Goal: Transaction & Acquisition: Subscribe to service/newsletter

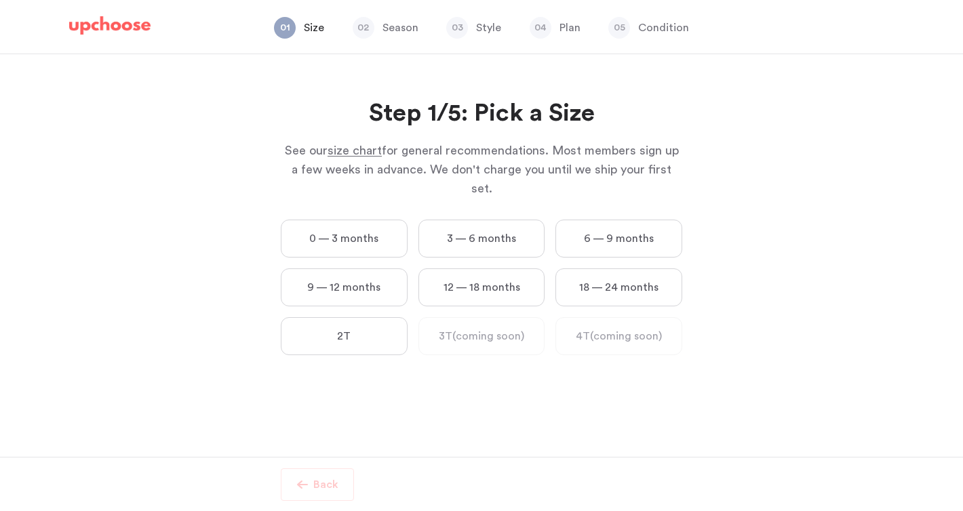
click at [508, 223] on label "3 — 6 months" at bounding box center [481, 239] width 127 height 38
click at [0, 0] on months "3 — 6 months" at bounding box center [0, 0] width 0 height 0
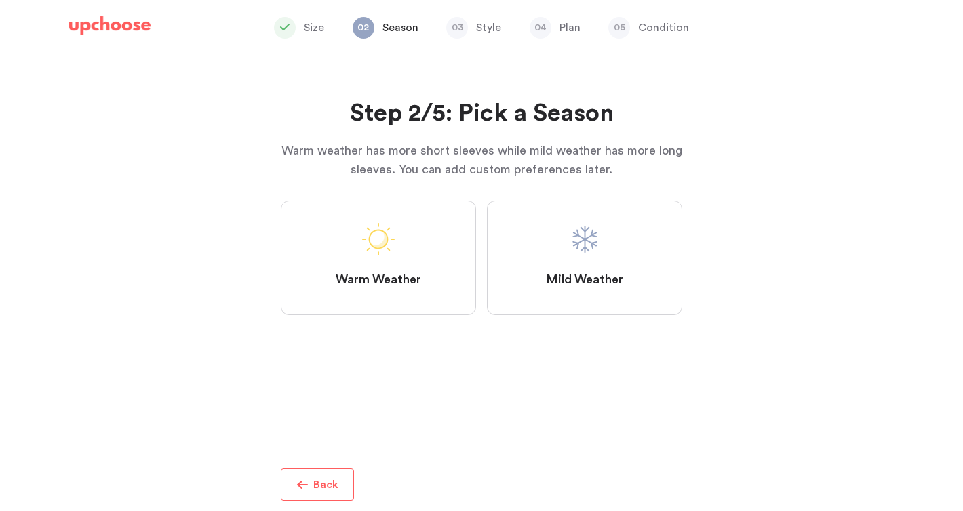
click at [567, 238] on label "Mild Weather" at bounding box center [584, 258] width 195 height 115
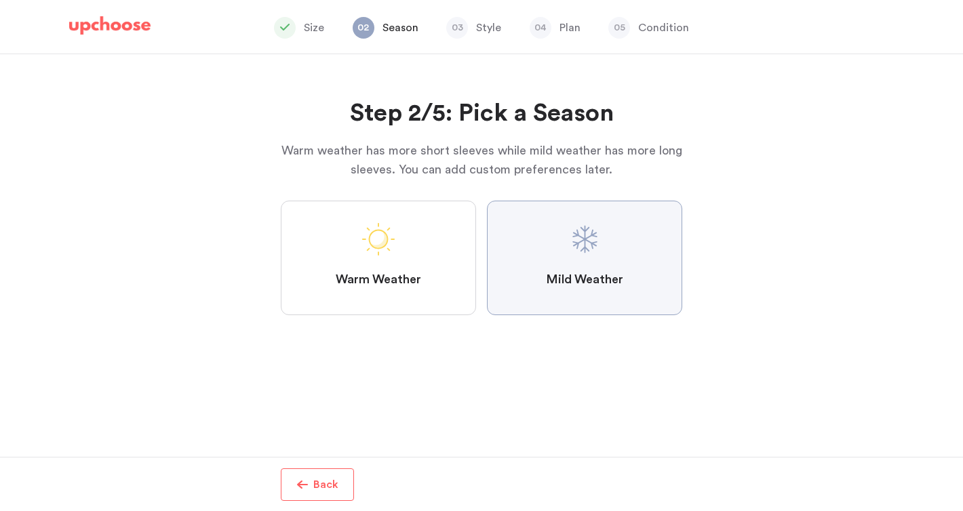
click at [0, 0] on Weather "Mild Weather" at bounding box center [0, 0] width 0 height 0
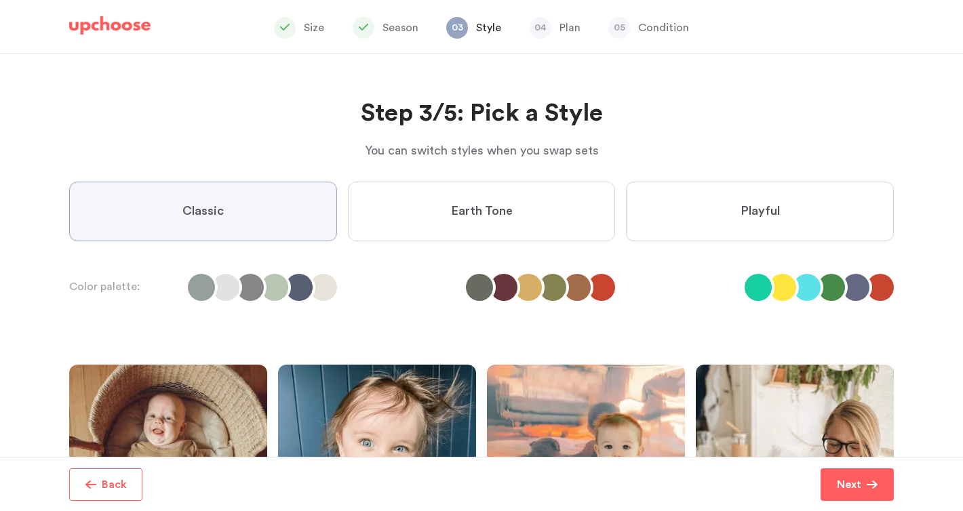
click at [249, 212] on label "Classic" at bounding box center [203, 212] width 268 height 60
click at [0, 0] on input "Classic" at bounding box center [0, 0] width 0 height 0
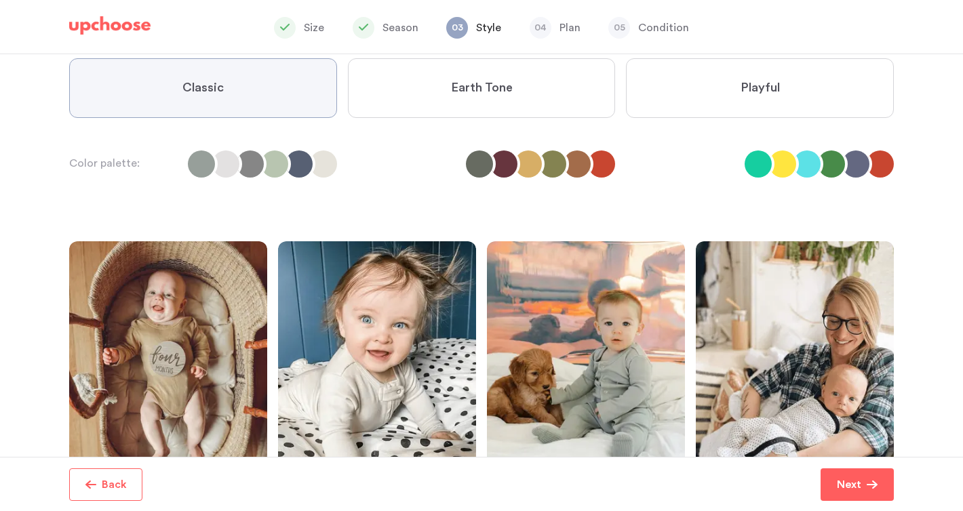
scroll to position [249, 0]
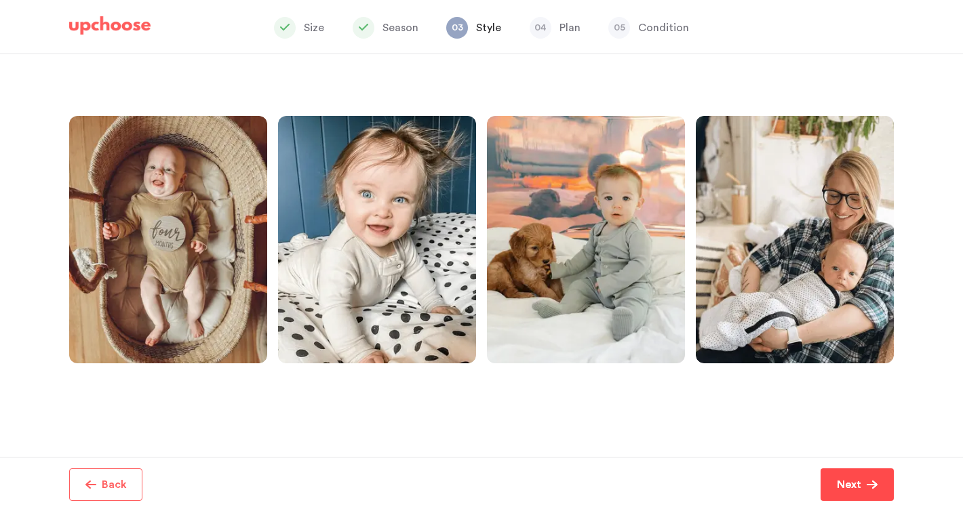
click at [872, 487] on span "button" at bounding box center [871, 484] width 11 height 11
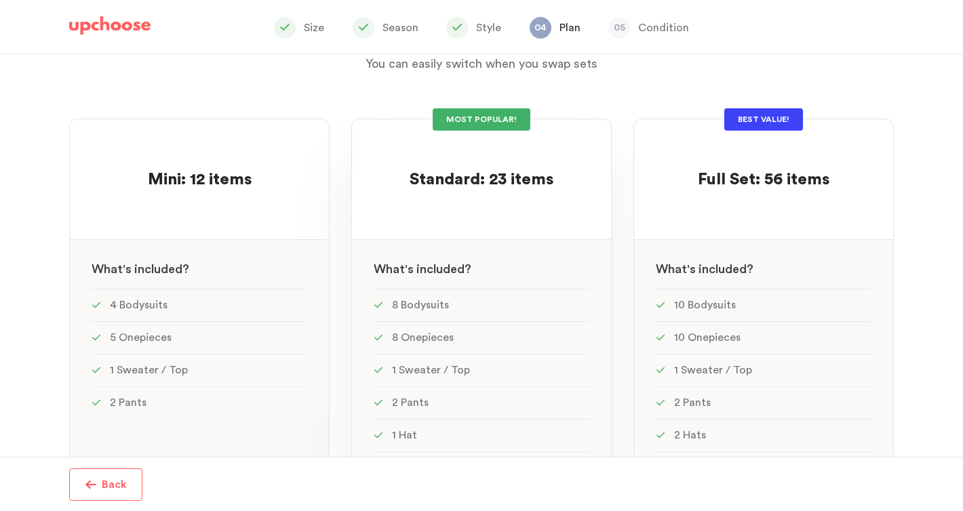
scroll to position [77, 0]
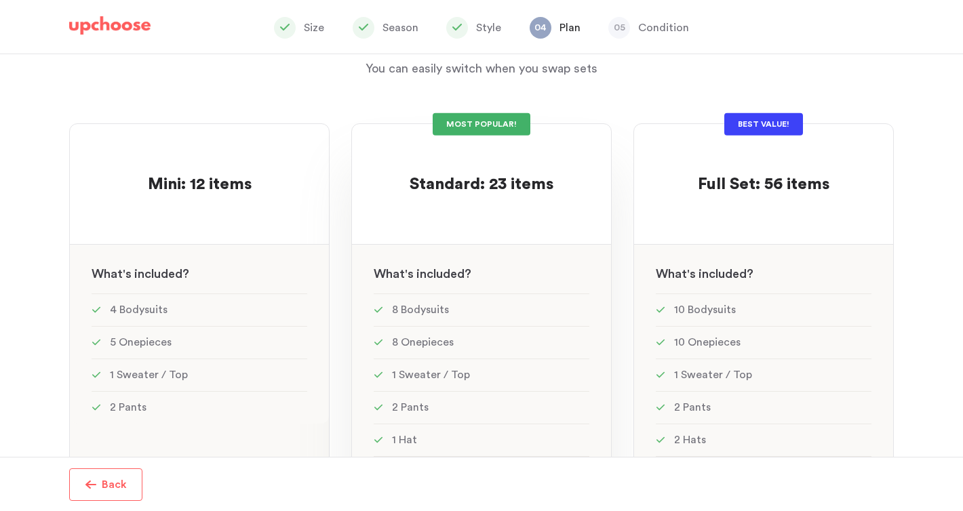
click at [463, 155] on p at bounding box center [481, 164] width 144 height 22
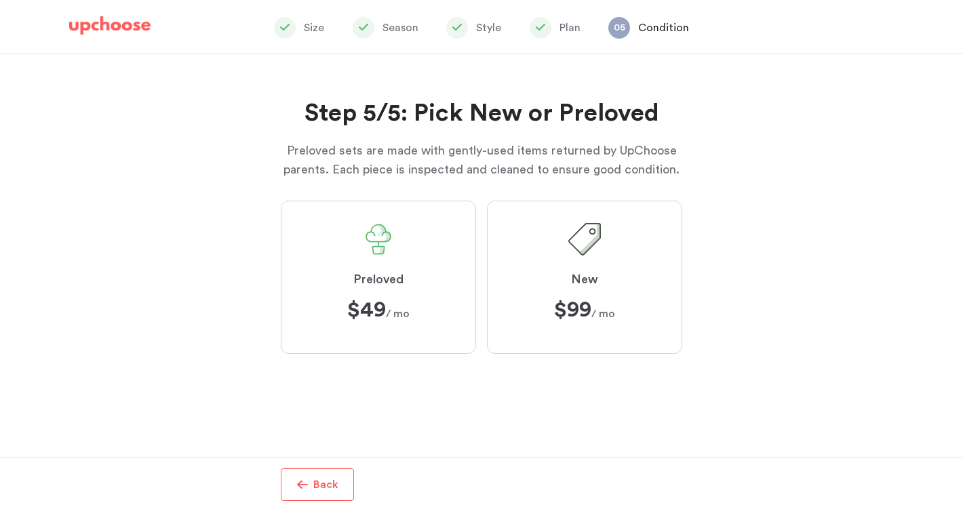
click at [552, 269] on label "New $99 ﻿ $99 / mo" at bounding box center [584, 277] width 195 height 153
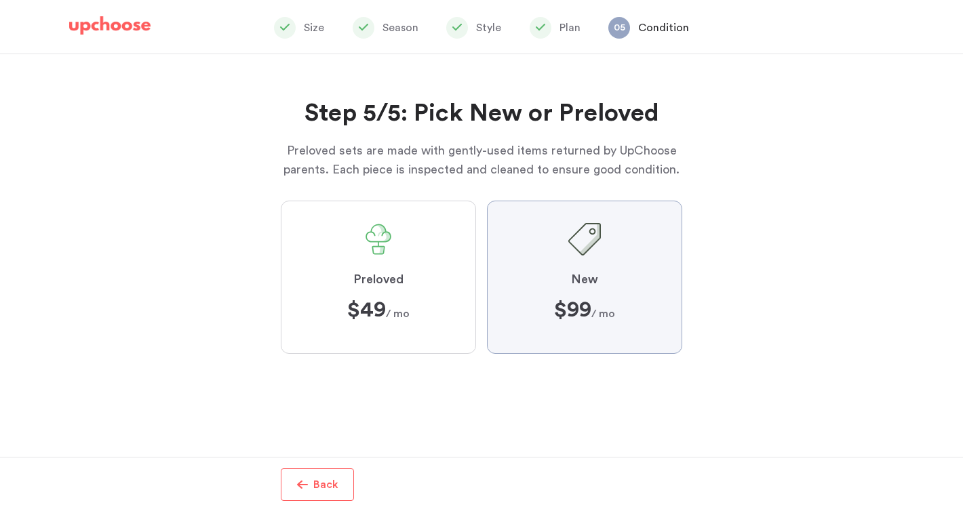
click at [0, 0] on input "New $99 ﻿ $99 / mo" at bounding box center [0, 0] width 0 height 0
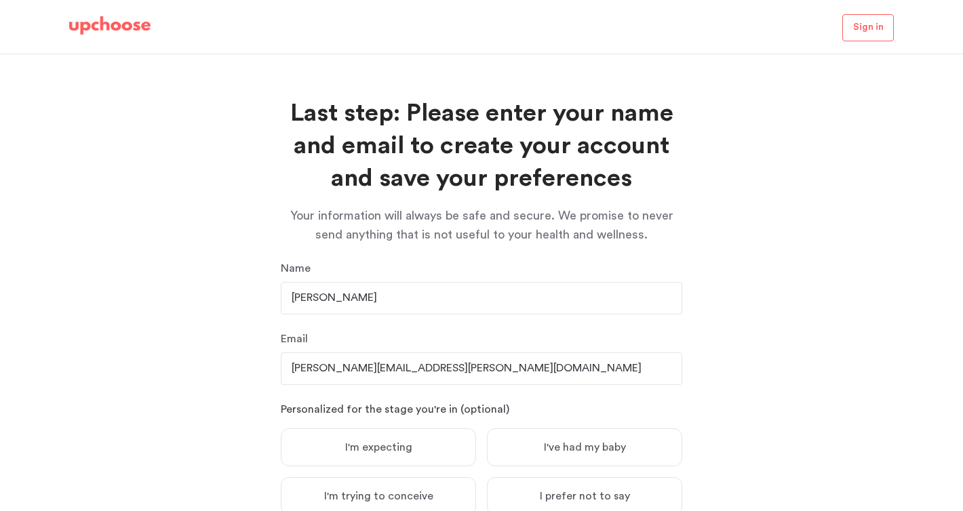
scroll to position [114, 0]
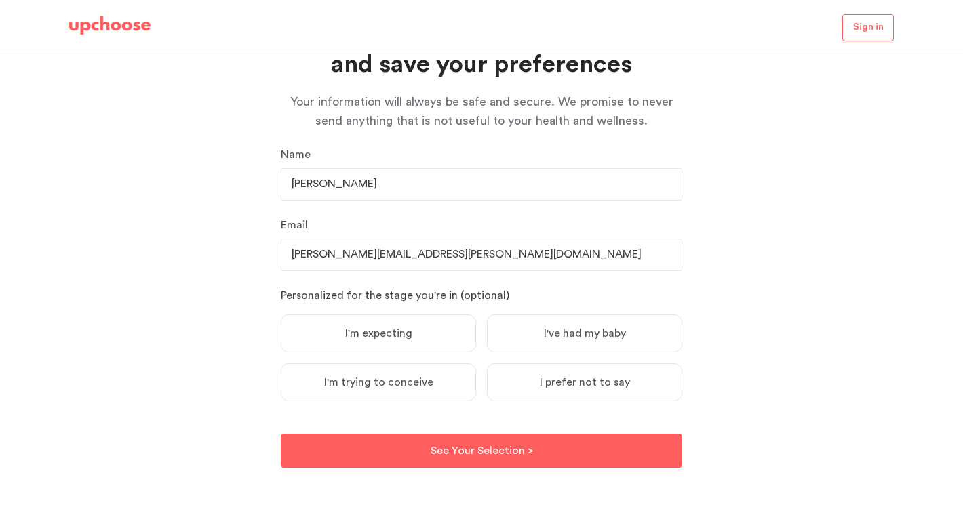
click at [550, 332] on span "I've had my baby" at bounding box center [585, 334] width 82 height 14
click at [0, 0] on input "I've had my baby" at bounding box center [0, 0] width 0 height 0
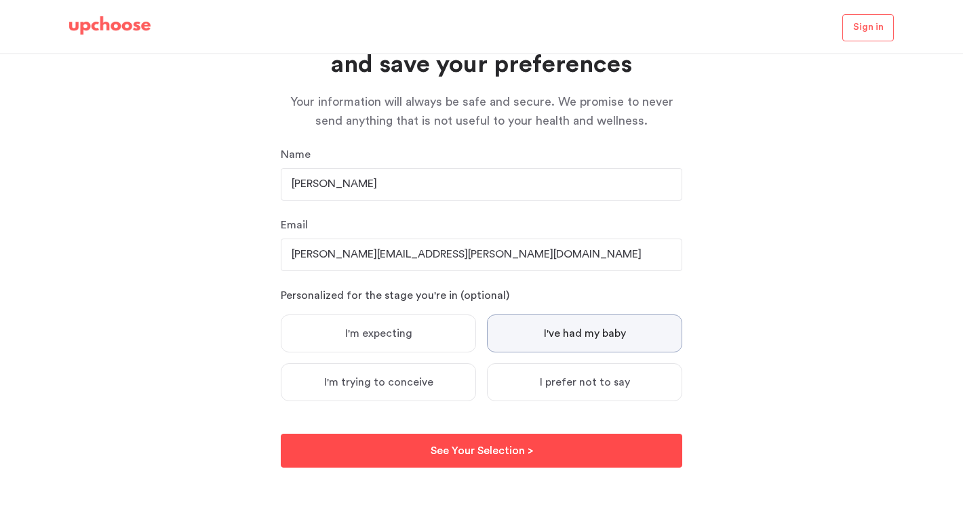
click at [523, 443] on p "See Your Selection >" at bounding box center [481, 451] width 102 height 16
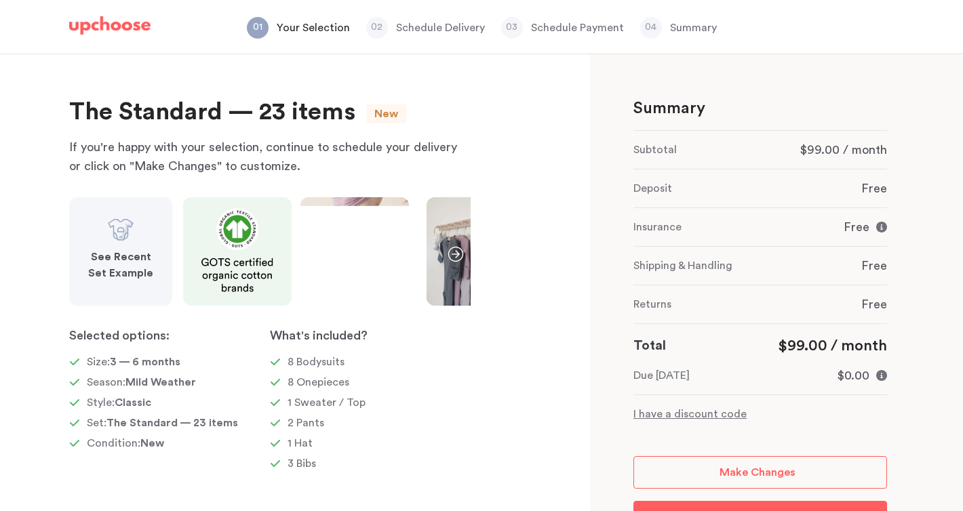
scroll to position [21, 0]
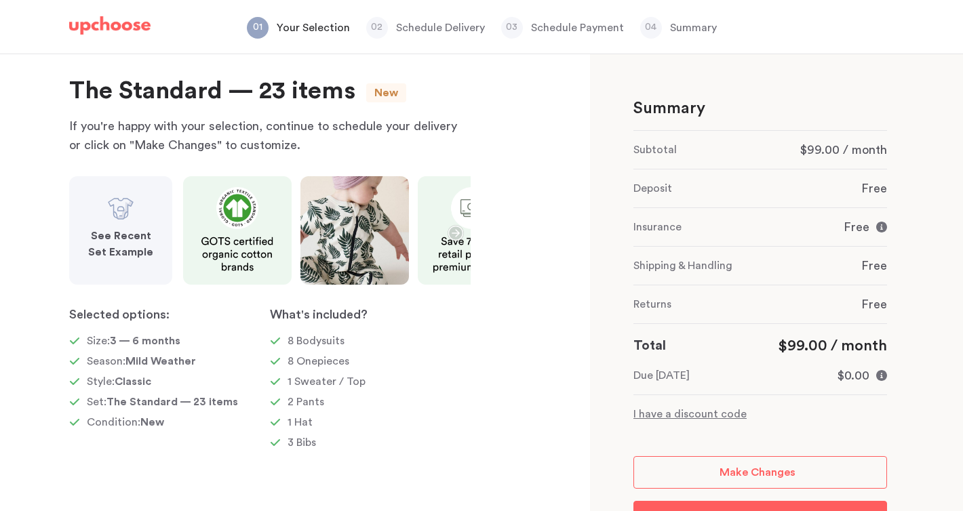
click at [127, 27] on img at bounding box center [109, 25] width 81 height 19
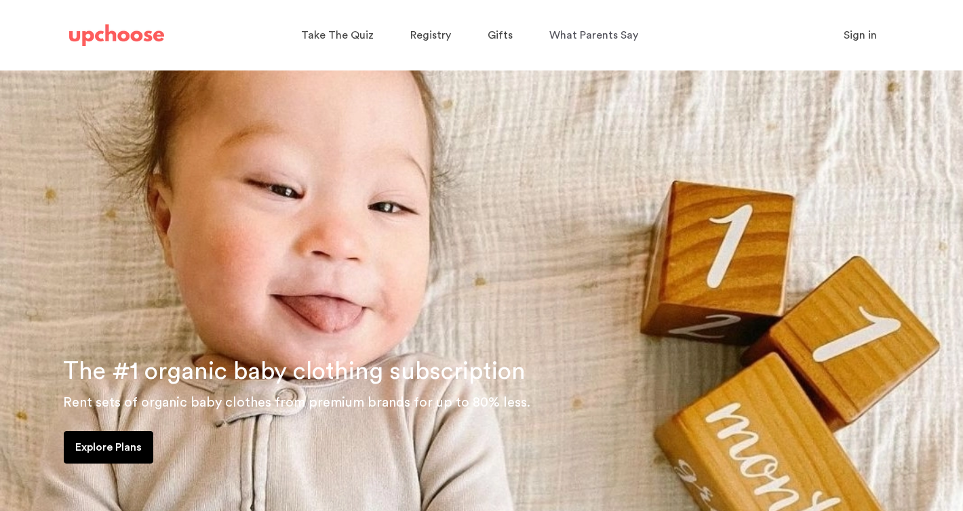
click at [860, 37] on span "Sign in" at bounding box center [859, 35] width 33 height 11
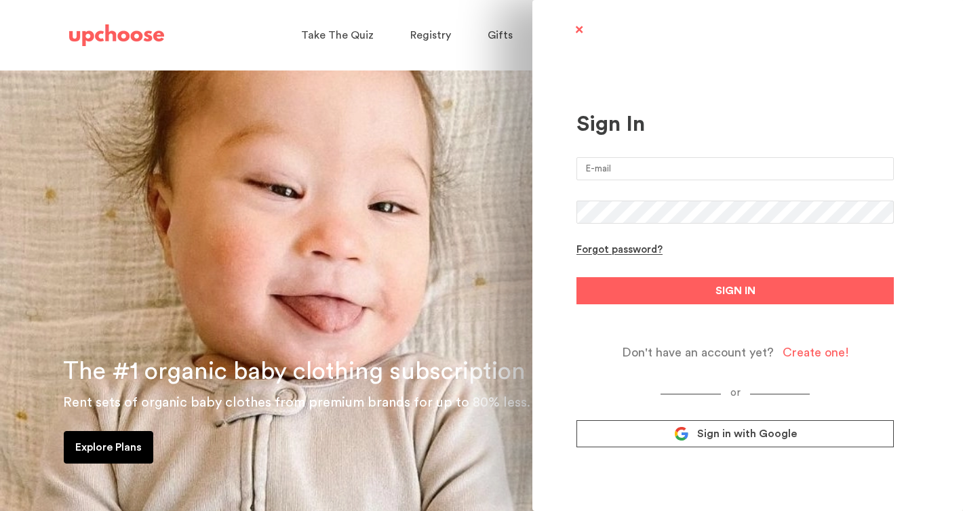
click at [638, 173] on input "email" at bounding box center [734, 168] width 317 height 23
click at [687, 431] on link "Sign in with Google" at bounding box center [734, 433] width 317 height 27
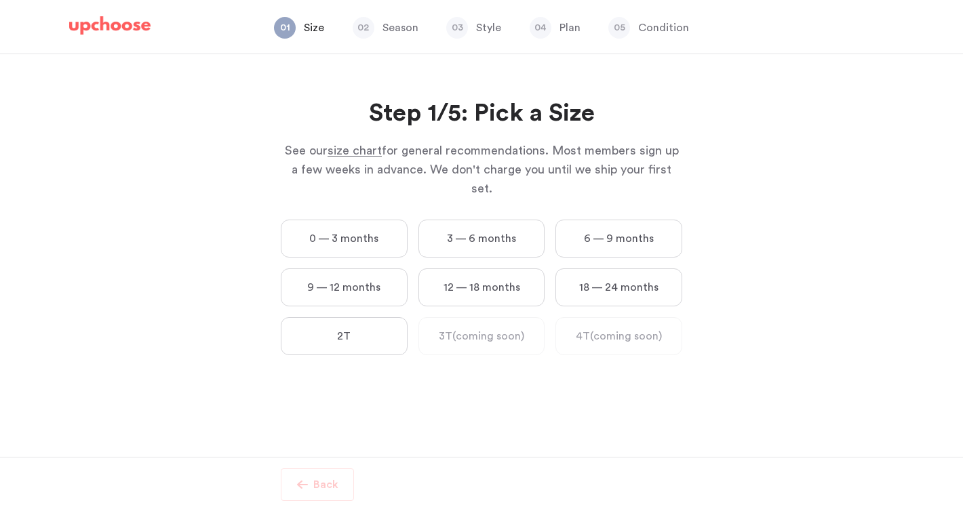
click at [116, 17] on img at bounding box center [109, 25] width 81 height 19
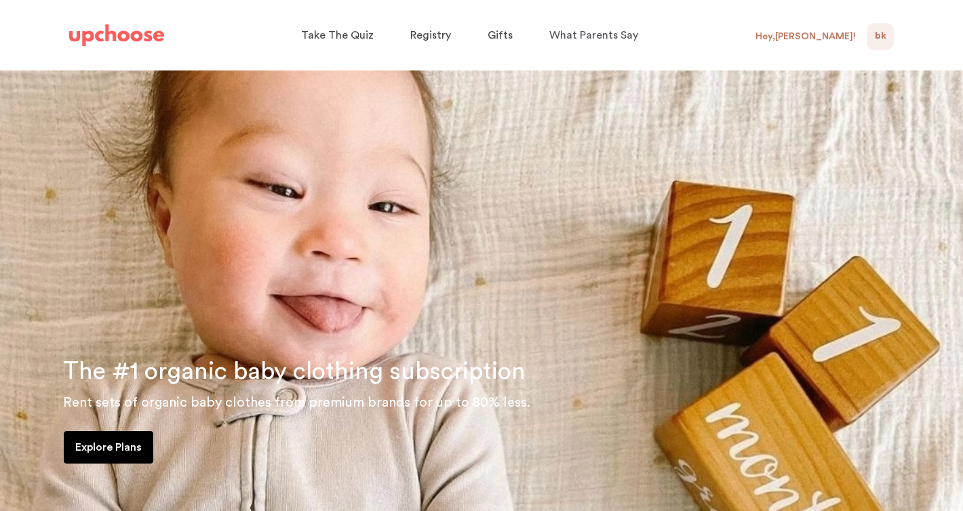
click at [843, 45] on div "Hey, [PERSON_NAME] !" at bounding box center [810, 36] width 111 height 27
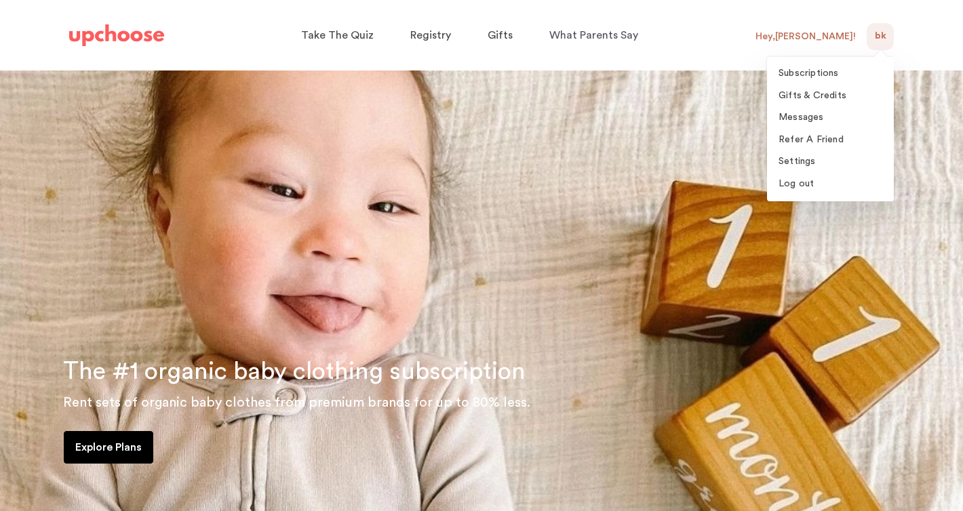
click at [884, 39] on span "BK" at bounding box center [880, 36] width 12 height 16
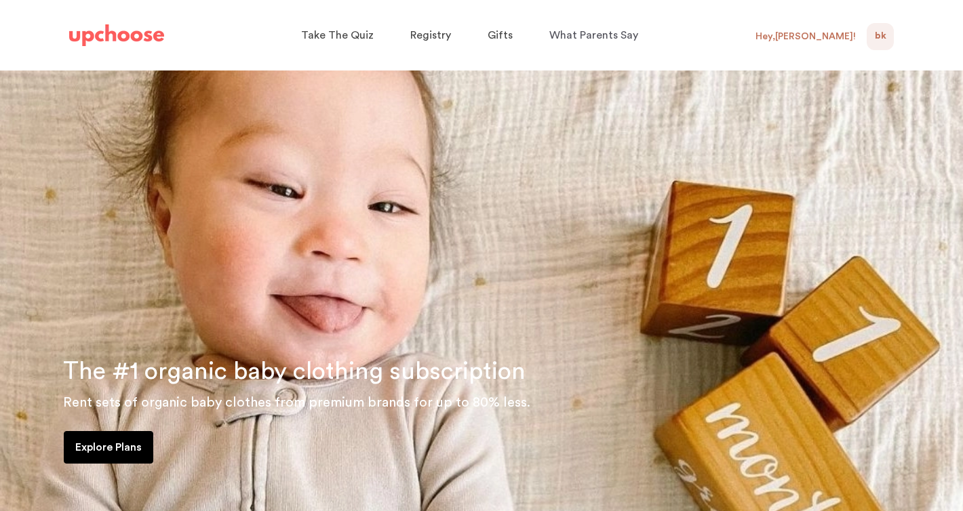
click at [884, 39] on span "BK" at bounding box center [880, 36] width 12 height 16
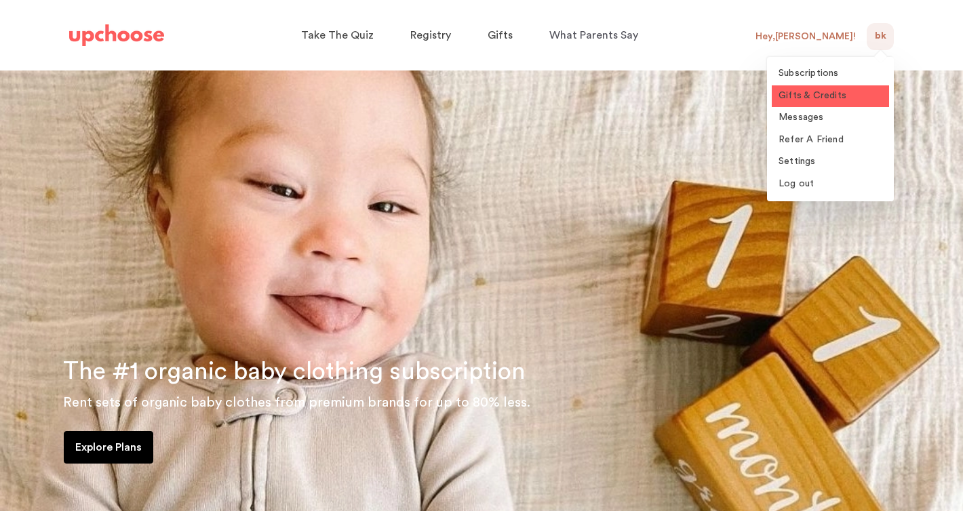
click at [831, 97] on span "Gifts & Credits" at bounding box center [812, 95] width 68 height 9
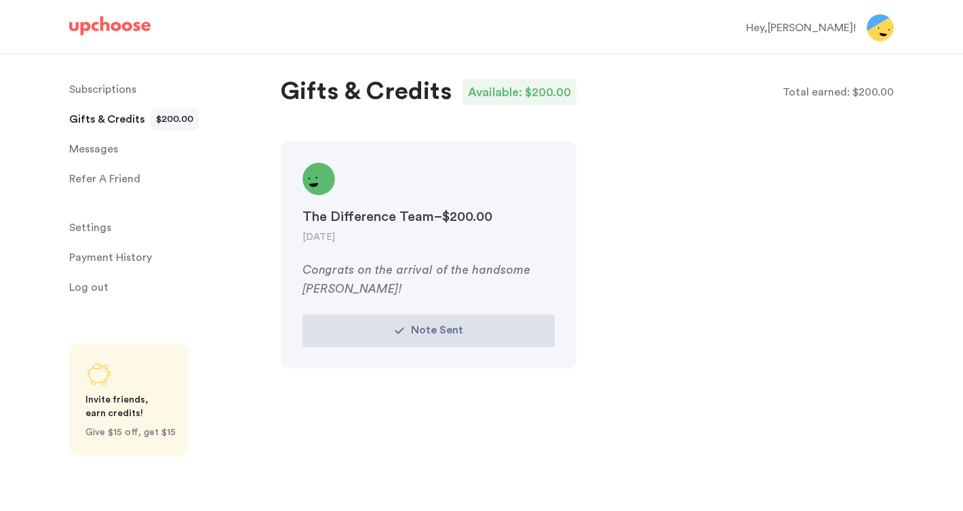
click at [100, 73] on div "Subscriptions Subscriptions Gifts & Credits Gifts & Credits $200.00 Messages Me…" at bounding box center [140, 282] width 281 height 457
click at [100, 95] on p "Subscriptions" at bounding box center [102, 89] width 67 height 27
click at [112, 86] on p "Subscriptions" at bounding box center [102, 89] width 67 height 27
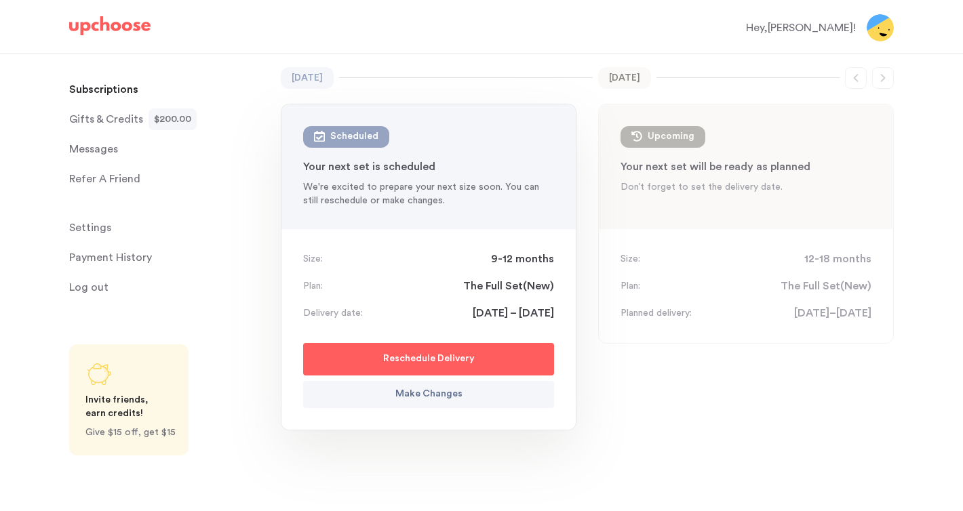
scroll to position [81, 0]
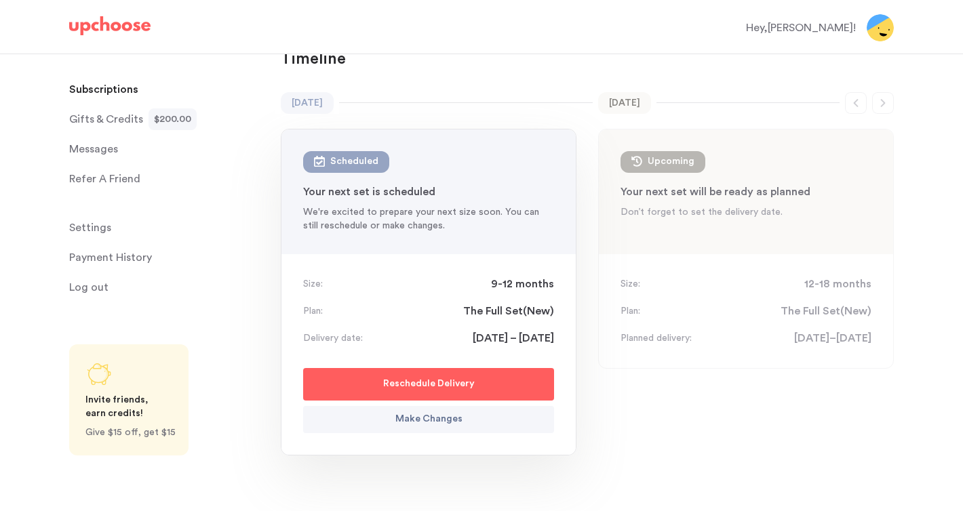
click at [695, 172] on div "Upcoming : 12-18 mon" at bounding box center [662, 162] width 85 height 22
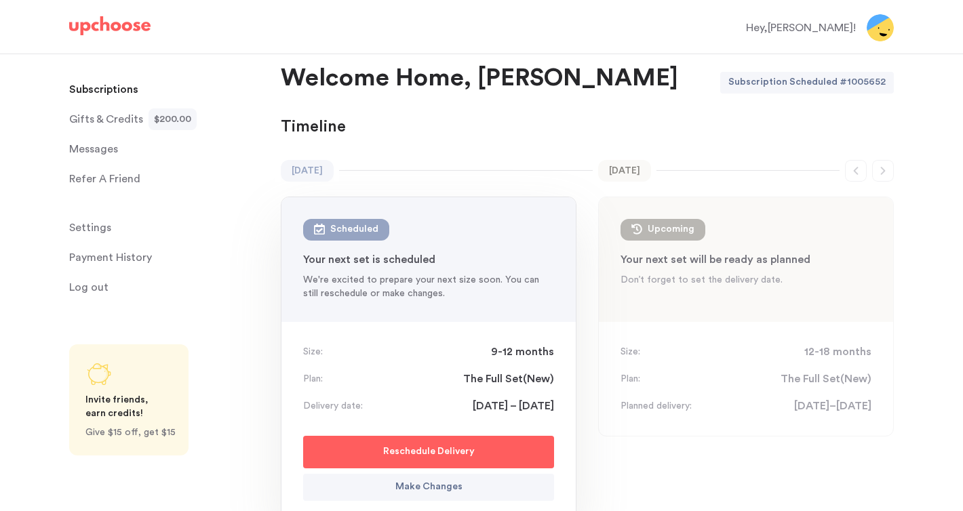
scroll to position [0, 0]
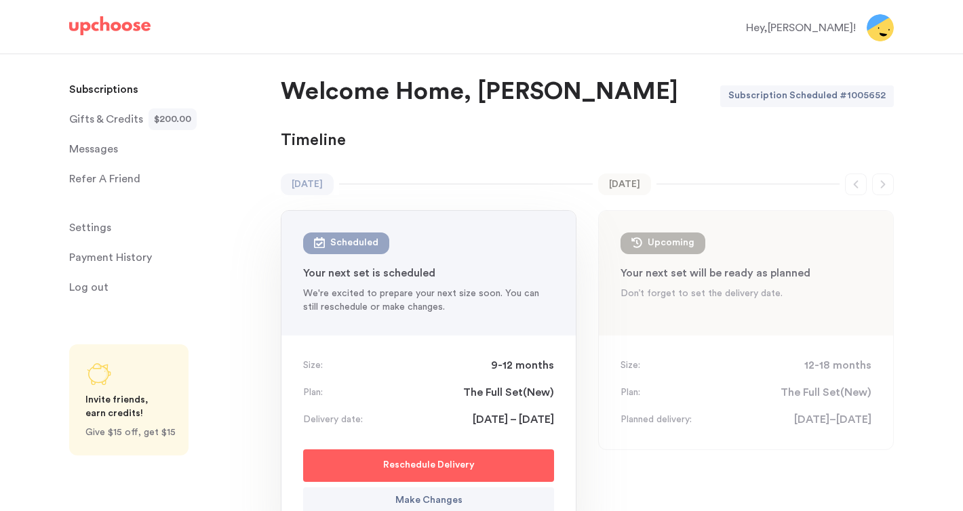
click at [414, 265] on p "Your next set is scheduled" at bounding box center [428, 273] width 251 height 16
click at [119, 258] on p "Payment History" at bounding box center [110, 257] width 83 height 27
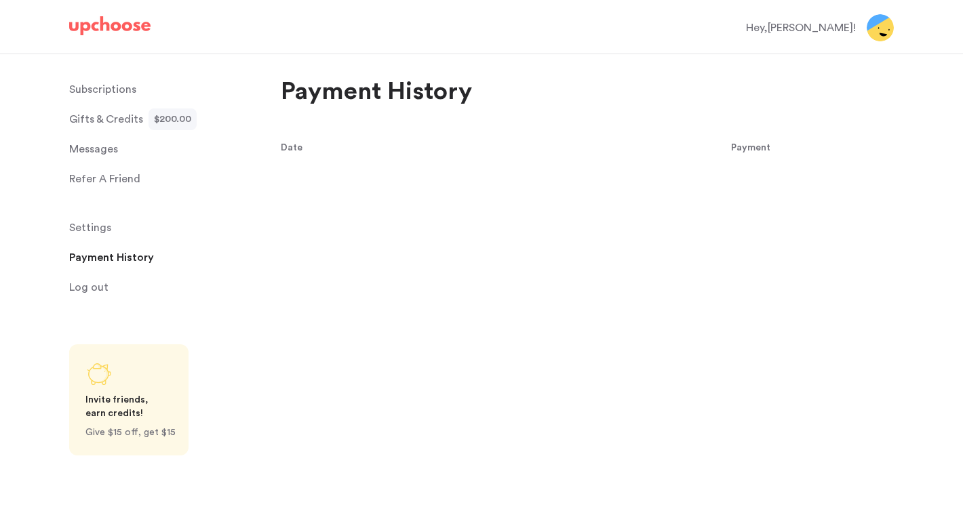
click at [92, 148] on span "Messages" at bounding box center [93, 149] width 49 height 27
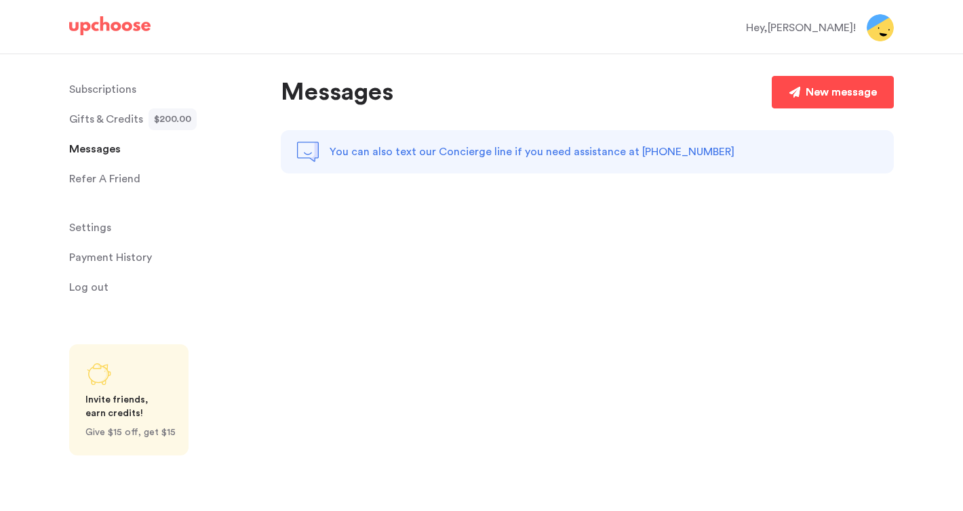
click at [844, 87] on div "New message" at bounding box center [840, 92] width 71 height 16
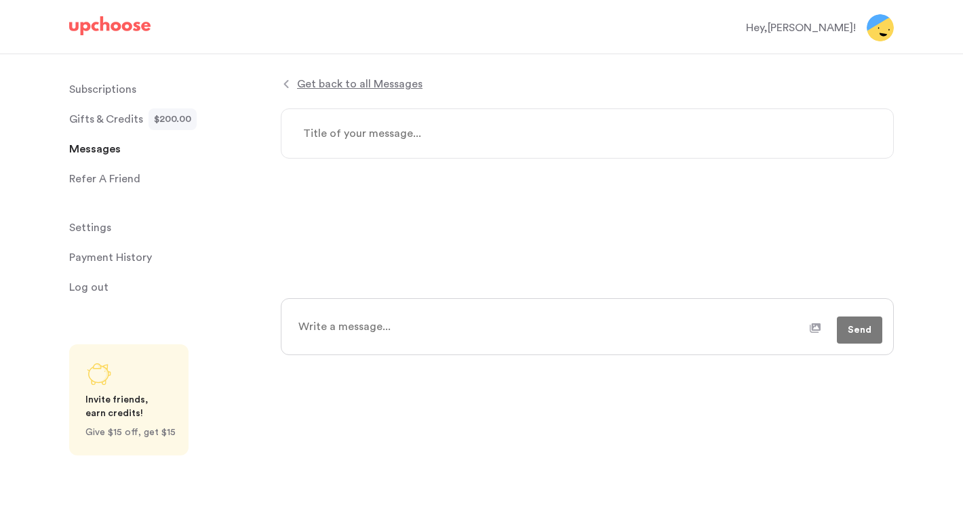
click at [471, 123] on textarea at bounding box center [587, 133] width 613 height 50
type textarea "x"
type textarea "U"
type textarea "x"
type textarea "Un"
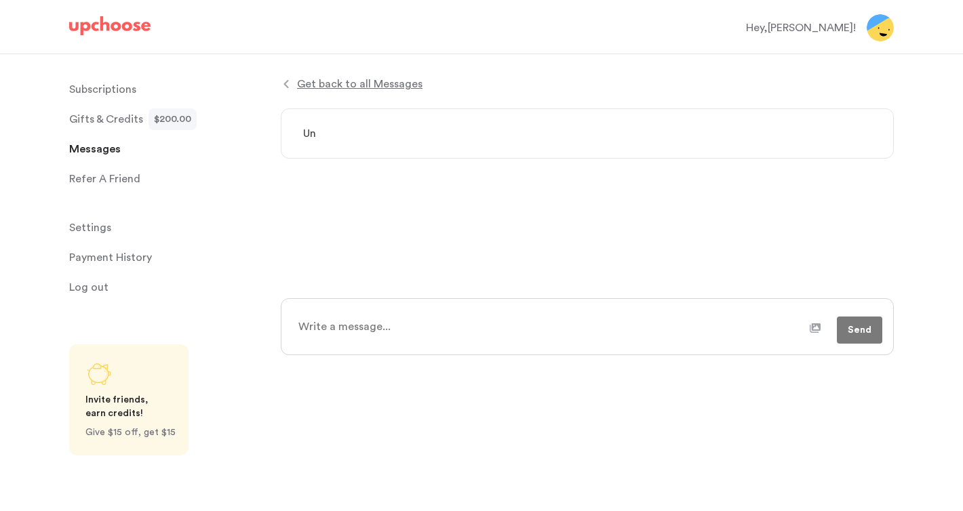
type textarea "x"
type textarea "Und"
type textarea "x"
type textarea "Unde"
type textarea "x"
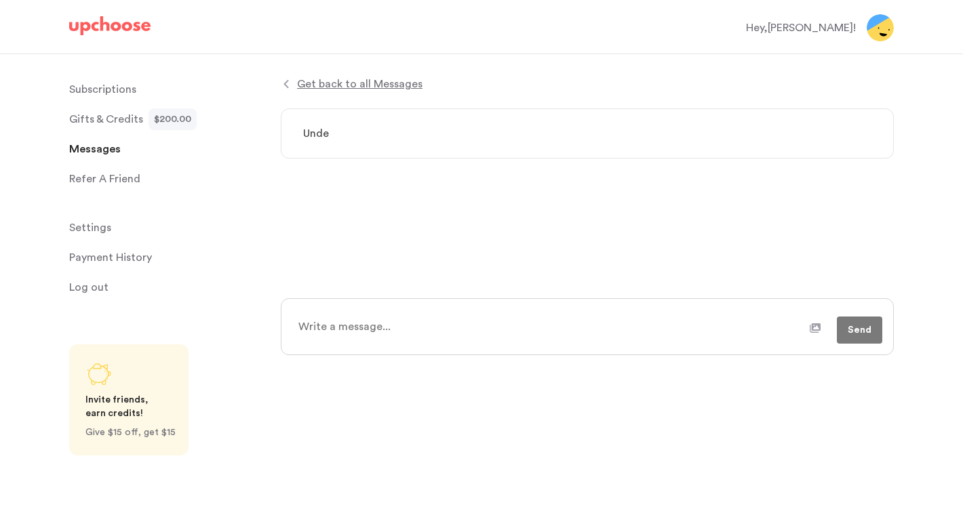
type textarea "Under"
type textarea "x"
type textarea "Unders"
type textarea "x"
type textarea "Underst"
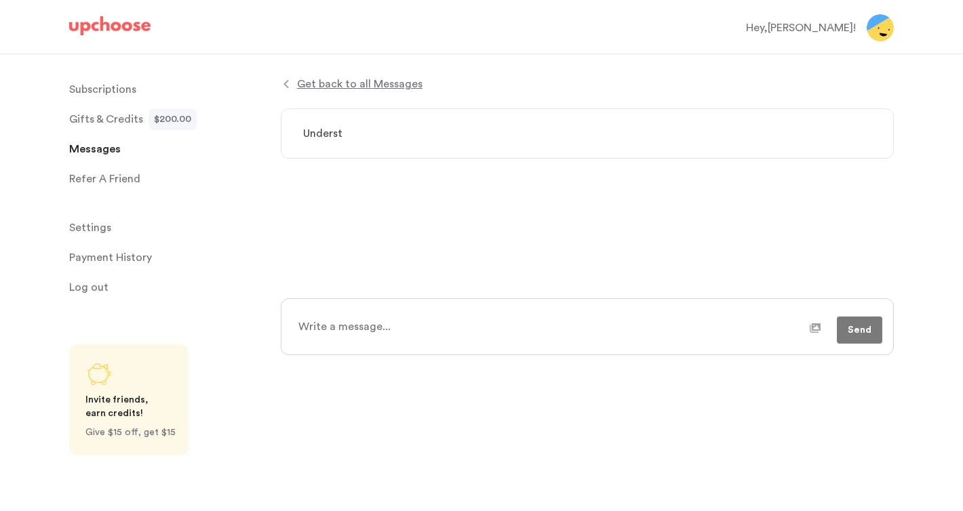
type textarea "x"
type textarea "Understa"
type textarea "x"
type textarea "Understan"
type textarea "x"
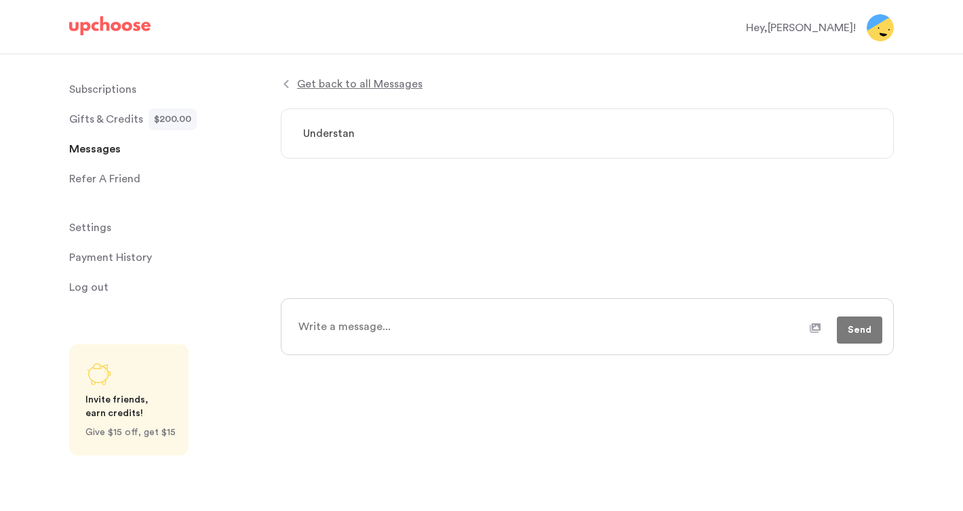
type textarea "Understand"
type textarea "x"
type textarea "Understandi"
type textarea "x"
type textarea "Understandin"
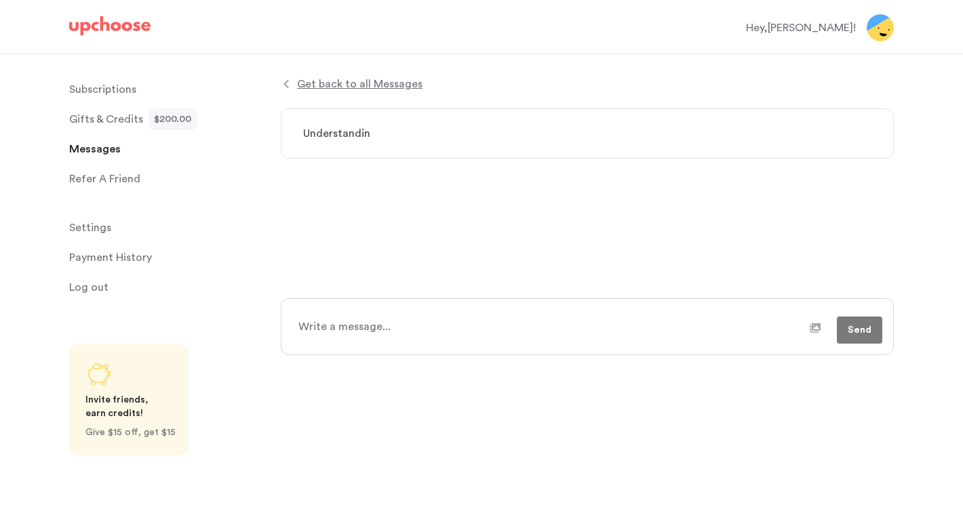
type textarea "x"
type textarea "Understanding"
type textarea "x"
type textarea "Understanding"
type textarea "x"
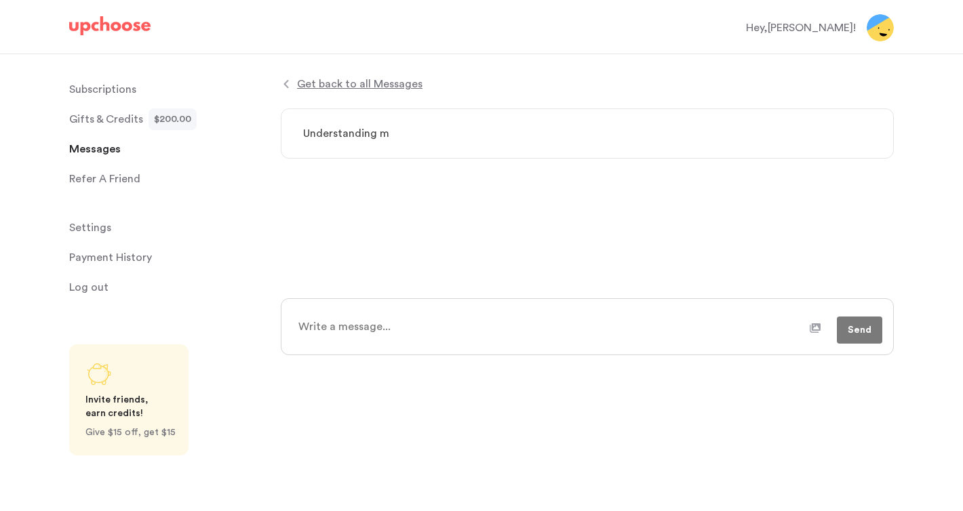
type textarea "Understanding my"
type textarea "x"
type textarea "Understanding my"
type textarea "x"
type textarea "Understanding my a"
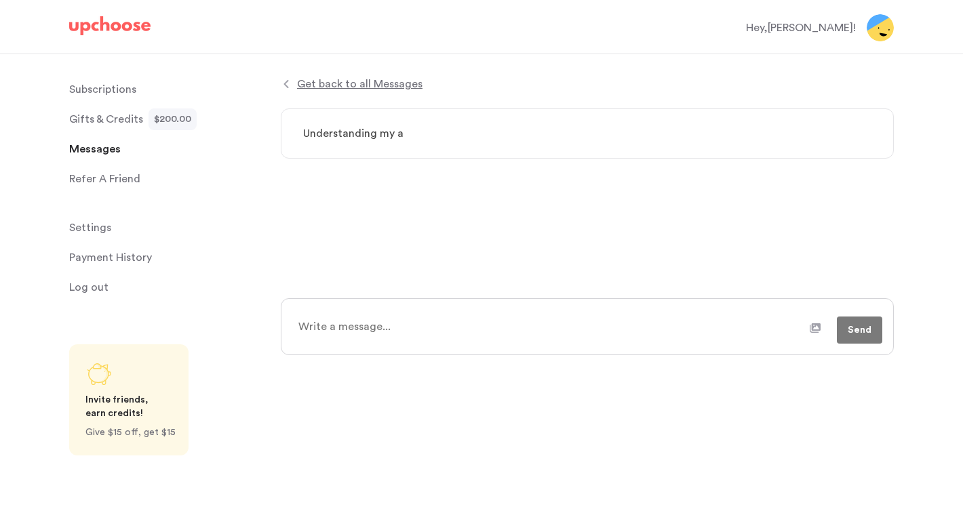
type textarea "x"
type textarea "Understanding my ac"
type textarea "x"
type textarea "Understanding my acc"
type textarea "x"
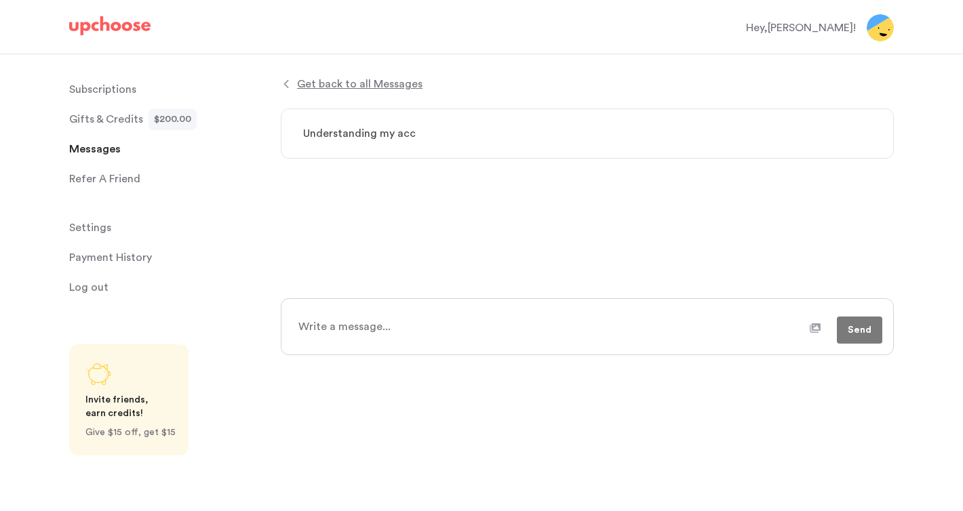
type textarea "Understanding my acco"
type textarea "x"
type textarea "Understanding my accou"
type textarea "x"
type textarea "Understanding my accoun"
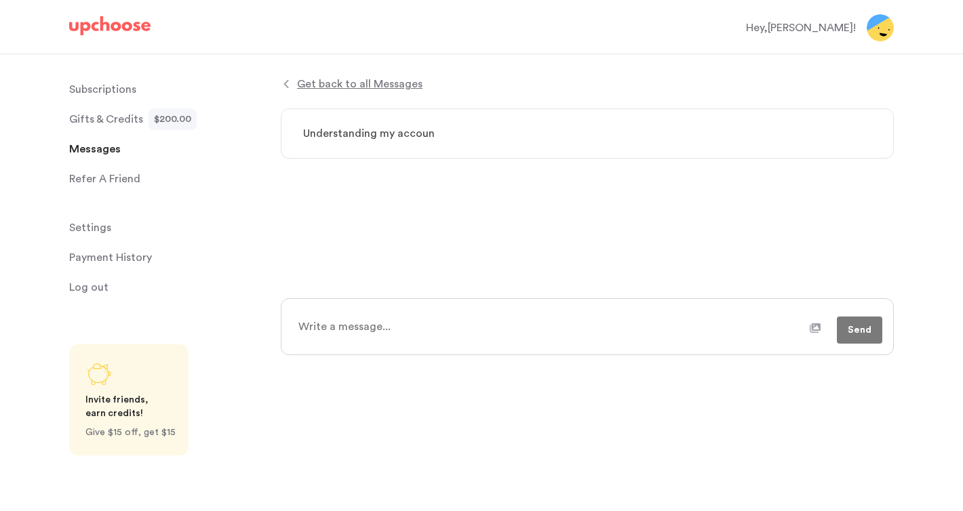
type textarea "x"
type textarea "Understanding my account"
click at [430, 321] on textarea at bounding box center [549, 327] width 520 height 34
type textarea "x"
type textarea "H"
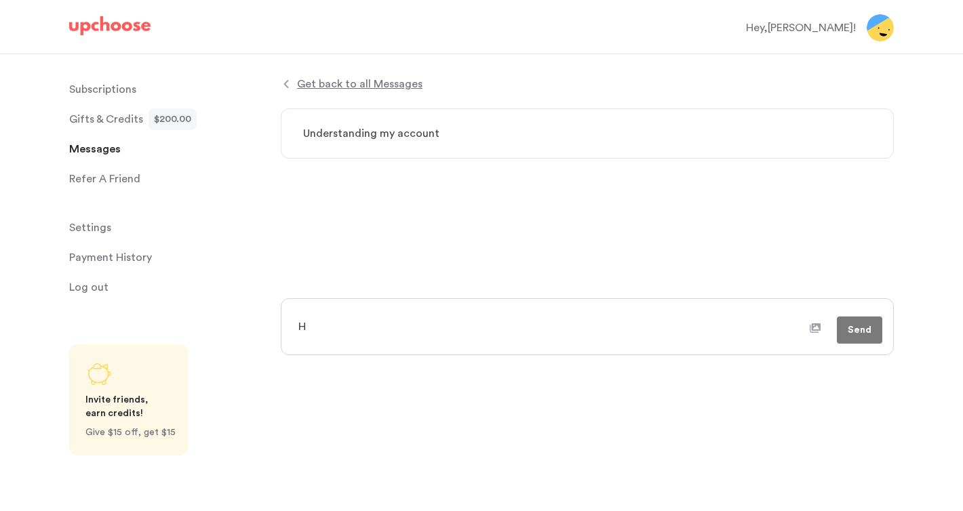
type textarea "x"
type textarea "He"
type textarea "x"
type textarea "Hel"
type textarea "x"
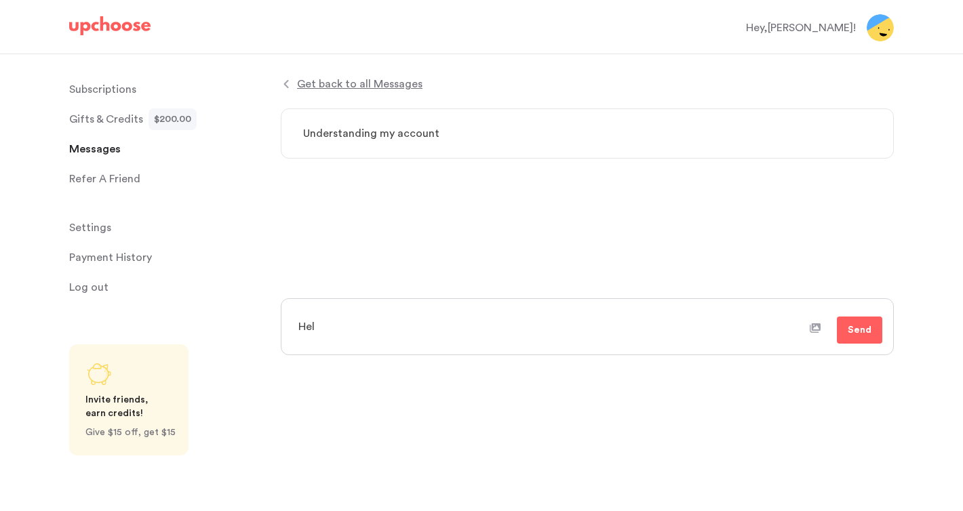
type textarea "Hell"
type textarea "x"
type textarea "Hello"
type textarea "x"
type textarea "Hello,"
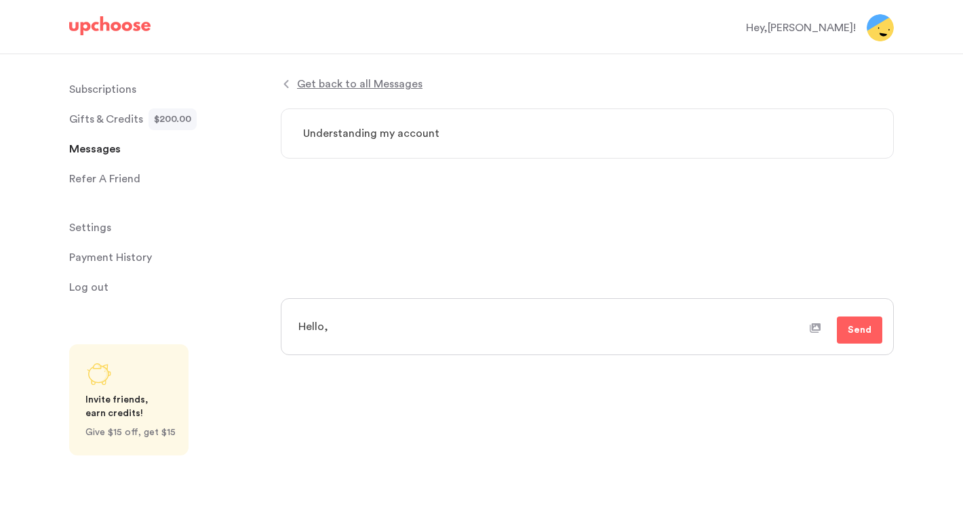
type textarea "x"
type textarea "Hello,"
type textarea "x"
type textarea "Hello, I"
type textarea "x"
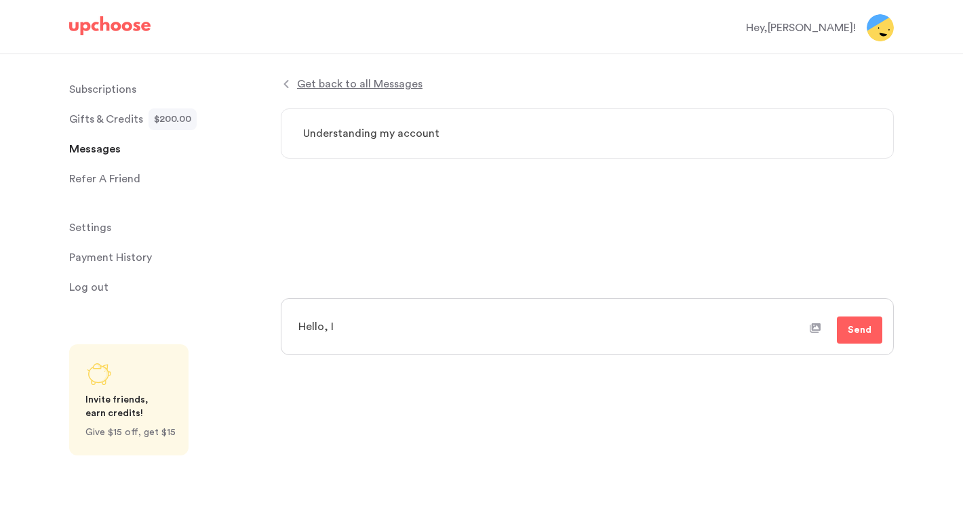
type textarea "Hello, I"
type textarea "x"
type textarea "Hello, I w"
type textarea "x"
type textarea "Hello, I wa"
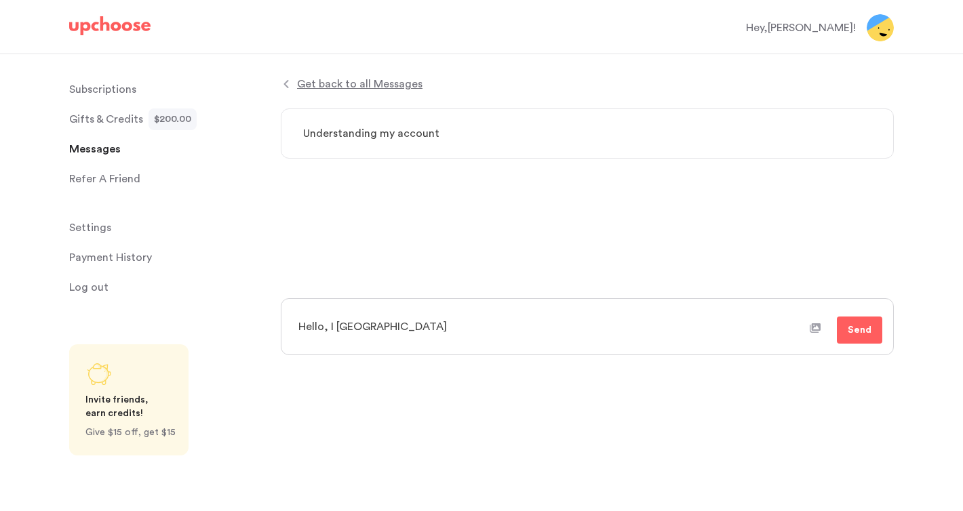
type textarea "x"
type textarea "Hello, I was"
type textarea "x"
type textarea "Hello, I was"
type textarea "x"
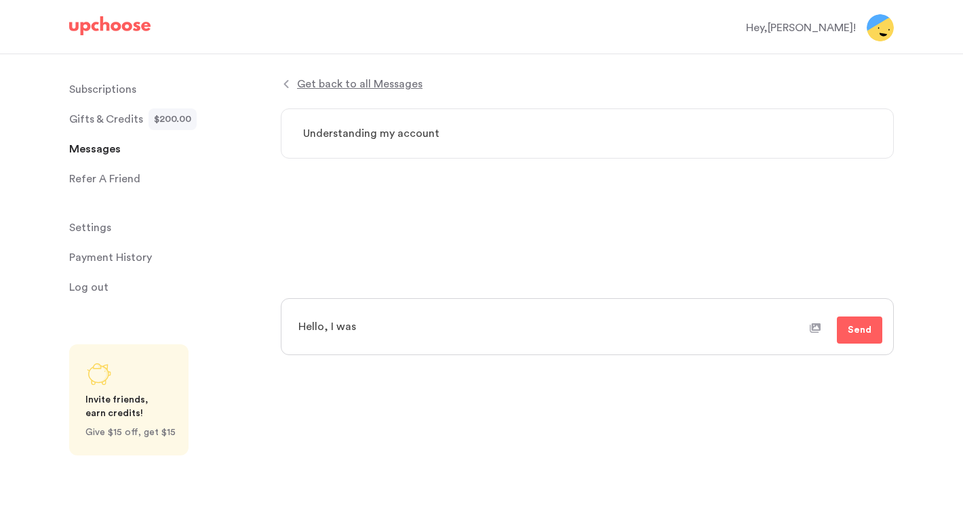
type textarea "Hello, I was g"
type textarea "x"
type textarea "Hello, I was gi"
type textarea "x"
type textarea "Hello, I was giv"
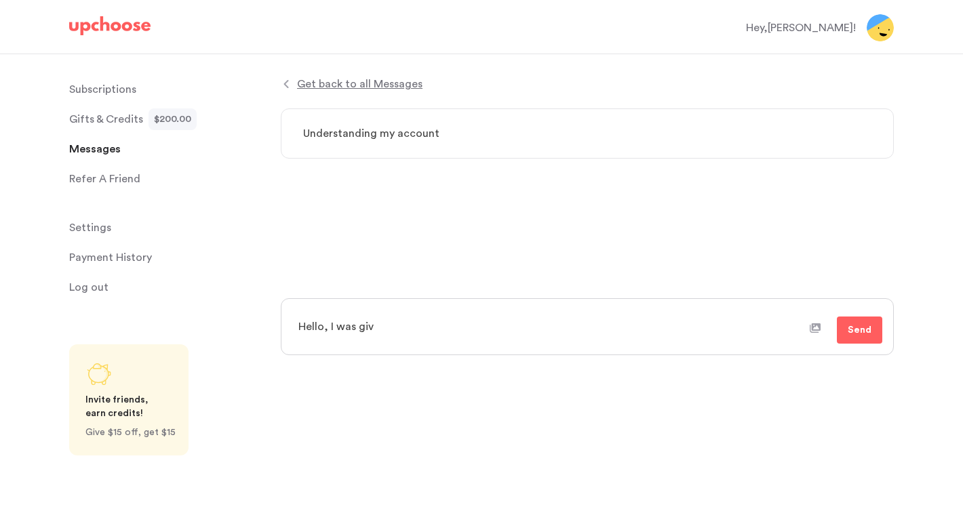
type textarea "x"
type textarea "Hello, I was give"
type textarea "x"
type textarea "Hello, I was given"
type textarea "x"
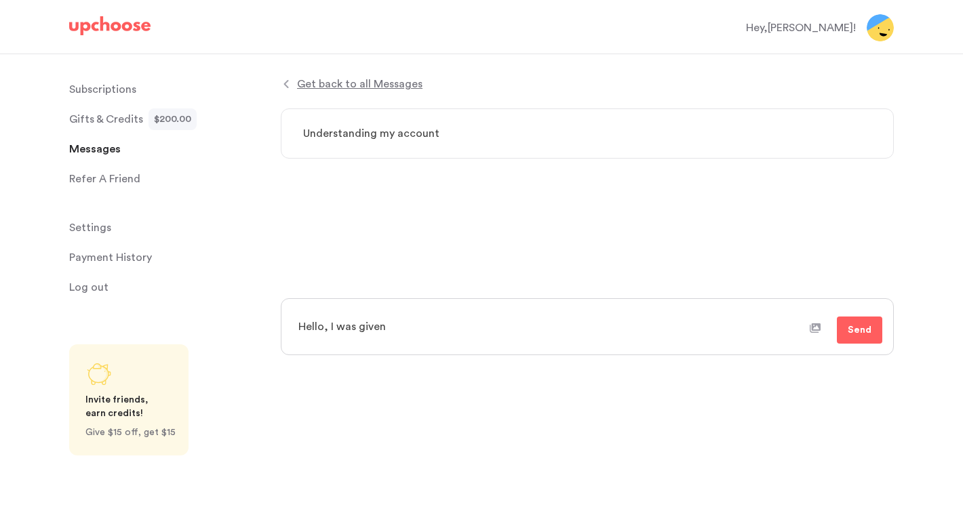
type textarea "Hello, I was given"
type textarea "x"
type textarea "Hello, I was given a"
type textarea "x"
type textarea "Hello, I was given a"
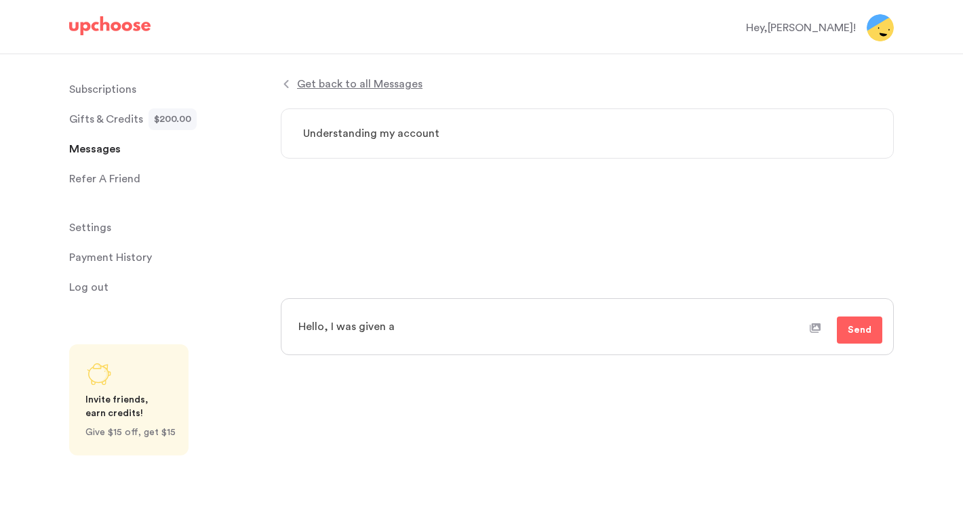
type textarea "x"
type textarea "Hello, I was given a f"
type textarea "x"
type textarea "Hello, I was given a fi"
type textarea "x"
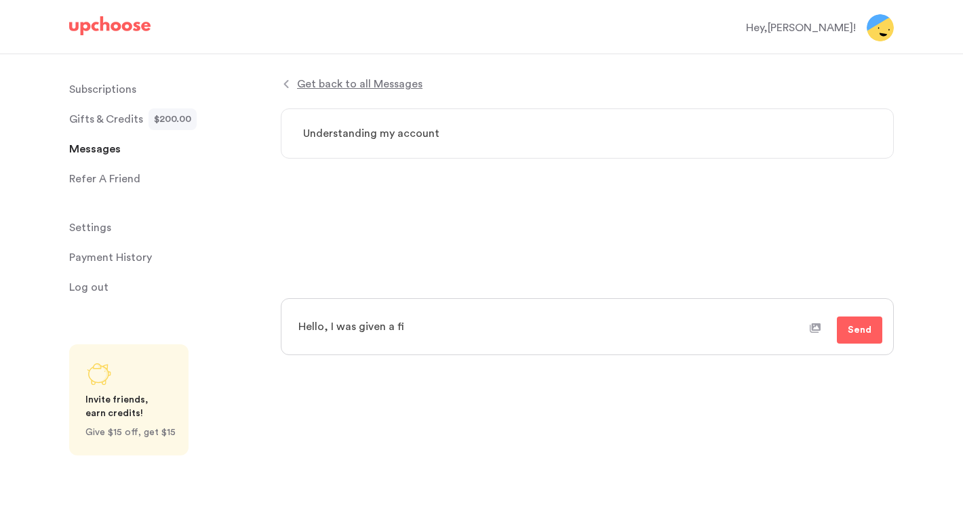
type textarea "Hello, I was given a f"
type textarea "x"
type textarea "Hello, I was given a"
type textarea "x"
type textarea "Hello, I was given a g"
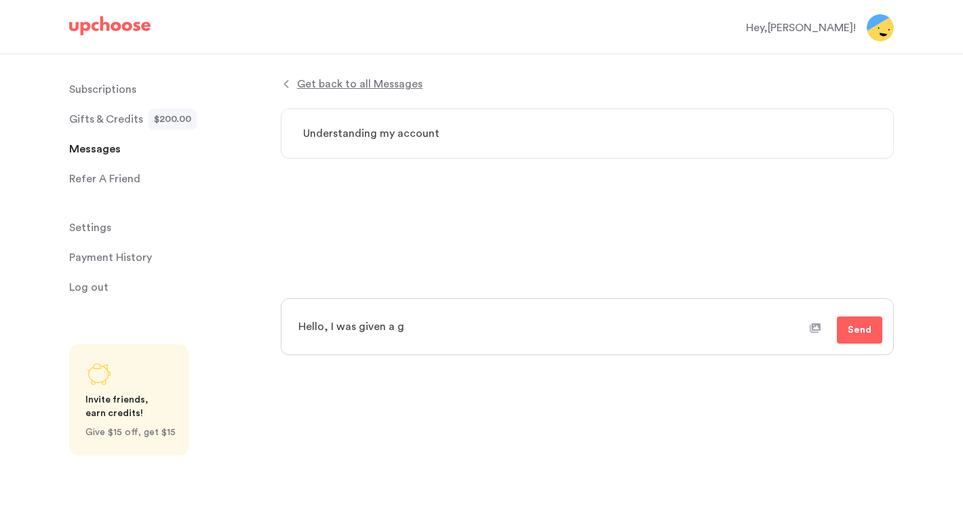
type textarea "x"
type textarea "Hello, I was given a gif"
type textarea "x"
type textarea "Hello, I was given a gift"
type textarea "x"
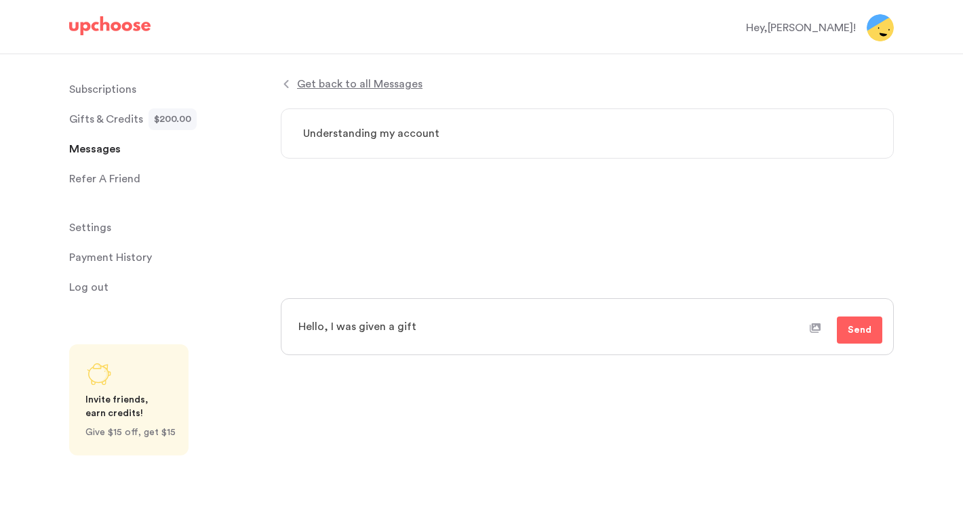
type textarea "Hello, I was given a gift"
type textarea "x"
type textarea "Hello, I was given a gift f"
type textarea "x"
type textarea "Hello, I was given a gift fro"
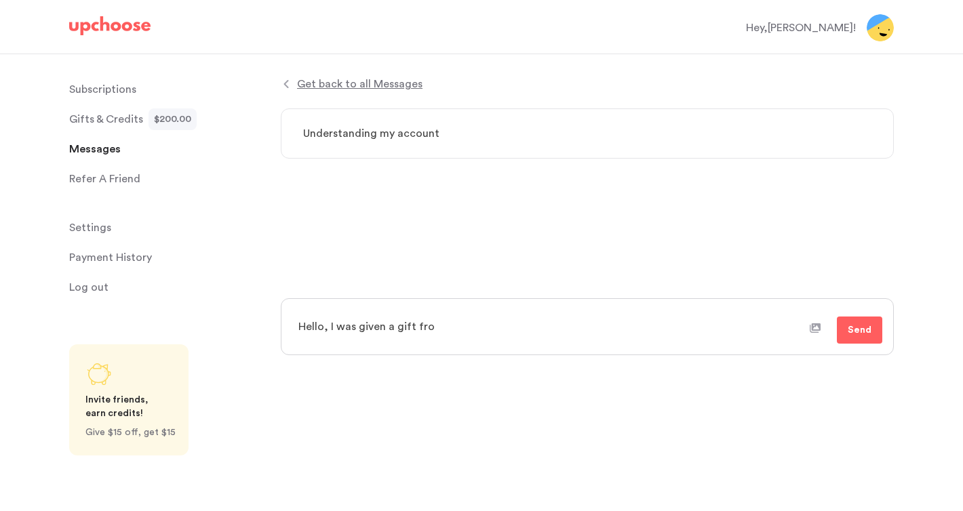
type textarea "x"
type textarea "Hello, I was given a gift from"
type textarea "x"
type textarea "Hello, I was given a gift from m"
type textarea "x"
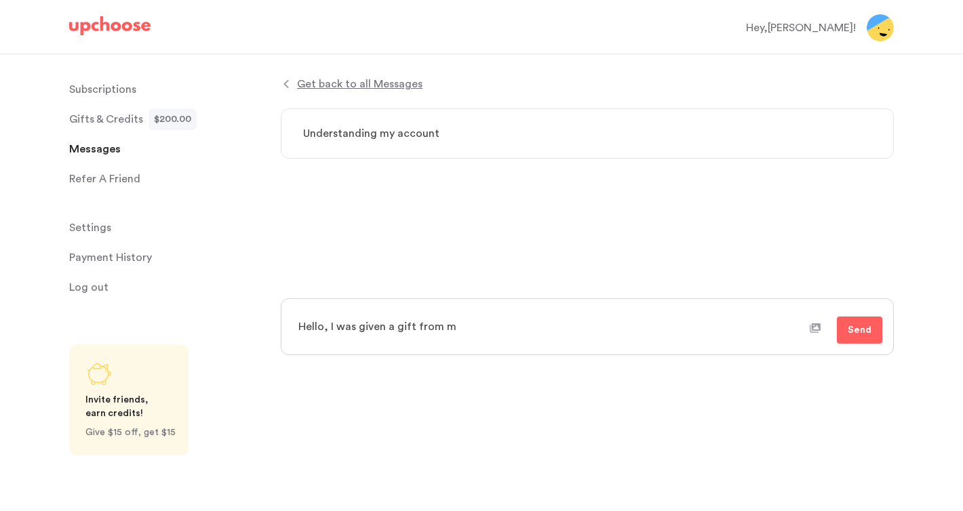
type textarea "Hello, I was given a gift from my"
type textarea "x"
type textarea "Hello, I was given a gift from my"
type textarea "x"
type textarea "Hello, I was given a gift from my c"
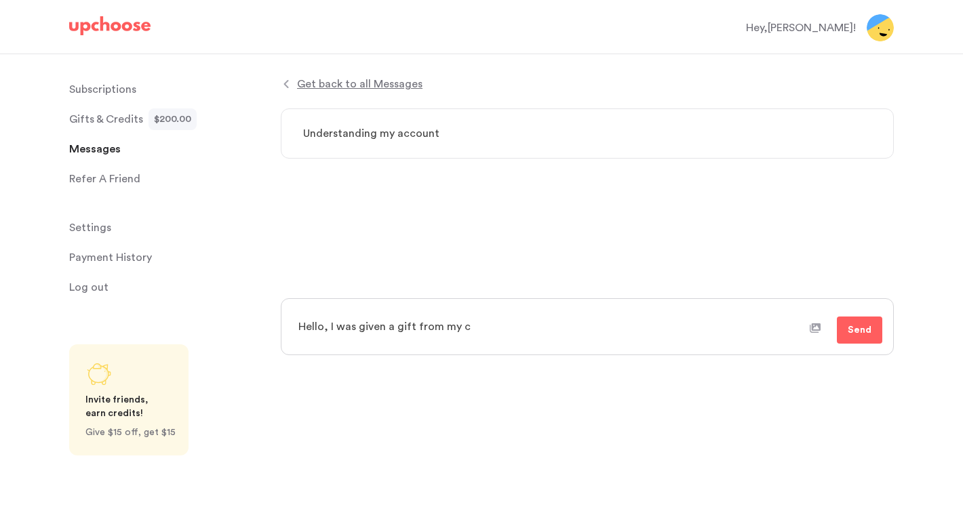
type textarea "x"
type textarea "Hello, I was given a gift from my co"
type textarea "x"
type textarea "Hello, I was given a gift from my com"
type textarea "x"
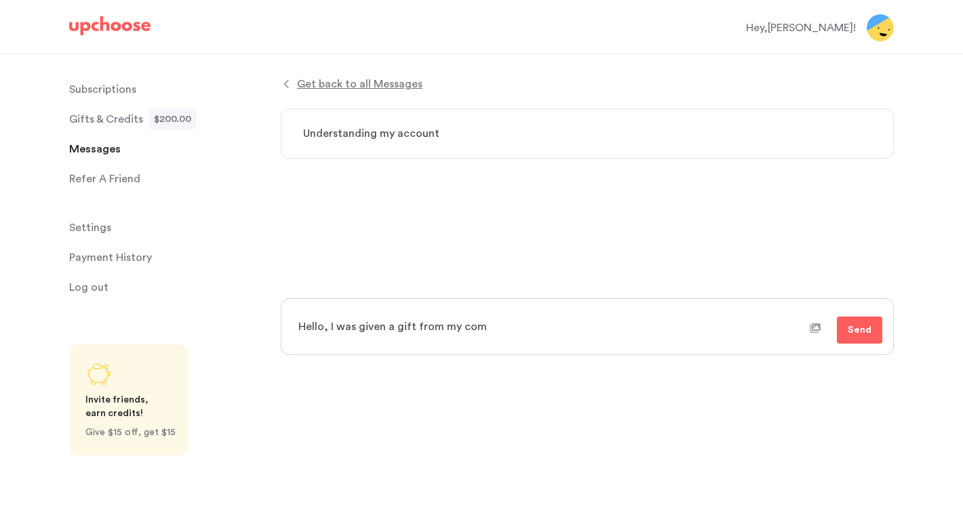
type textarea "Hello, I was given a gift from my comp"
type textarea "x"
type textarea "Hello, I was given a gift from my compa"
type textarea "x"
type textarea "Hello, I was given a gift from my compan"
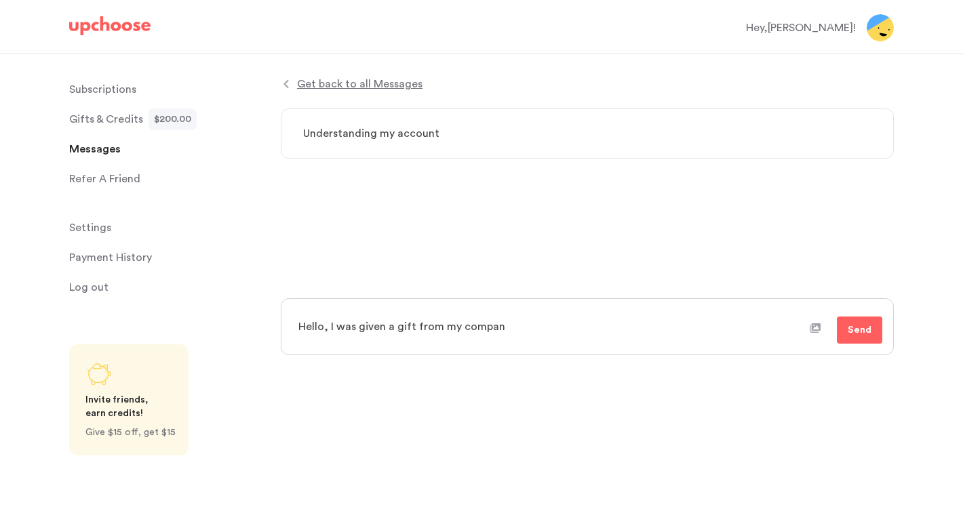
type textarea "x"
type textarea "Hello, I was given a gift from my company"
click at [393, 330] on textarea "Hello, I was given a gift from my company" at bounding box center [549, 327] width 520 height 34
type textarea "x"
type textarea "Hello, I was given a $gift from my company"
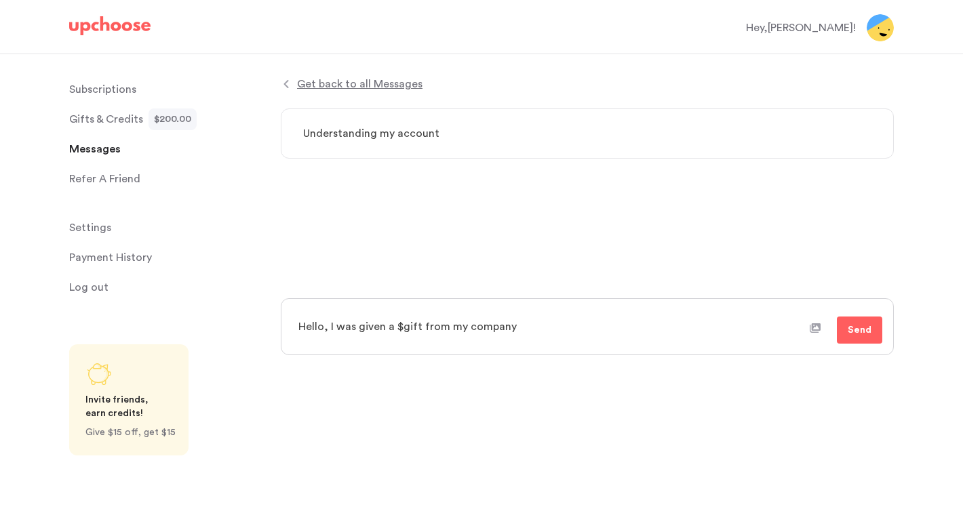
type textarea "x"
type textarea "Hello, I was given a $2gift from my company"
type textarea "x"
type textarea "Hello, I was given a $20gift from my company"
type textarea "x"
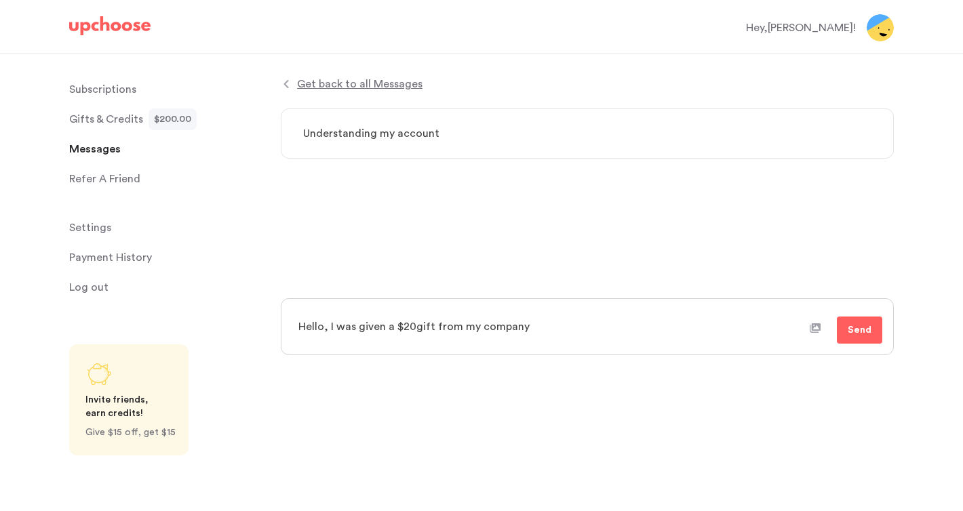
type textarea "Hello, I was given a $200gift from my company"
type textarea "x"
type textarea "Hello, I was given a $200 gift from my company"
click at [548, 320] on textarea "Hello, I was given a $200 gift from my company" at bounding box center [549, 327] width 520 height 34
type textarea "x"
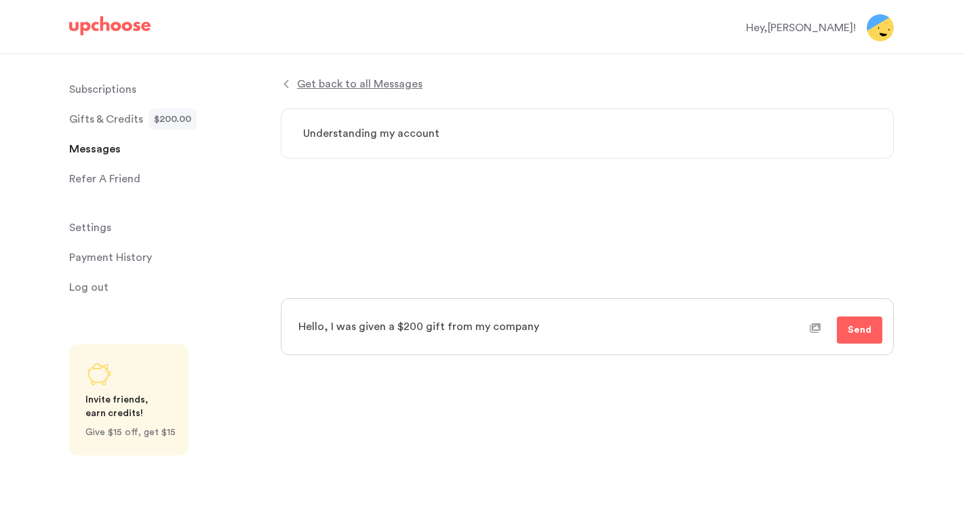
type textarea "Hello, I was given a $200 gift from my company."
type textarea "x"
type textarea "Hello, I was given a $200 gift from my company."
type textarea "x"
type textarea "Hello, I was given a $200 gift from my company. I"
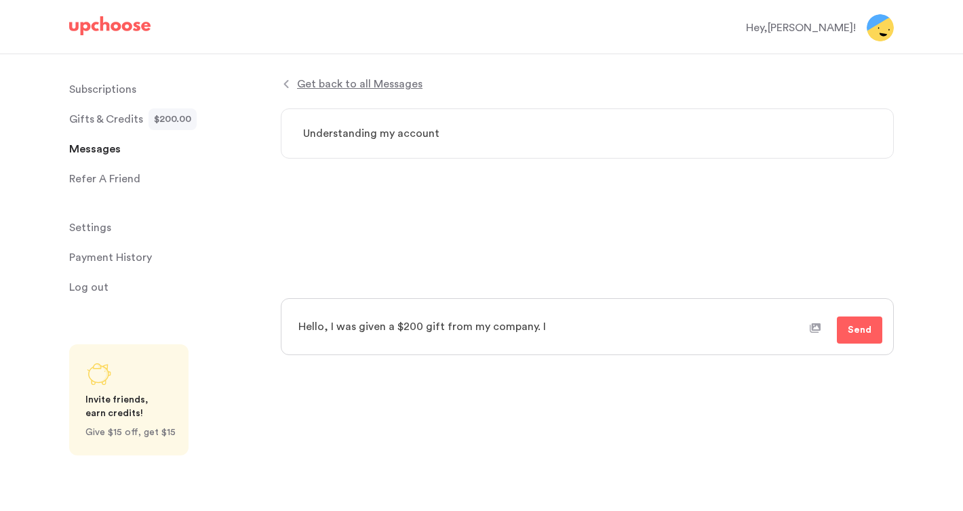
type textarea "x"
type textarea "Hello, I was given a $200 gift from my company. I"
type textarea "x"
type textarea "Hello, I was given a $200 gift from my company. I s"
type textarea "x"
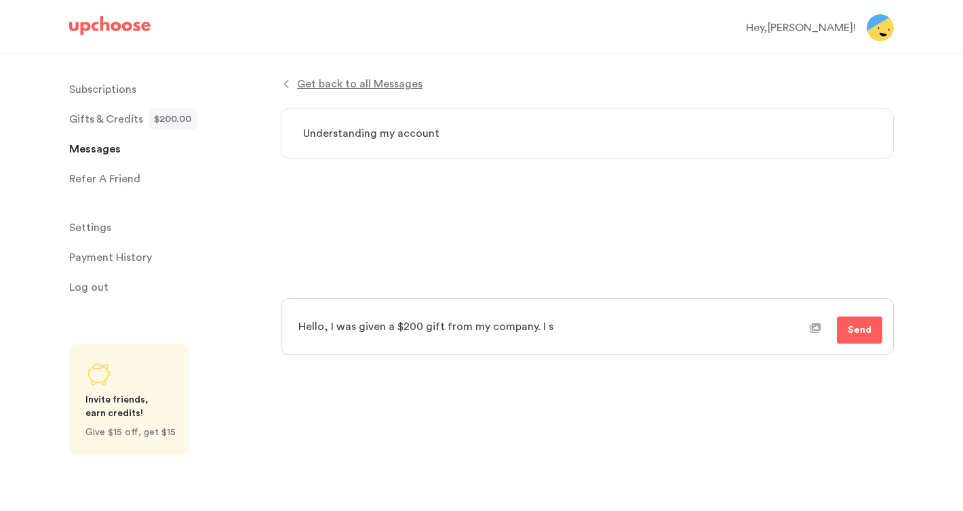
type textarea "Hello, I was given a $200 gift from my company. I sl"
type textarea "x"
type textarea "Hello, I was given a $200 gift from my company. I sle"
type textarea "x"
type textarea "Hello, I was given a $200 gift from my company. I sl"
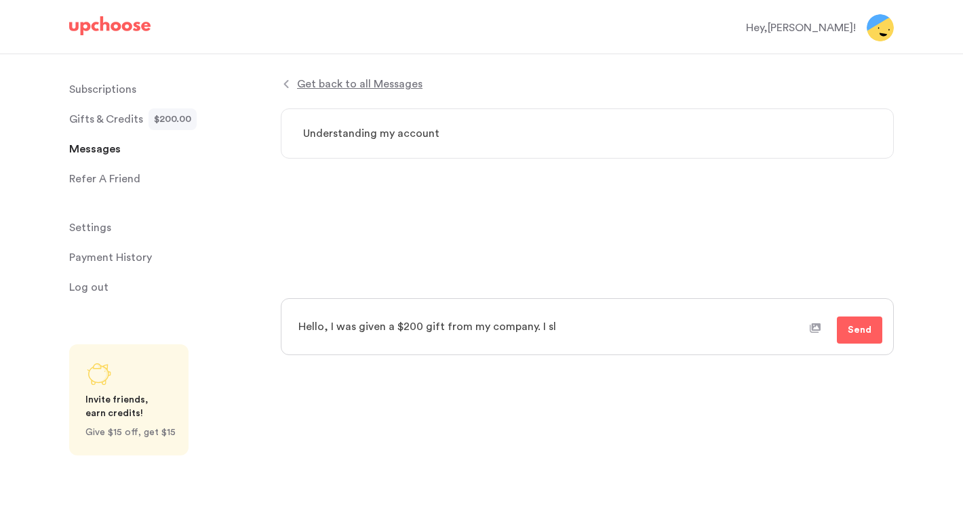
type textarea "x"
type textarea "Hello, I was given a $200 gift from my company. I s"
type textarea "x"
type textarea "Hello, I was given a $200 gift from my company. I se"
type textarea "x"
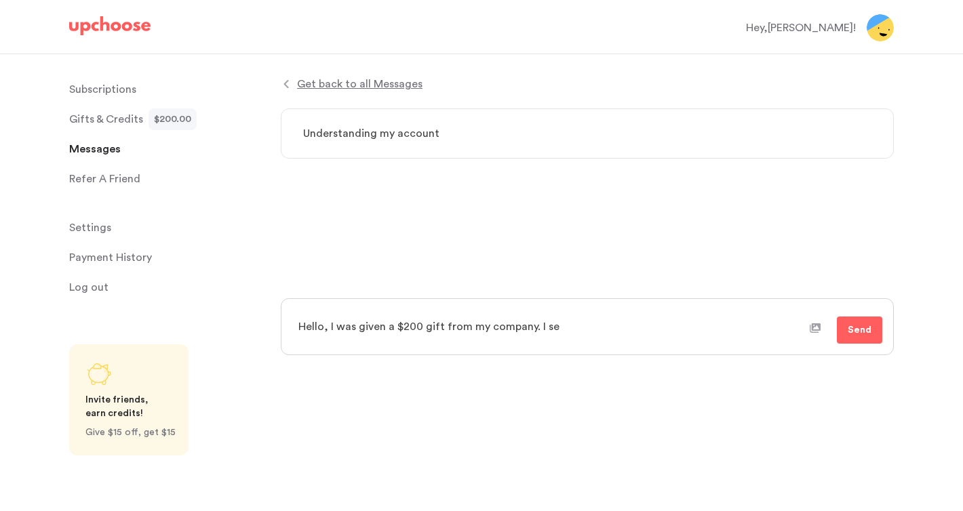
type textarea "Hello, I was given a $200 gift from my company. I sel"
type textarea "x"
type textarea "Hello, I was given a $200 gift from my company. I sele"
type textarea "x"
type textarea "Hello, I was given a $200 gift from my company. I selec"
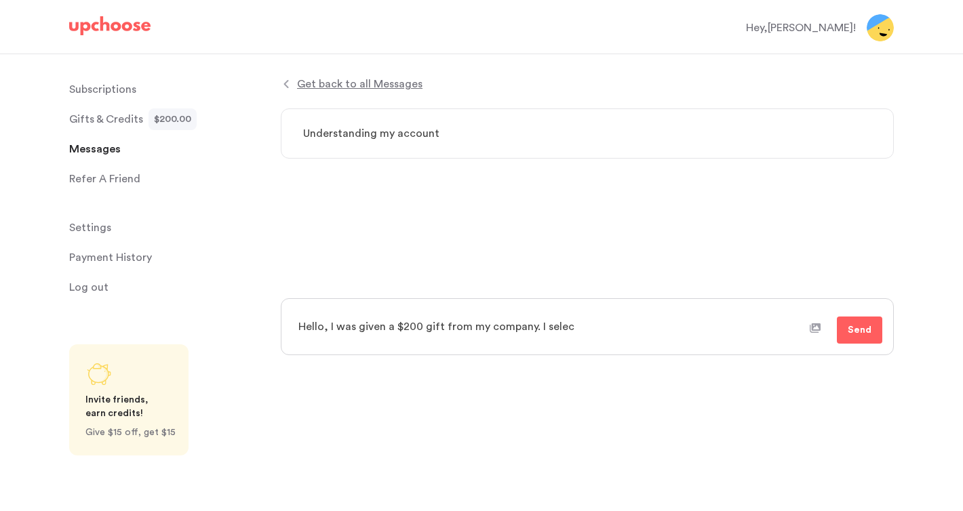
type textarea "x"
type textarea "Hello, I was given a $200 gift from my company. I select"
type textarea "x"
type textarea "Hello, I was given a $200 gift from my company. I selecte"
type textarea "x"
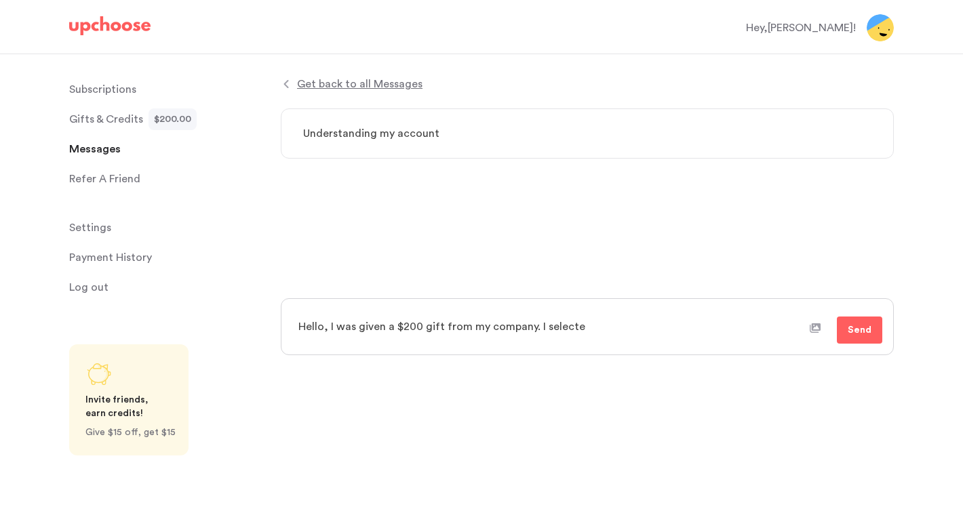
type textarea "Hello, I was given a $200 gift from my company. I selected"
type textarea "x"
type textarea "Hello, I was given a $200 gift from my company. I selected a"
type textarea "x"
type textarea "Hello, I was given a $200 gift from my company. I selected a"
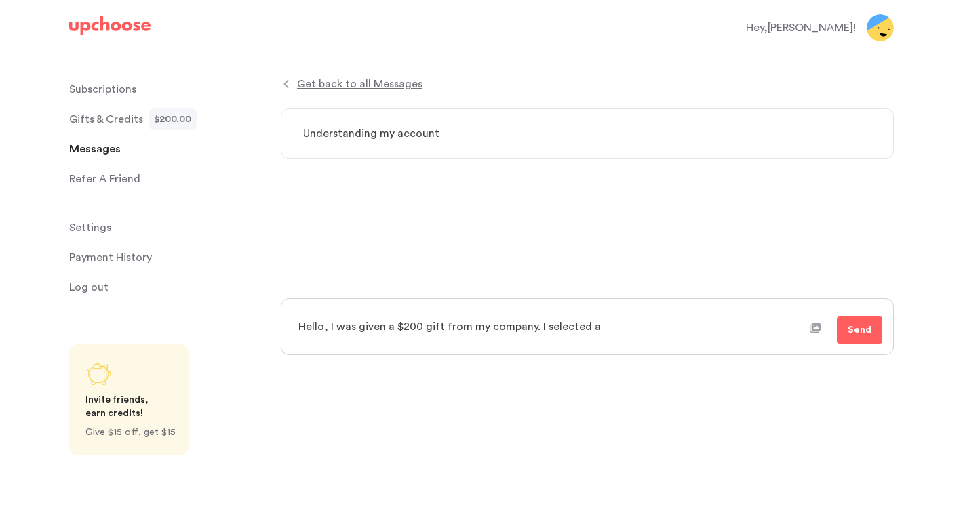
type textarea "x"
type textarea "Hello, I was given a $200 gift from my company. I selected a d"
type textarea "x"
type textarea "Hello, I was given a $200 gift from my company. I selected a de"
type textarea "x"
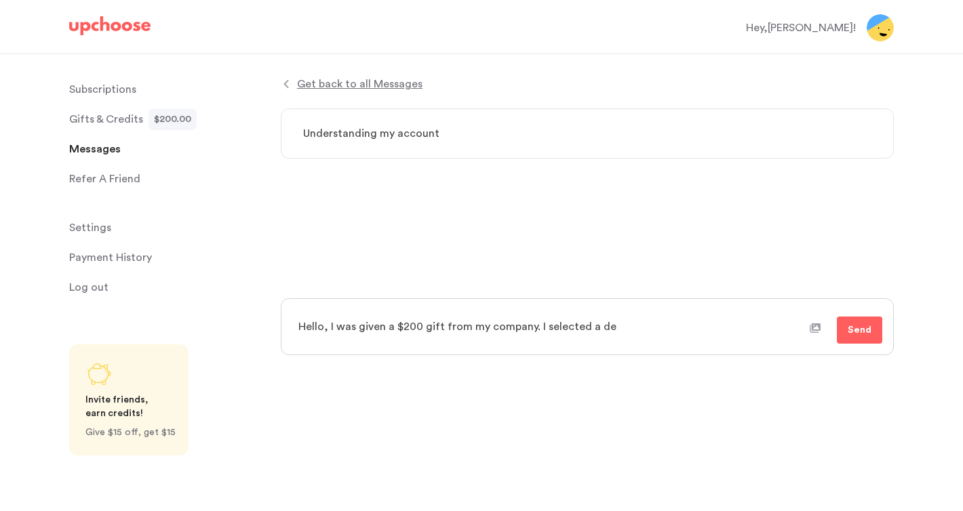
type textarea "Hello, I was given a $200 gift from my company. I selected a del"
type textarea "x"
type textarea "Hello, I was given a $200 gift from my company. I selected a deli"
type textarea "x"
type textarea "Hello, I was given a $200 gift from my company. I selected a delive"
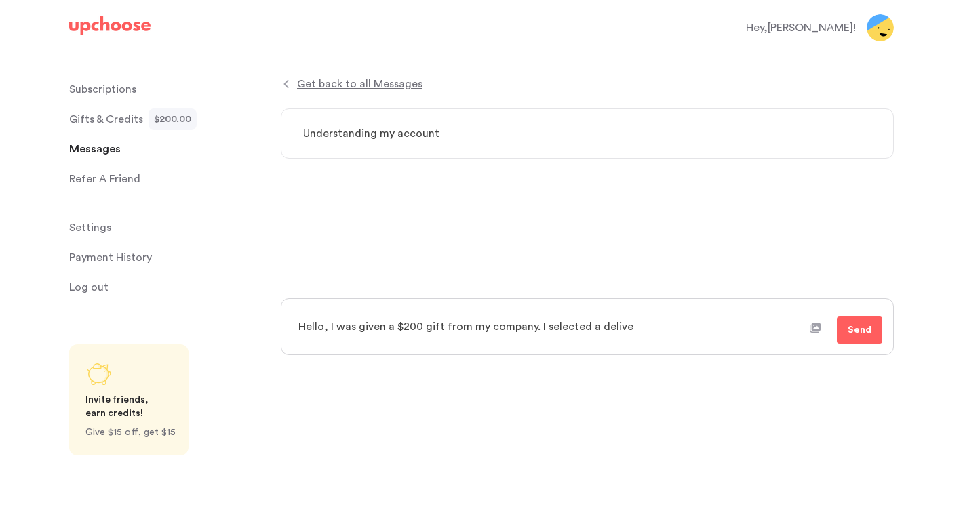
type textarea "x"
type textarea "Hello, I was given a $200 gift from my company. I selected a deliver"
type textarea "x"
type textarea "Hello, I was given a $200 gift from my company. I selected a delivery"
type textarea "x"
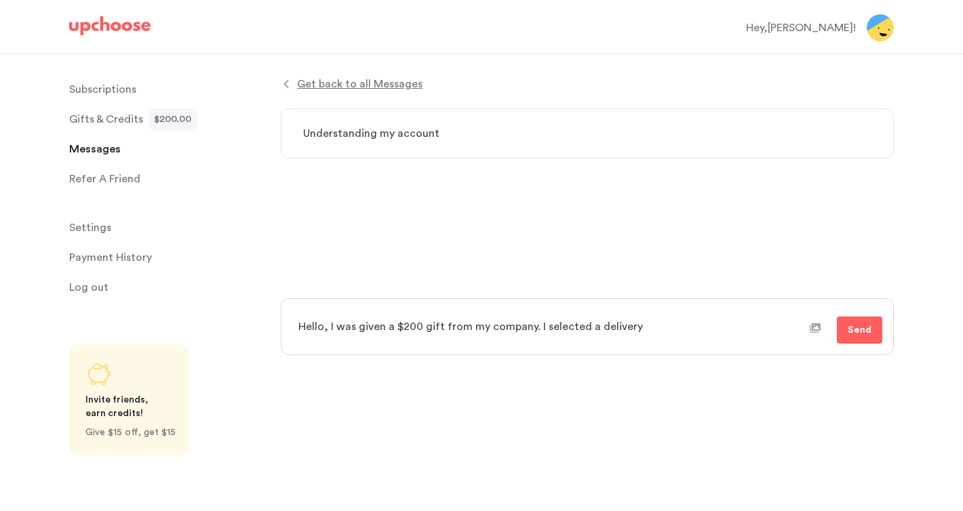
type textarea "Hello, I was given a $200 gift from my company. I selected a delivery"
type textarea "x"
type textarea "Hello, I was given a $200 gift from my company. I selected a delivery fo"
type textarea "x"
type textarea "Hello, I was given a $200 gift from my company. I selected a delivery for"
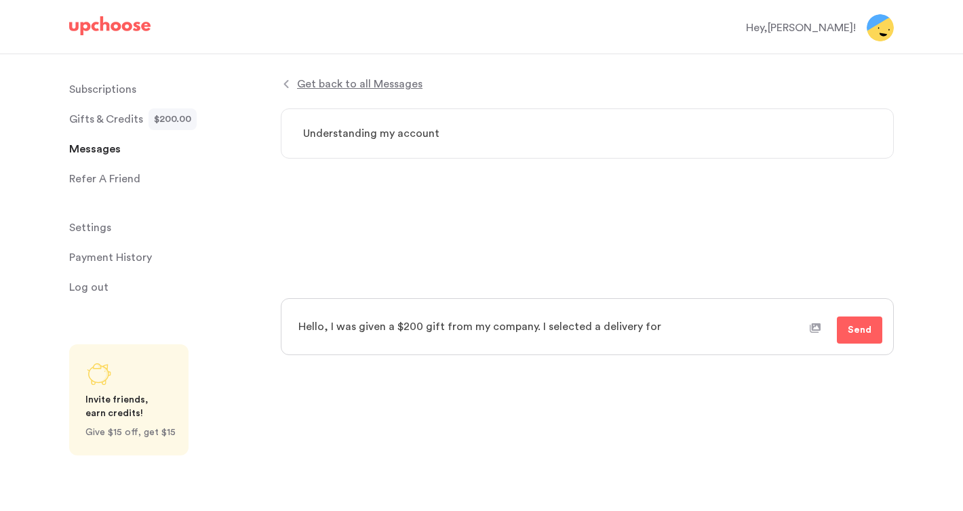
type textarea "x"
type textarea "Hello, I was given a $200 gift from my company. I selected a delivery for"
type textarea "x"
type textarea "Hello, I was given a $200 gift from my company. I selected a delivery for 9"
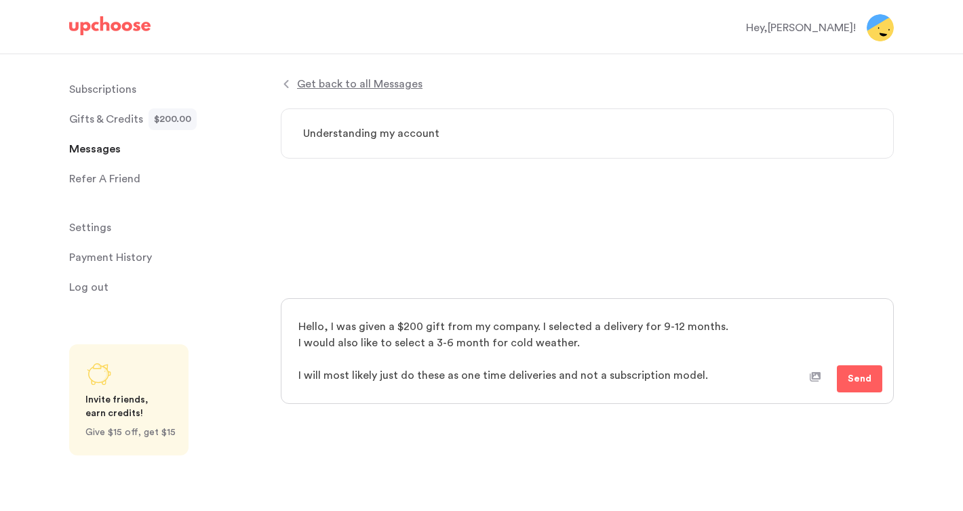
click at [110, 34] on img at bounding box center [109, 25] width 81 height 19
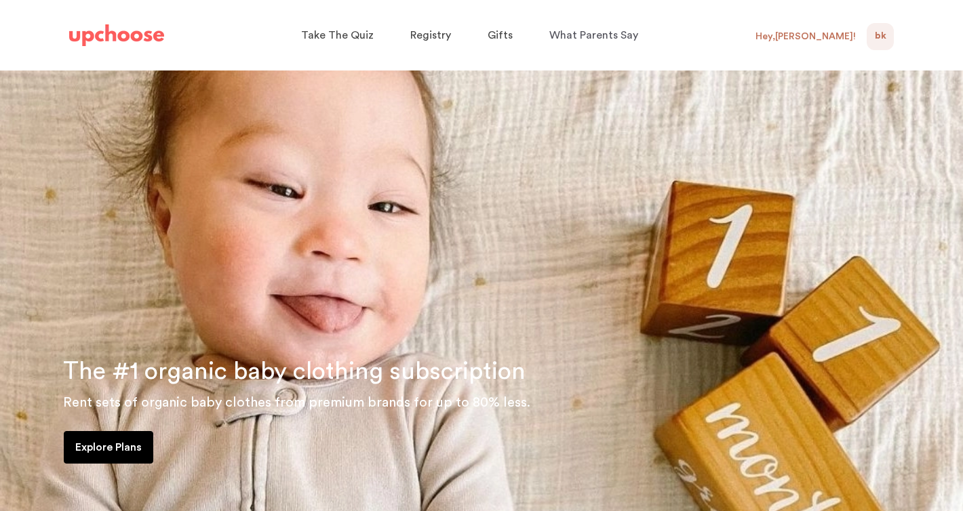
click at [819, 27] on div "Hey, [PERSON_NAME] !" at bounding box center [810, 36] width 111 height 27
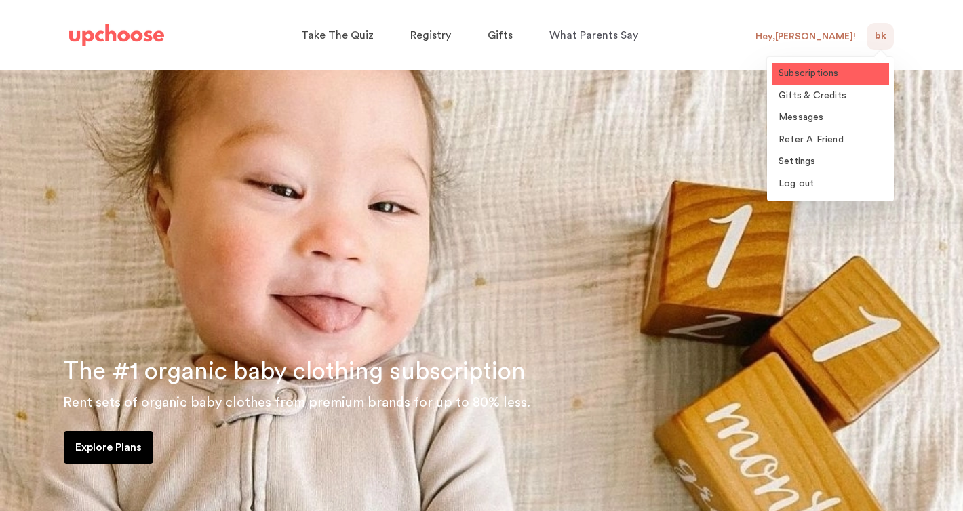
click at [810, 68] on span "Subscriptions" at bounding box center [808, 72] width 60 height 9
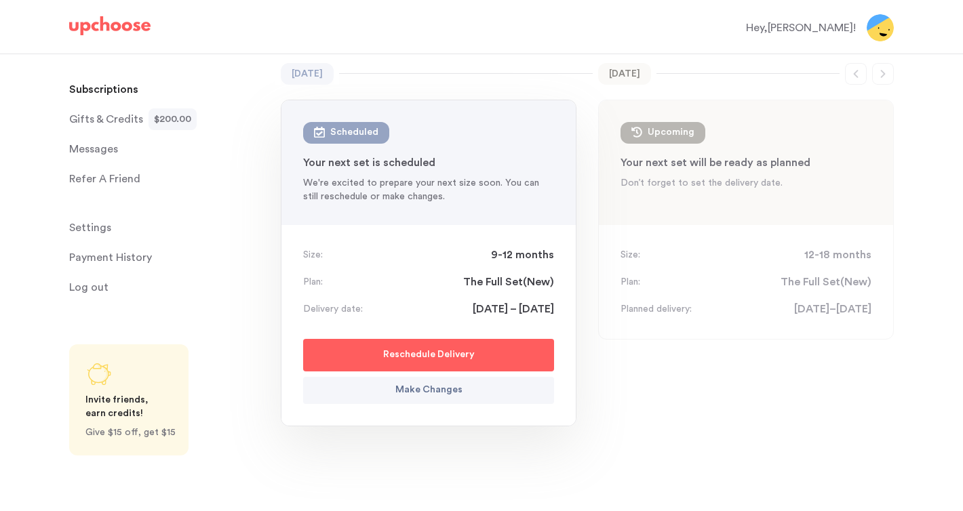
scroll to position [111, 0]
click at [710, 145] on div "Jul 2026 Upcoming : 12-18 mon Your next set will be ready as planned Don’t forg…" at bounding box center [746, 162] width 294 height 125
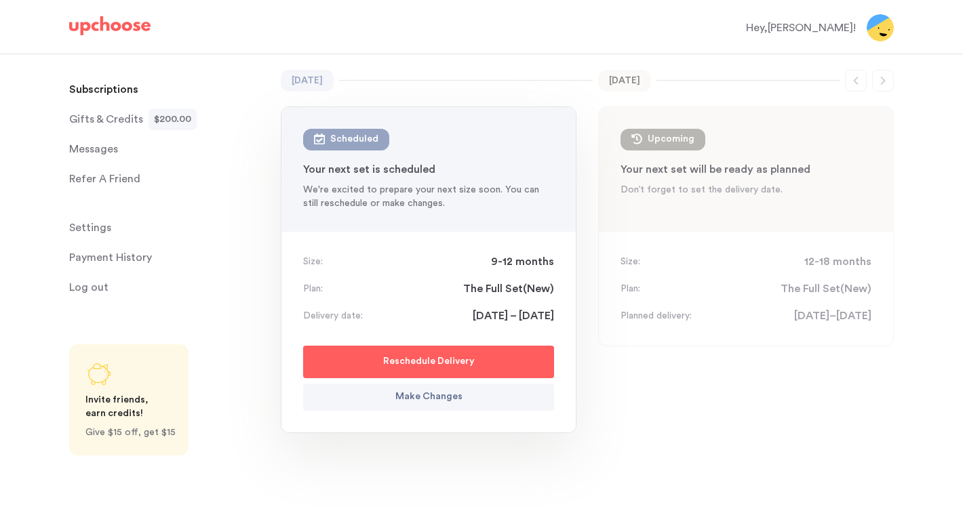
click at [92, 28] on img at bounding box center [109, 25] width 81 height 19
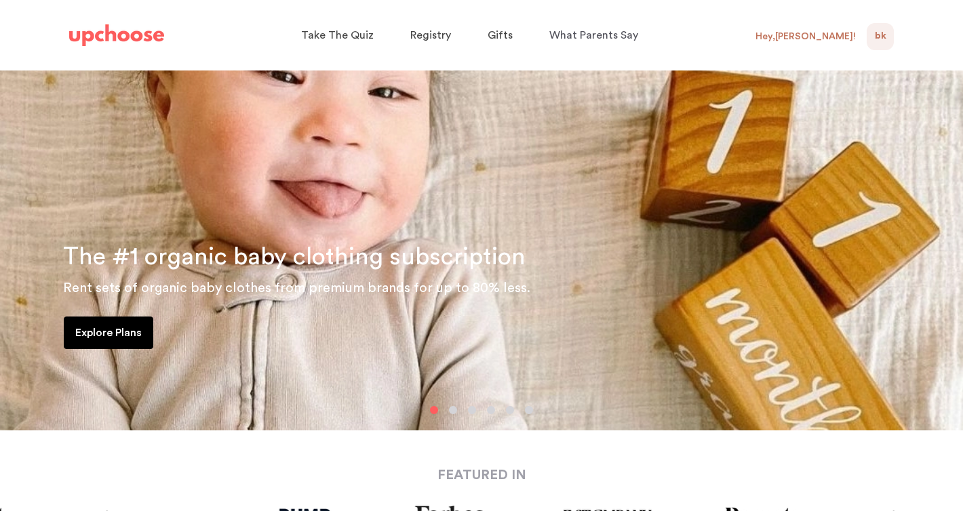
scroll to position [119, 0]
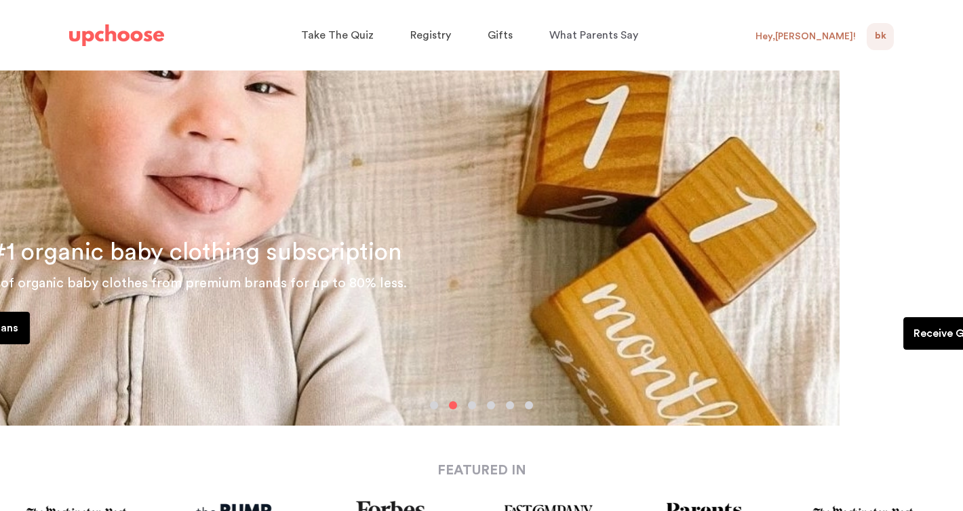
click at [903, 322] on link "Receive Gifts" at bounding box center [947, 333] width 89 height 33
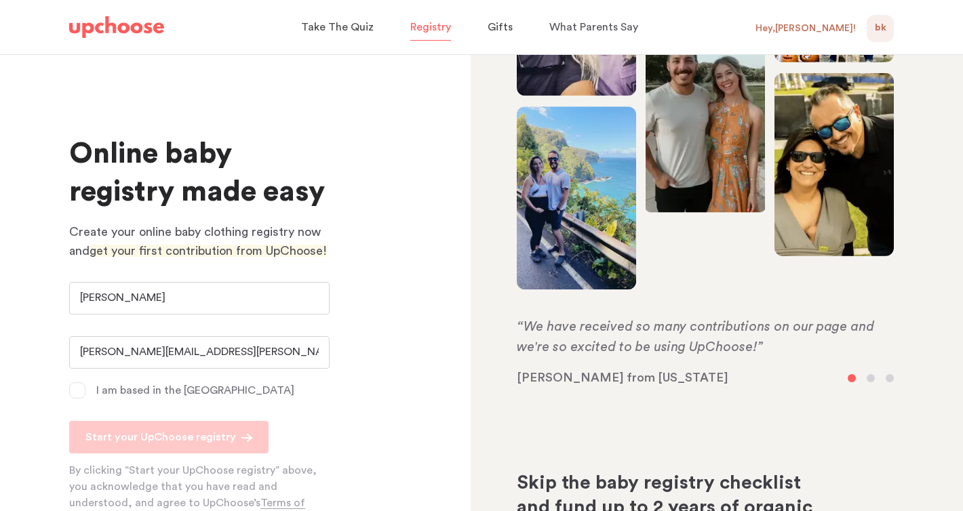
click at [832, 38] on div "Hey, [PERSON_NAME] !" at bounding box center [810, 28] width 111 height 27
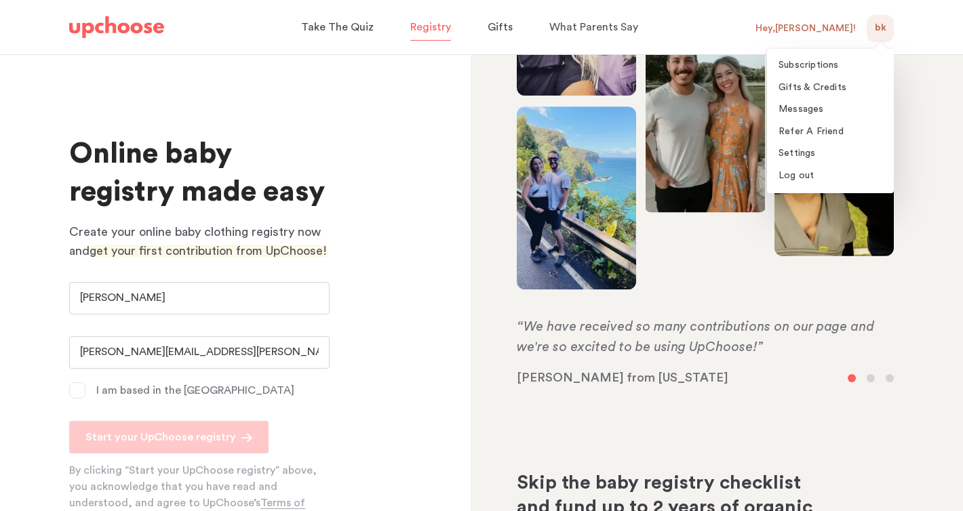
click at [832, 30] on div "Hey, [PERSON_NAME] !" at bounding box center [805, 28] width 100 height 12
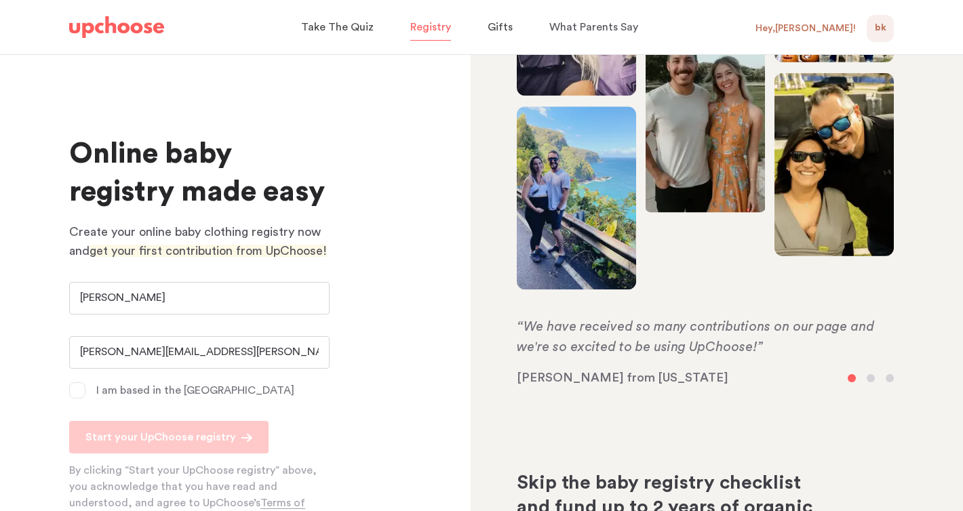
click at [829, 26] on div "Hey, [PERSON_NAME] !" at bounding box center [805, 28] width 100 height 12
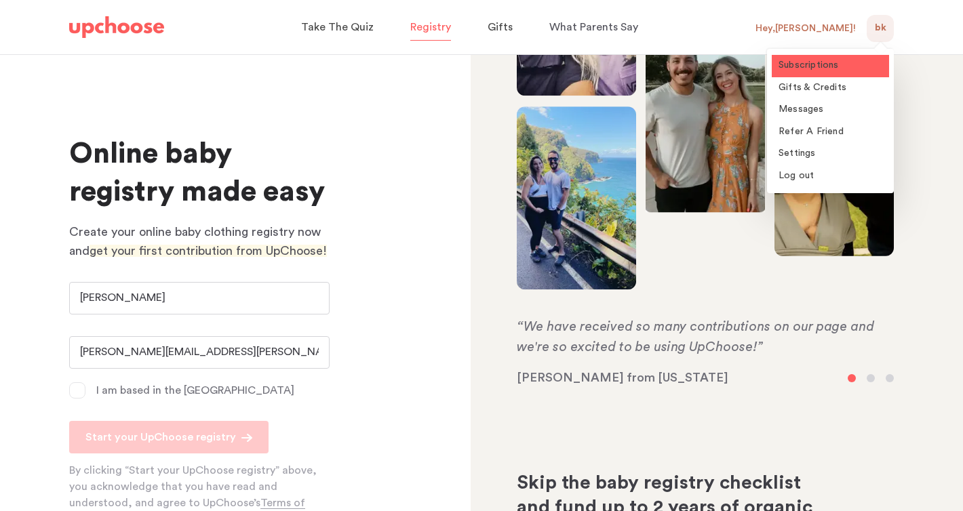
click at [825, 66] on span "Subscriptions" at bounding box center [808, 64] width 60 height 9
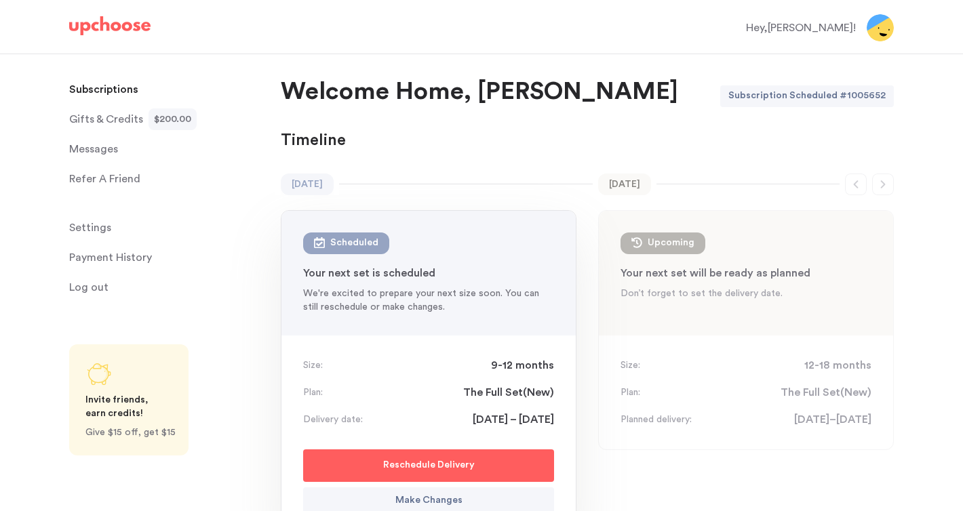
click at [413, 237] on div "[DATE] Scheduled : 9-12 mon" at bounding box center [428, 244] width 251 height 22
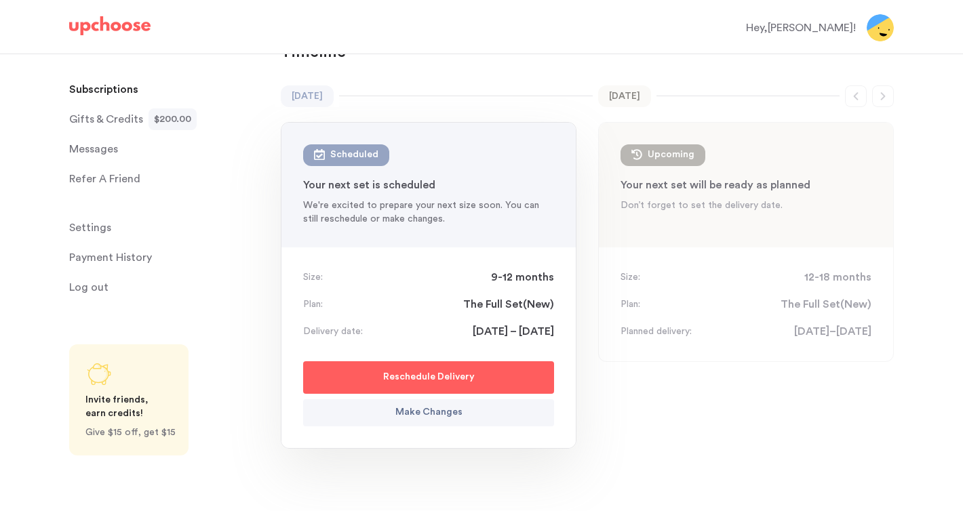
scroll to position [91, 0]
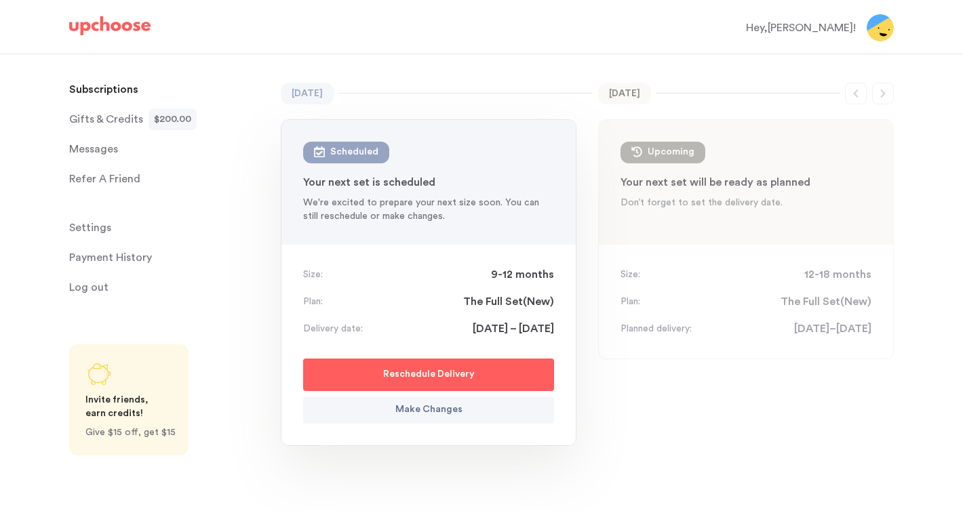
click at [113, 147] on span "Messages" at bounding box center [93, 149] width 49 height 27
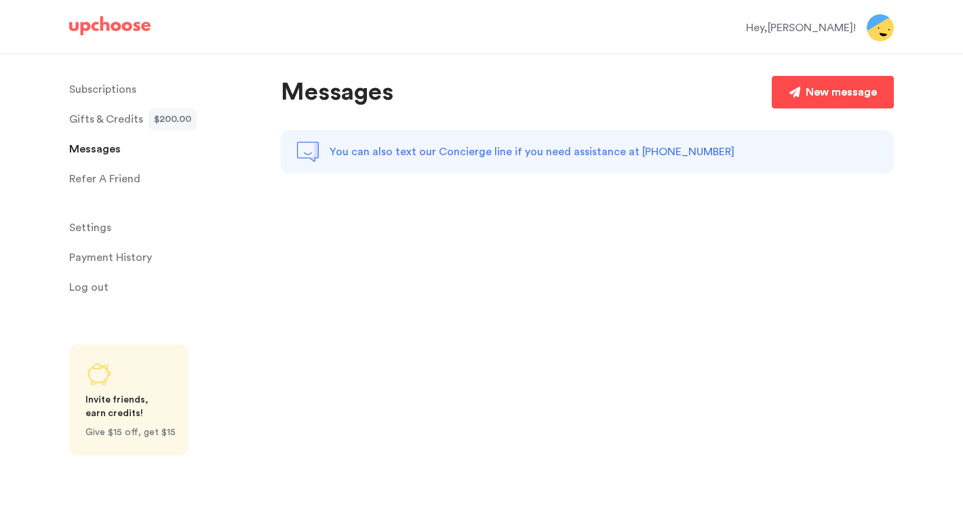
click at [795, 98] on link "New message" at bounding box center [832, 92] width 122 height 33
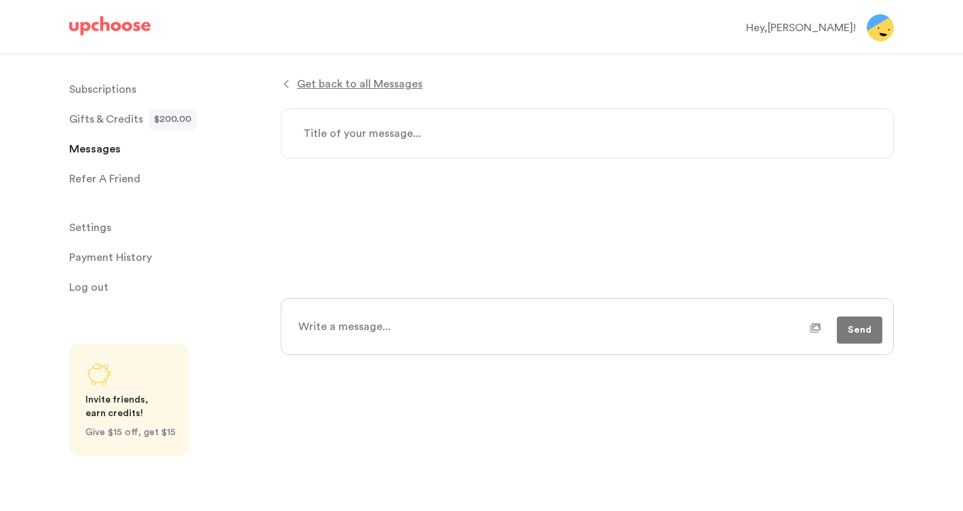
click at [462, 132] on textarea at bounding box center [587, 133] width 613 height 50
type textarea "x"
type textarea "U"
type textarea "x"
type textarea "Un"
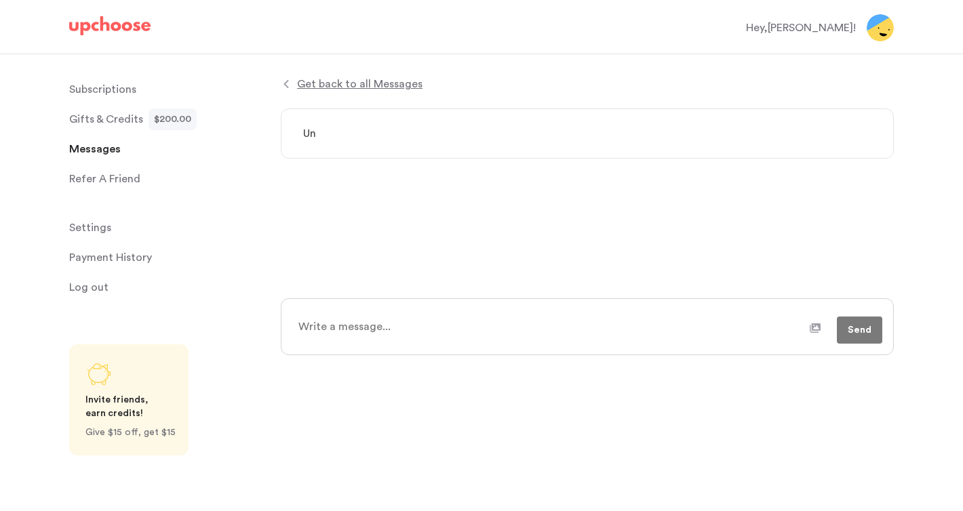
type textarea "x"
type textarea "Und"
type textarea "x"
type textarea "Unde"
type textarea "x"
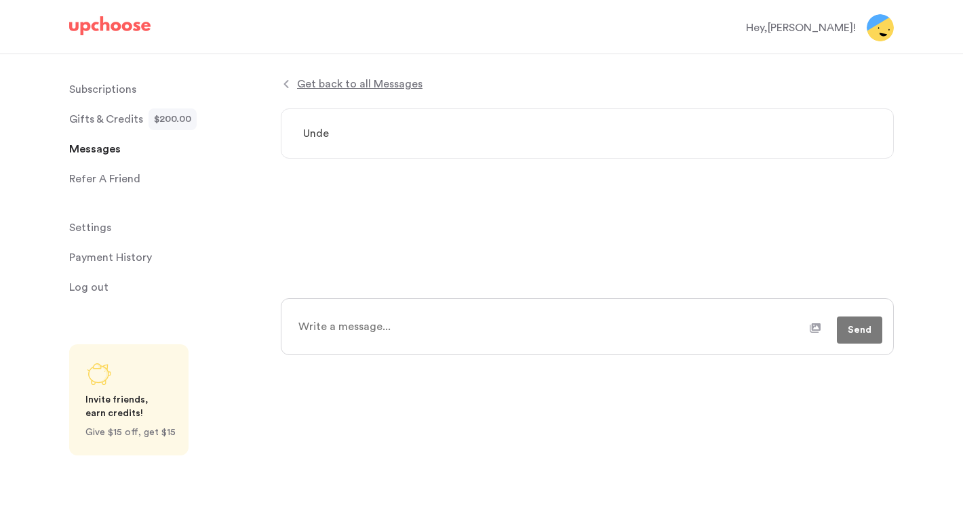
type textarea "Under"
type textarea "x"
type textarea "Unders"
type textarea "x"
type textarea "Underst"
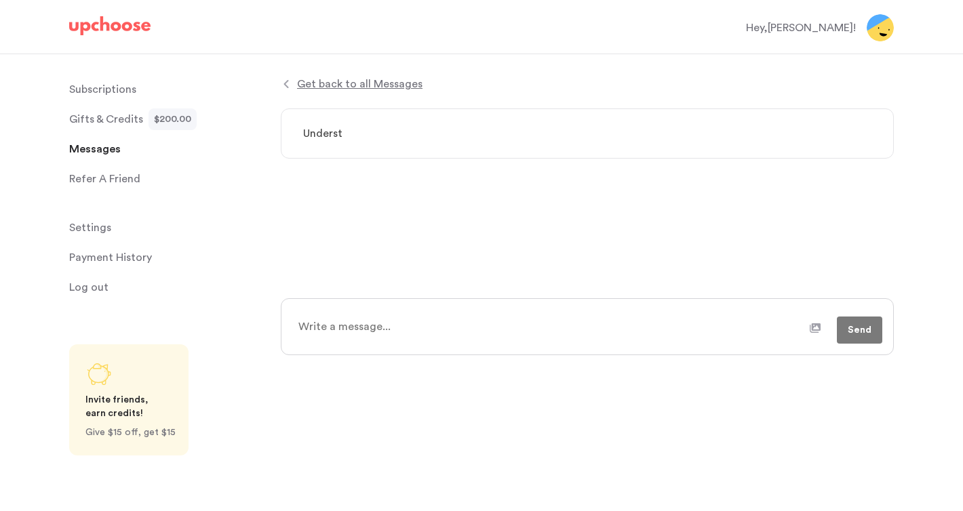
type textarea "x"
type textarea "Understan"
type textarea "x"
type textarea "Understand"
type textarea "x"
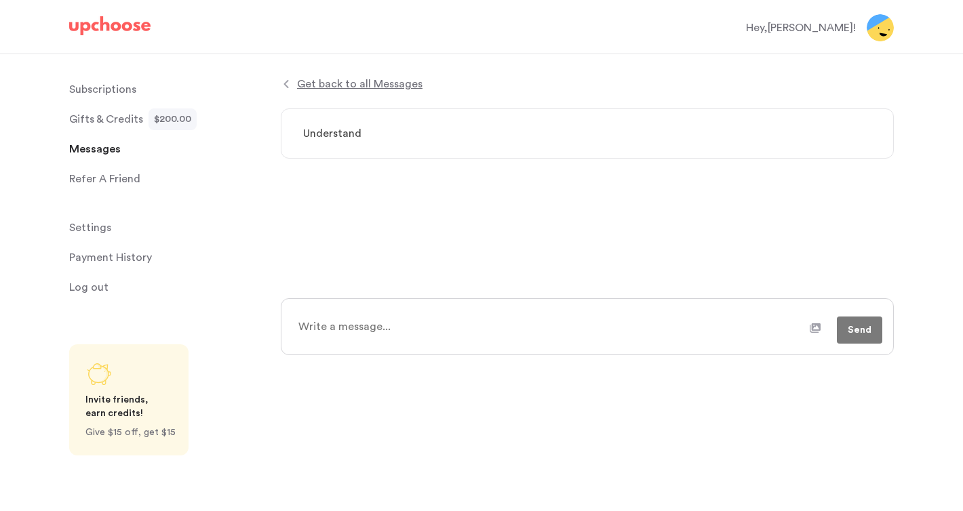
type textarea "Understandi"
type textarea "x"
type textarea "Understandin"
type textarea "x"
type textarea "Understanding"
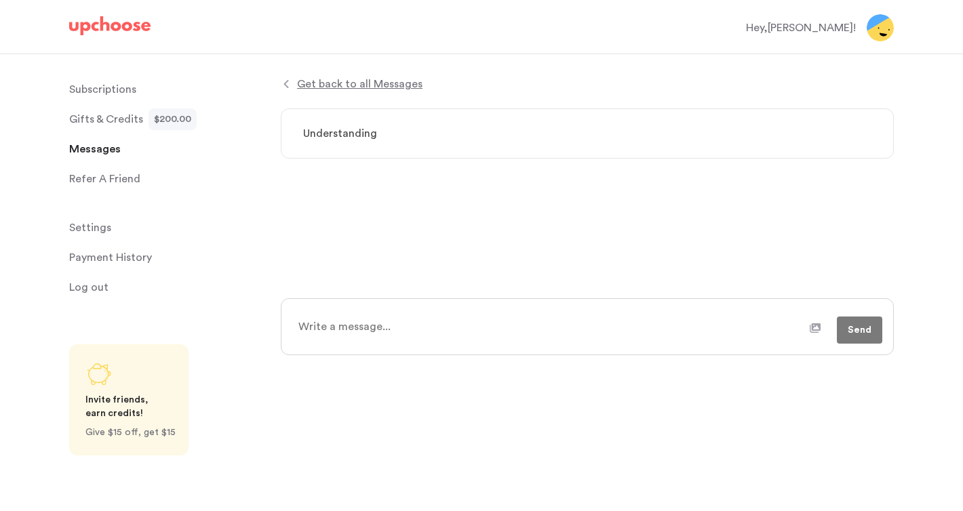
type textarea "x"
type textarea "Understanding"
type textarea "x"
type textarea "Understanding m"
type textarea "x"
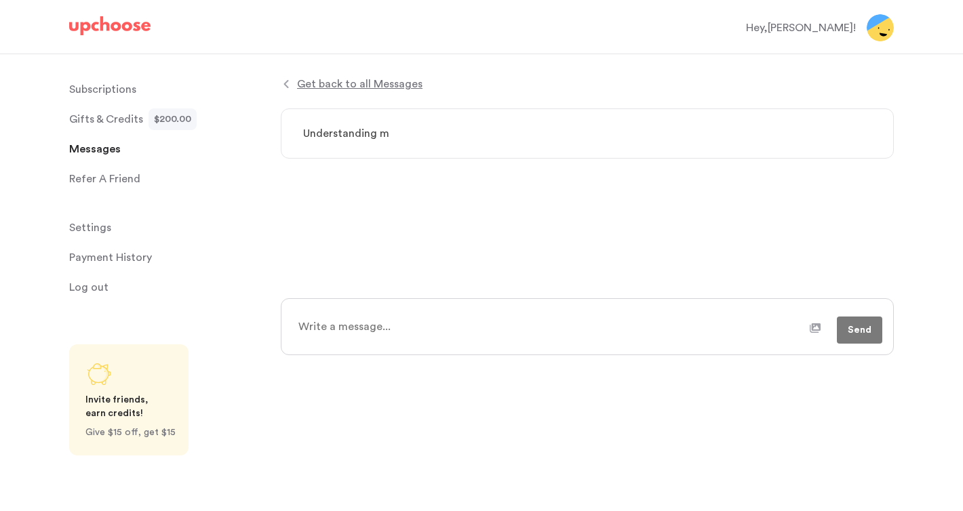
type textarea "Understanding my"
type textarea "x"
type textarea "Understanding my"
type textarea "x"
type textarea "Understanding my a"
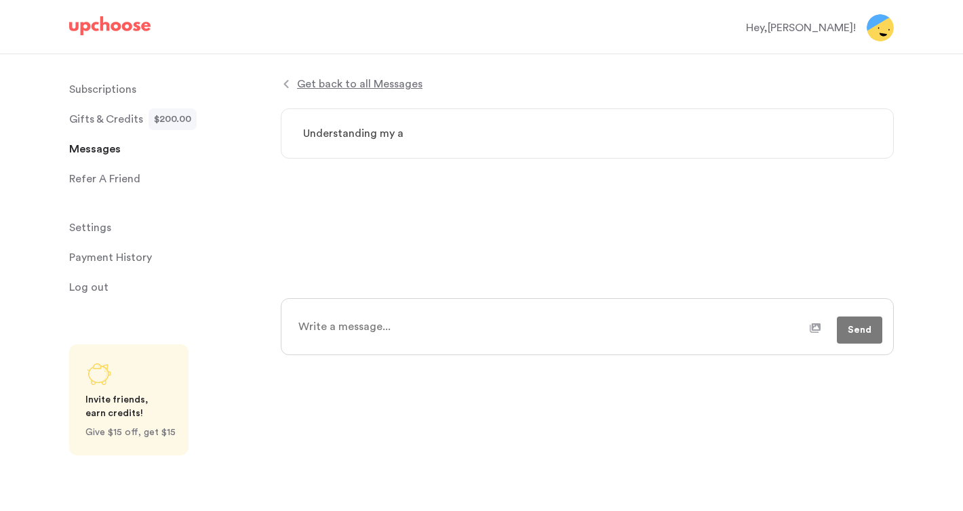
type textarea "x"
type textarea "Understanding my ac"
type textarea "x"
type textarea "Understanding my acc"
type textarea "x"
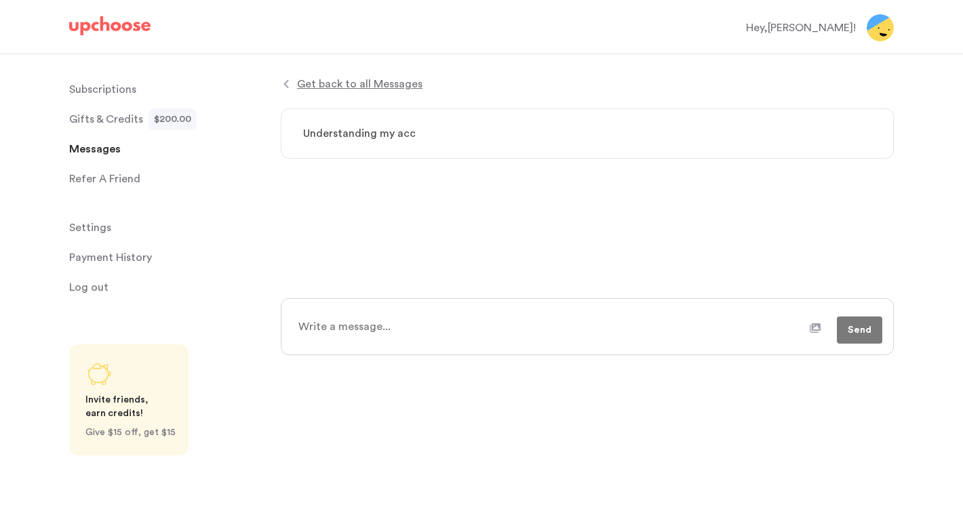
type textarea "Understanding my acco"
type textarea "x"
type textarea "Understanding my accou"
type textarea "x"
type textarea "Understanding my accoun"
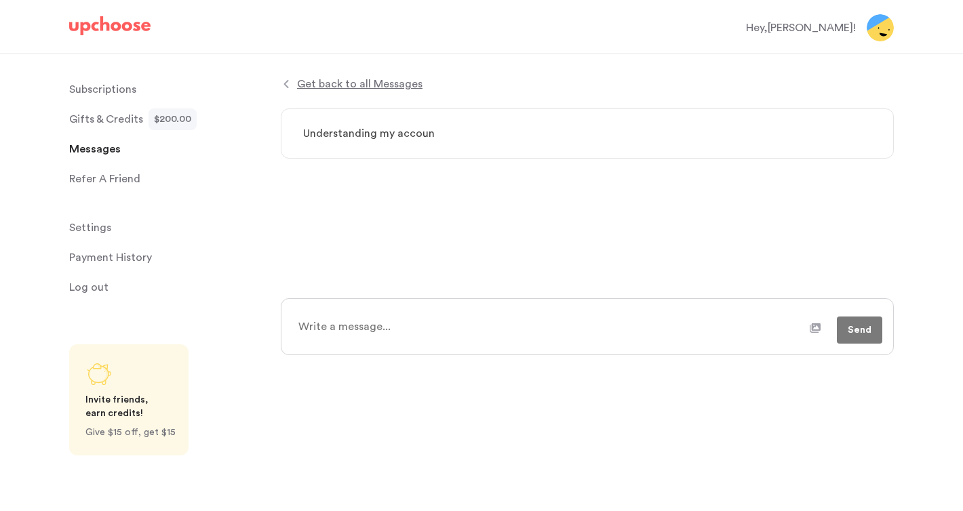
type textarea "x"
type textarea "Understanding my account"
type textarea "x"
type textarea "Understanding my account"
type textarea "x"
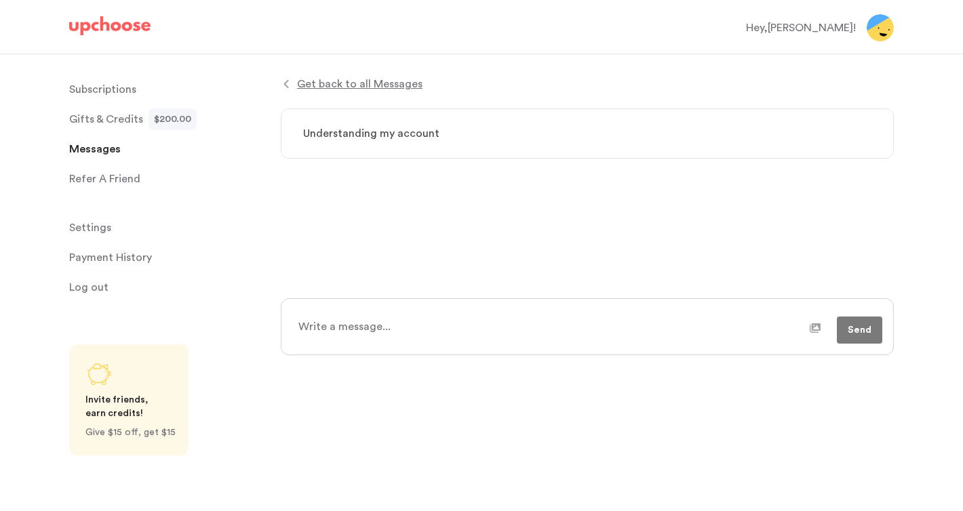
type textarea "Understanding my account a"
type textarea "x"
type textarea "Understanding my account and"
type textarea "x"
type textarea "Understanding my account and"
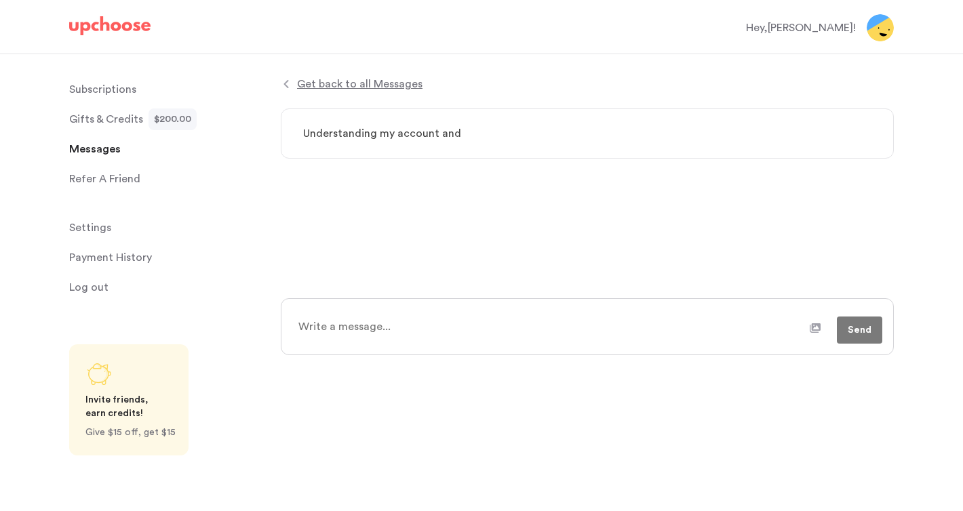
type textarea "x"
type textarea "Understanding my account and o"
type textarea "x"
type textarea "Understanding my account and op"
type textarea "x"
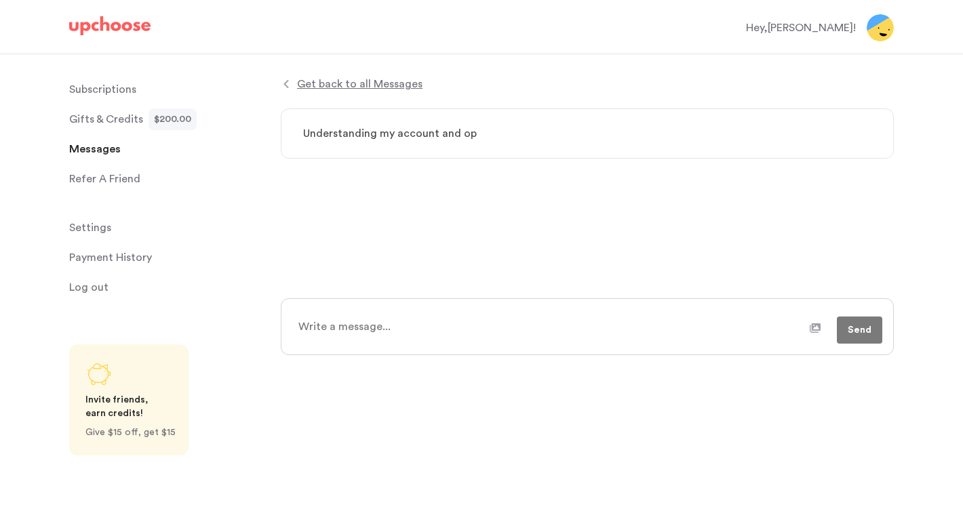
type textarea "Understanding my account and opt"
type textarea "x"
type textarea "Understanding my account and opti"
type textarea "x"
type textarea "Understanding my account and optiom"
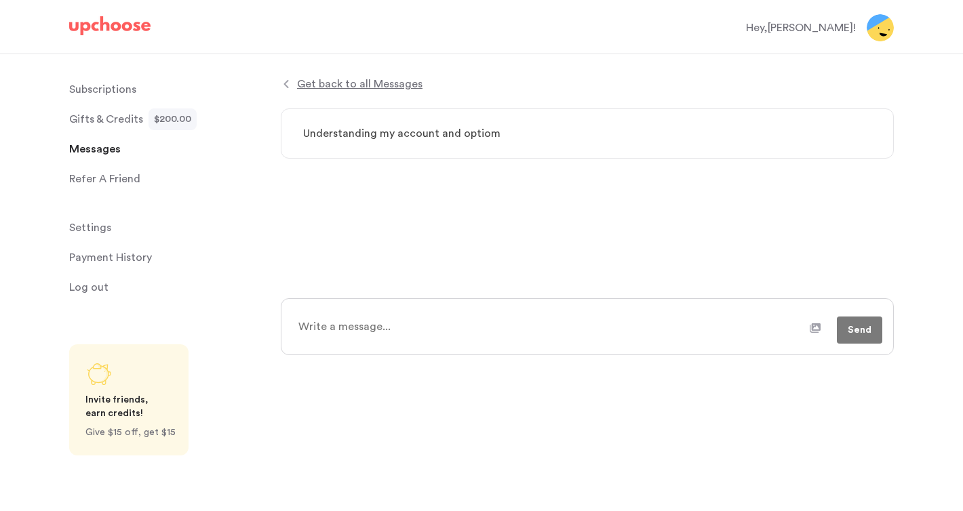
type textarea "x"
type textarea "Understanding my account and optiomn"
type textarea "x"
type textarea "Understanding my account and optiomns"
type textarea "x"
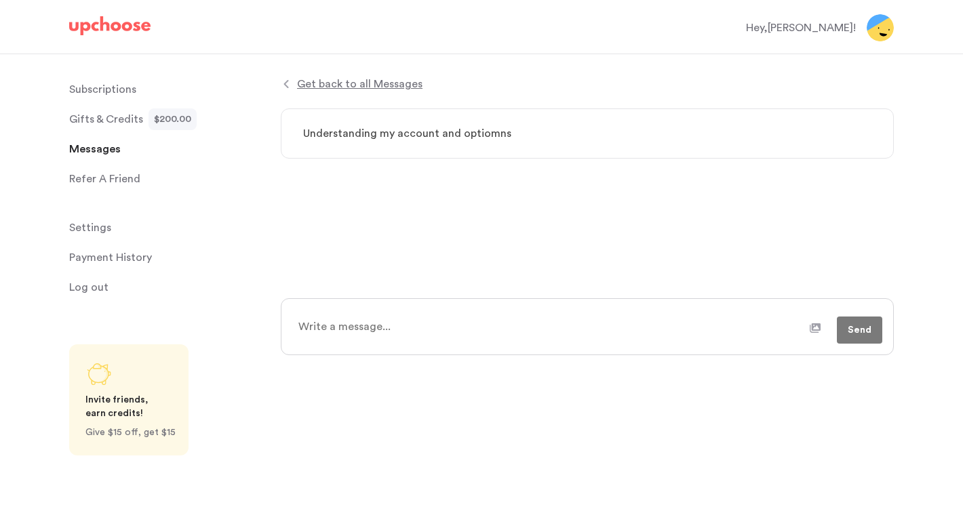
type textarea "Understanding my account and optiomn"
type textarea "x"
type textarea "Understanding my account and optiom"
type textarea "x"
type textarea "Understanding my account and optio"
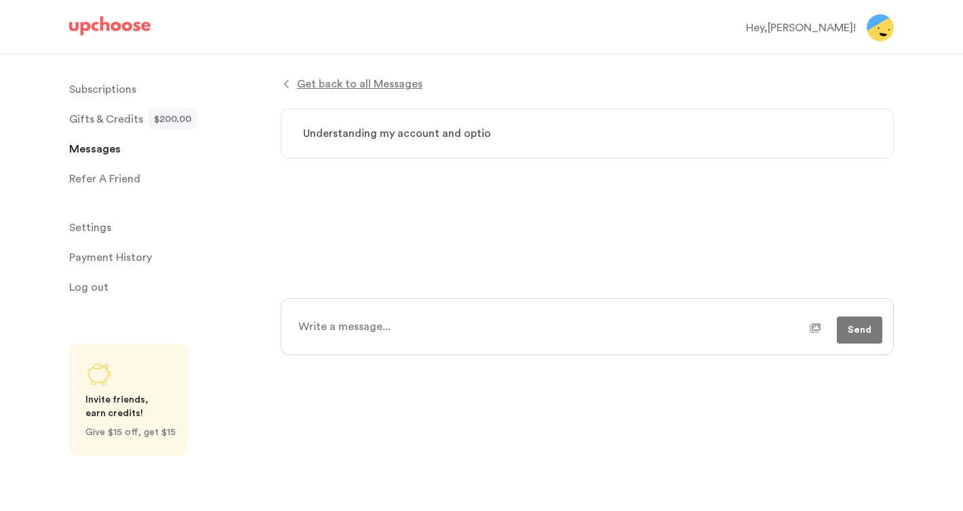
type textarea "x"
type textarea "Understanding my account and options"
type textarea "x"
type textarea "Understanding my account and options"
click at [441, 308] on div "Send" at bounding box center [587, 326] width 613 height 57
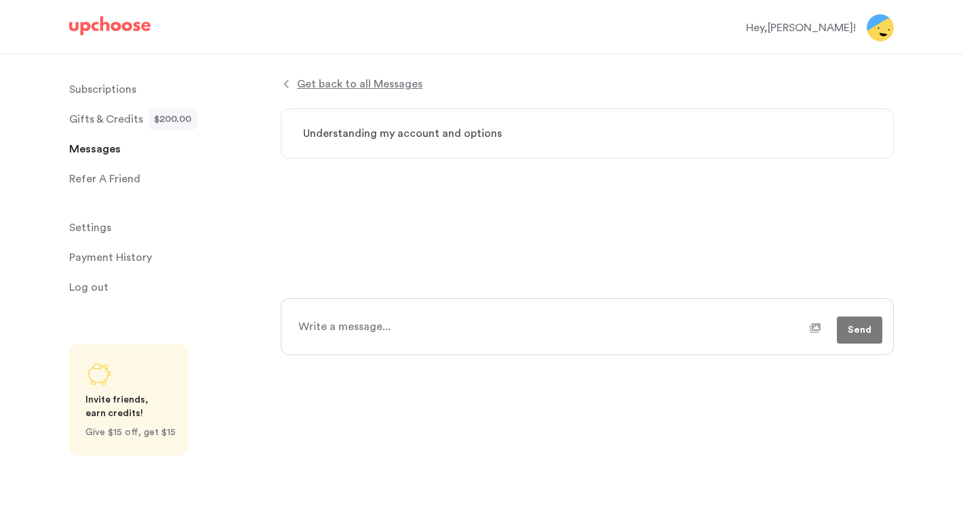
click at [416, 319] on textarea at bounding box center [549, 327] width 520 height 34
type textarea "x"
type textarea "H"
type textarea "x"
type textarea "He"
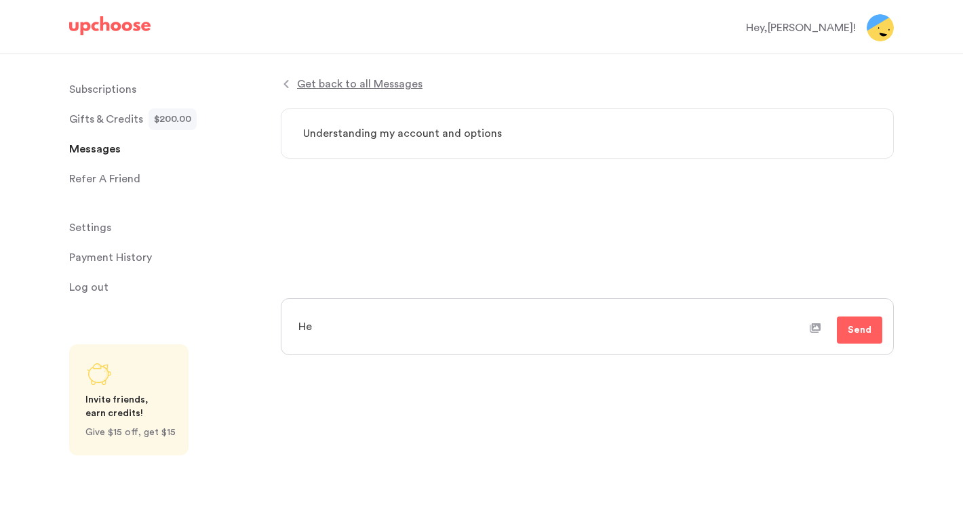
type textarea "x"
type textarea "Hel"
type textarea "x"
type textarea "Hell"
type textarea "x"
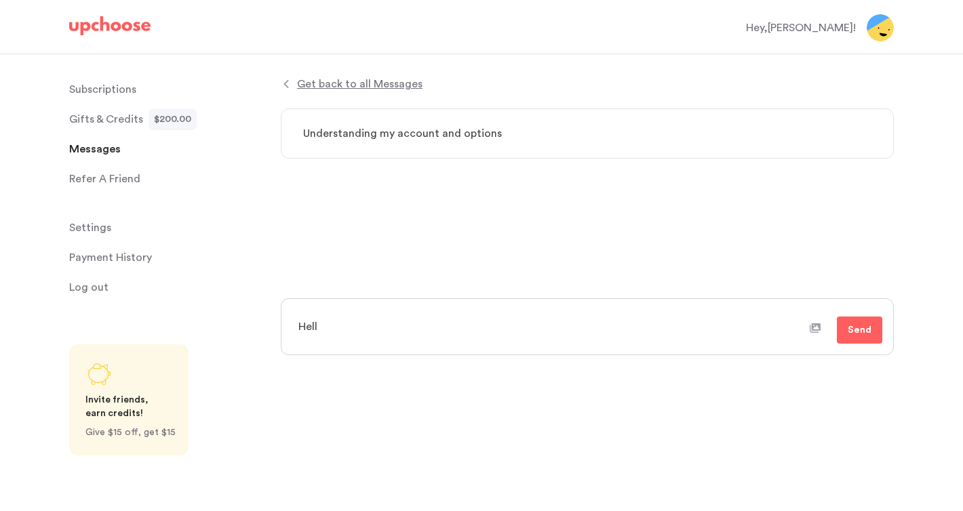
type textarea "Hello"
type textarea "x"
type textarea "Hello,"
type textarea "x"
type textarea "Hello,"
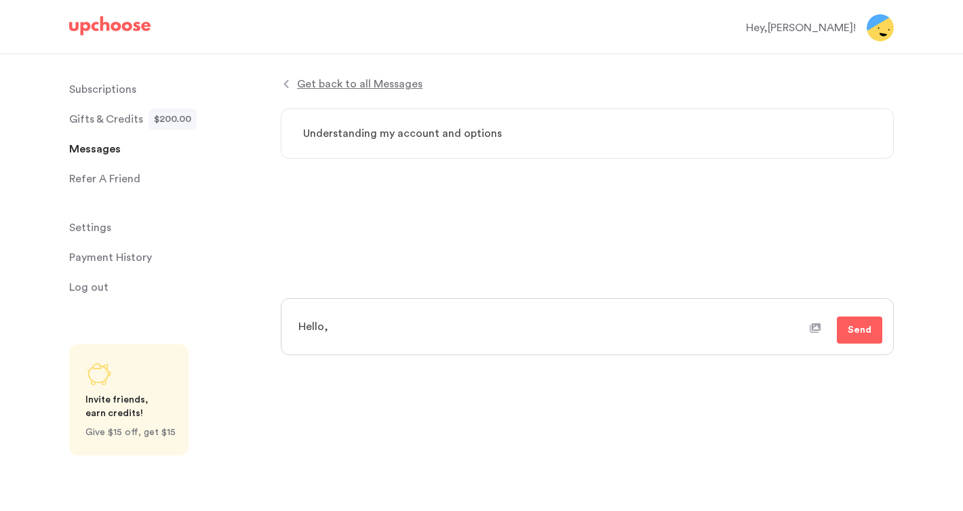
type textarea "x"
type textarea "Hello, I"
type textarea "x"
type textarea "Hello, I"
type textarea "x"
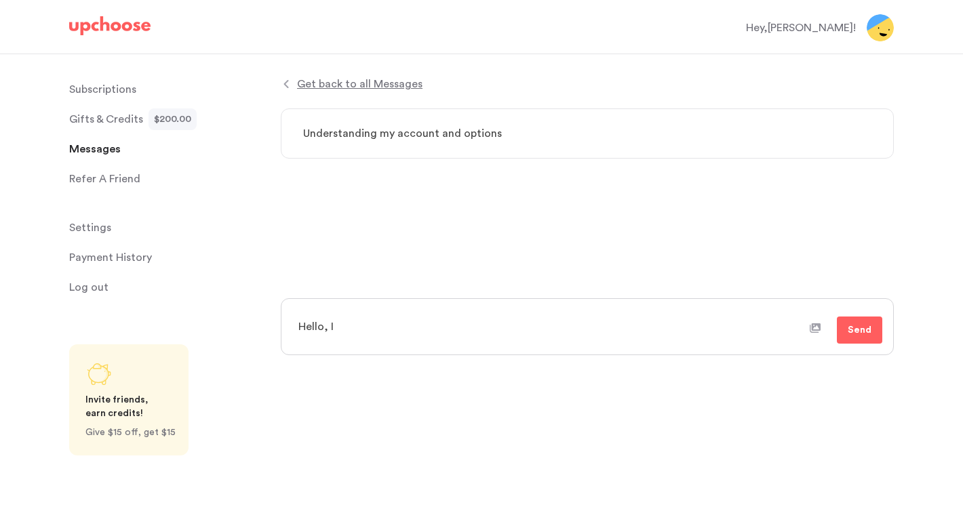
type textarea "Hello, I r"
type textarea "x"
type textarea "Hello, I re"
type textarea "x"
type textarea "Hello, I rec"
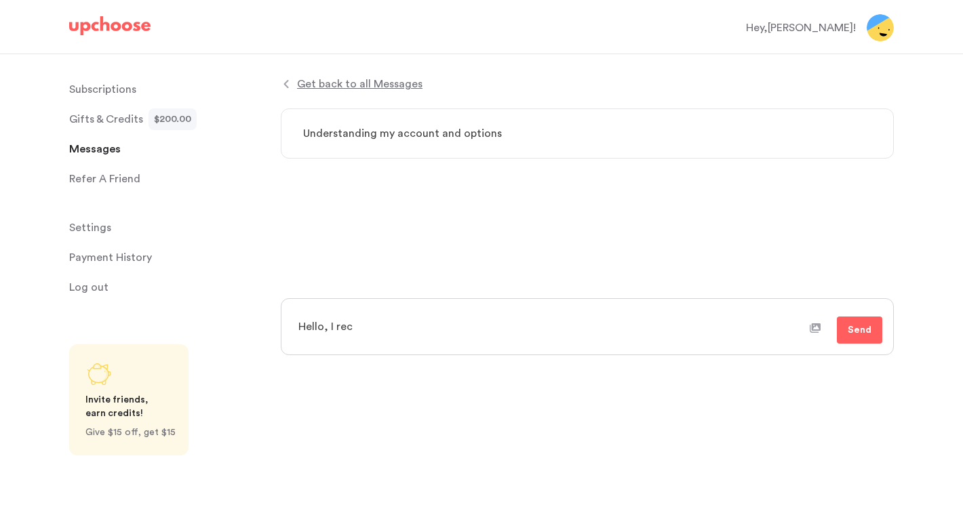
type textarea "x"
type textarea "Hello, I rece"
type textarea "x"
type textarea "Hello, I recei"
type textarea "x"
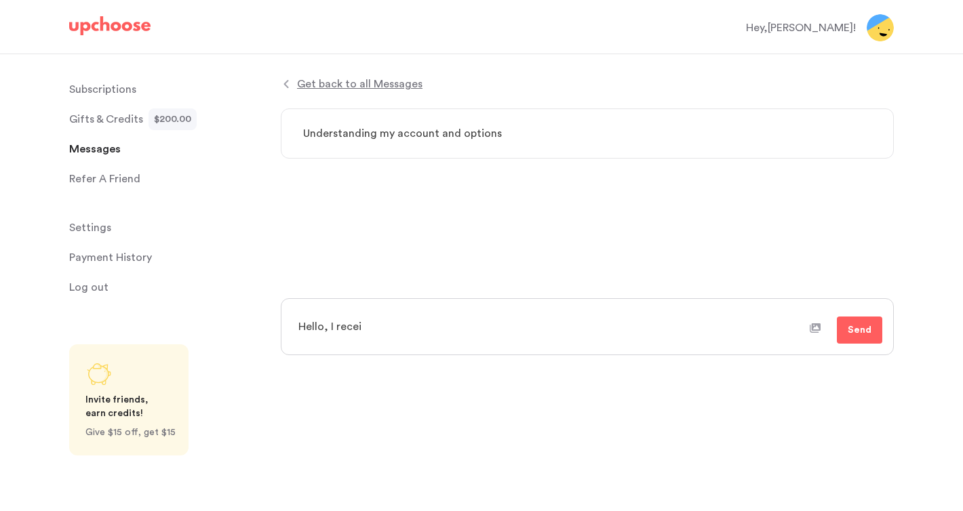
type textarea "Hello, I receiv"
type textarea "x"
type textarea "Hello, I receive"
type textarea "x"
type textarea "Hello, I received"
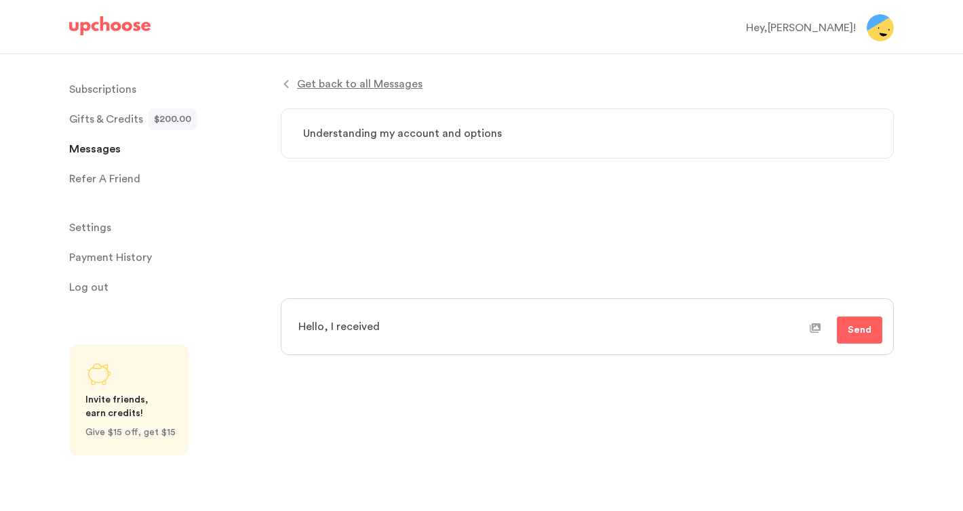
type textarea "x"
type textarea "Hello, I received"
type textarea "x"
type textarea "Hello, I received a"
type textarea "x"
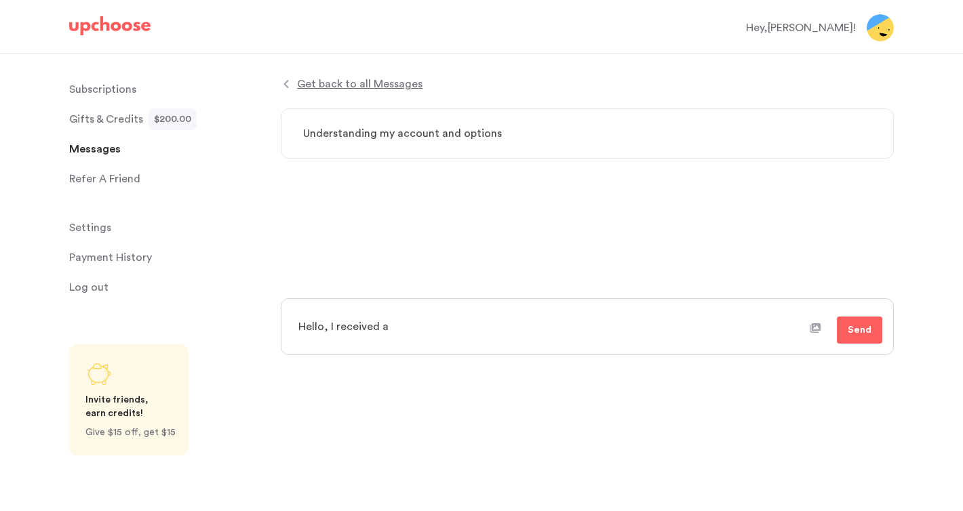
type textarea "Hello, I received a"
type textarea "x"
type textarea "Hello, I received a $"
type textarea "x"
type textarea "Hello, I received a $2"
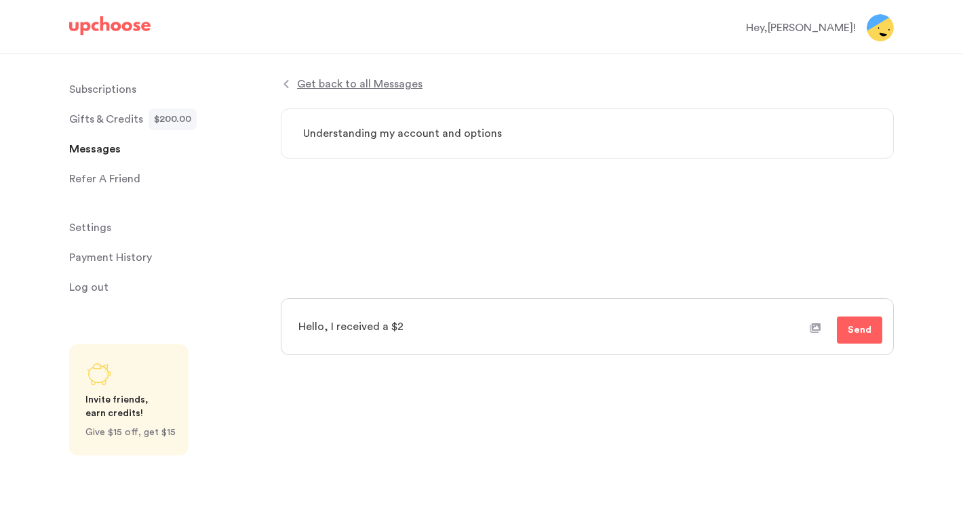
type textarea "x"
type textarea "Hello, I received a $20"
type textarea "x"
type textarea "Hello, I received a $200"
type textarea "x"
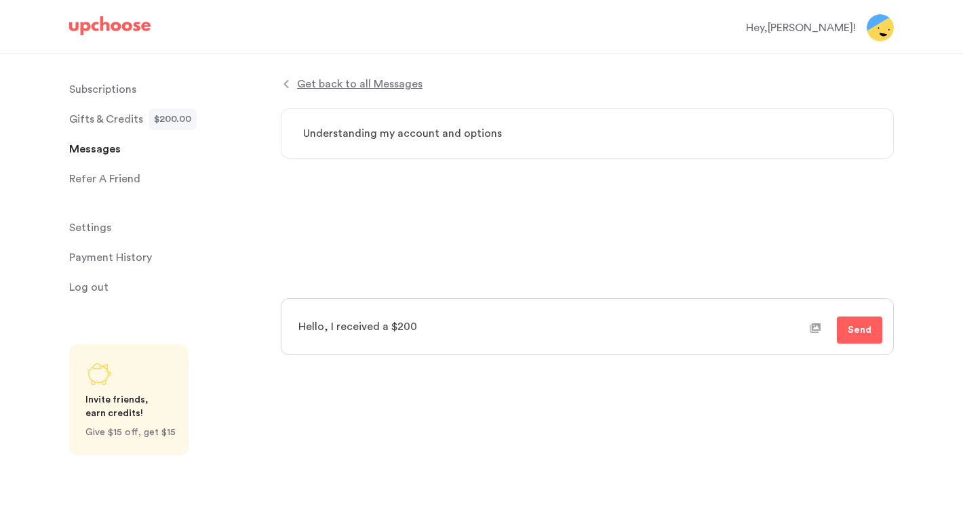
type textarea "Hello, I received a $200"
type textarea "x"
type textarea "Hello, I received a $200 g"
type textarea "x"
type textarea "Hello, I received a $200 gi"
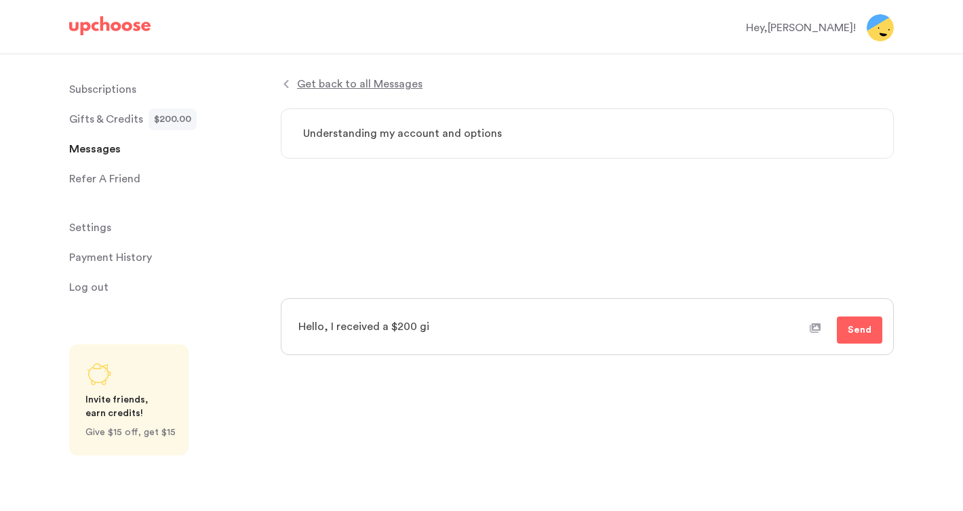
type textarea "x"
type textarea "Hello, I received a $200 gif"
type textarea "x"
type textarea "Hello, I received a $200 gift"
type textarea "x"
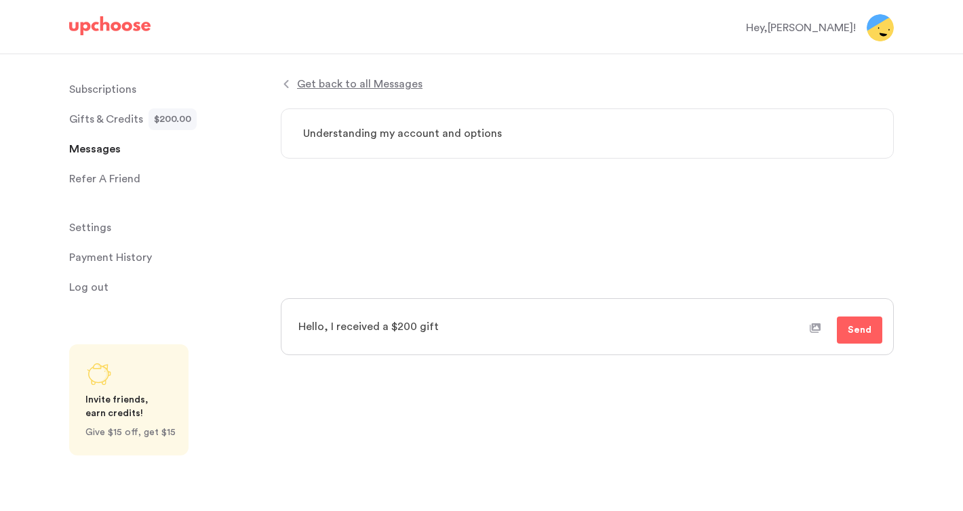
type textarea "Hello, I received a $200 gift"
type textarea "x"
type textarea "Hello, I received a $200 gift f"
type textarea "x"
type textarea "Hello, I received a $200 gift fr"
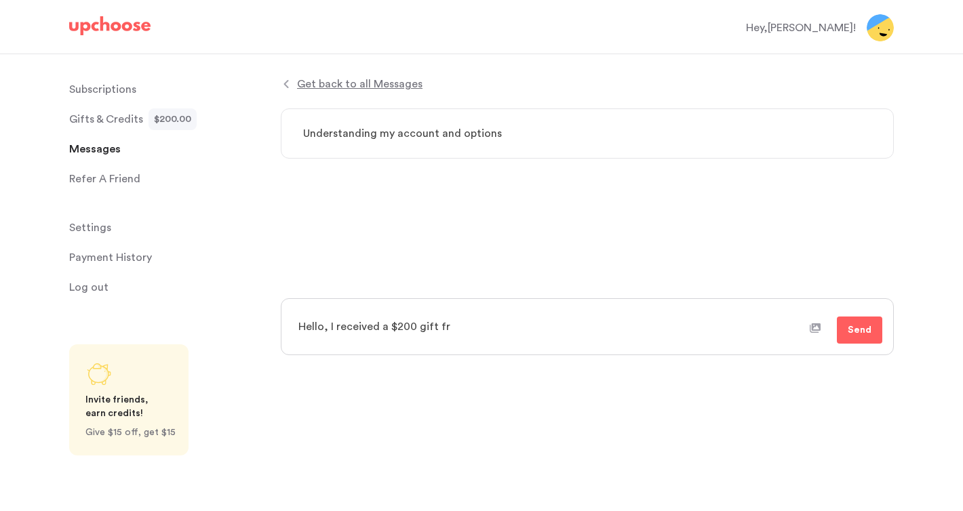
type textarea "x"
type textarea "Hello, I received a $200 gift fro"
type textarea "x"
type textarea "Hello, I received a $200 gift from"
type textarea "x"
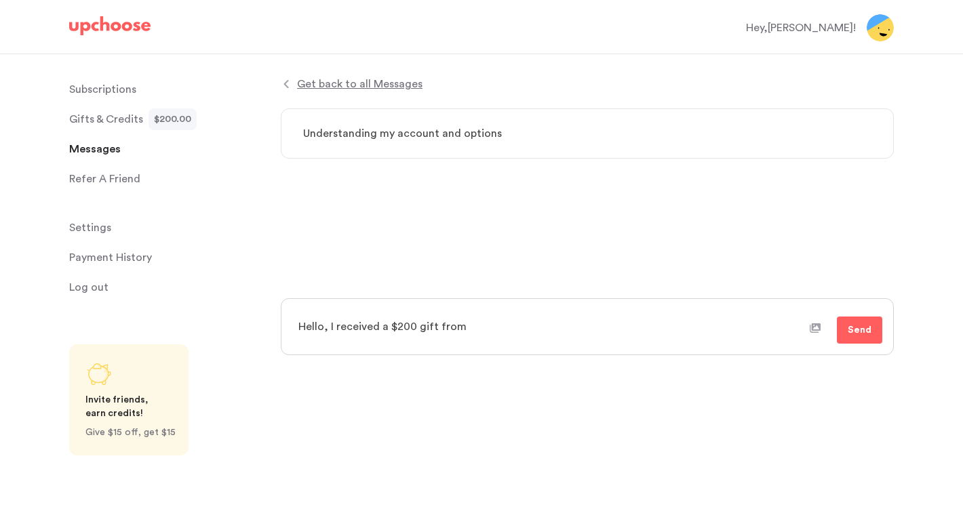
type textarea "Hello, I received a $200 gift from m"
type textarea "x"
type textarea "Hello, I received a $200 gift from my"
type textarea "x"
type textarea "Hello, I received a $200 gift from my"
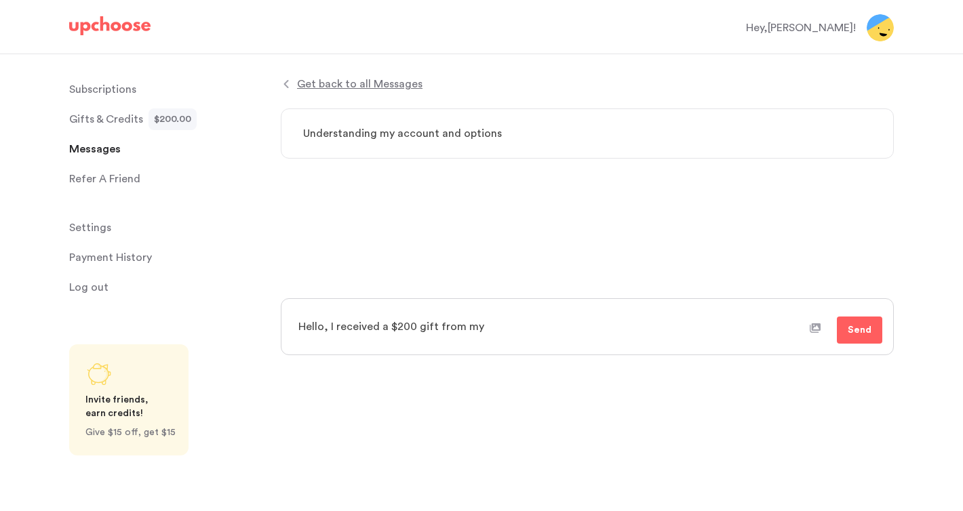
type textarea "x"
type textarea "Hello, I received a $200 gift from my co"
type textarea "x"
type textarea "Hello, I received a $200 gift from my com"
type textarea "x"
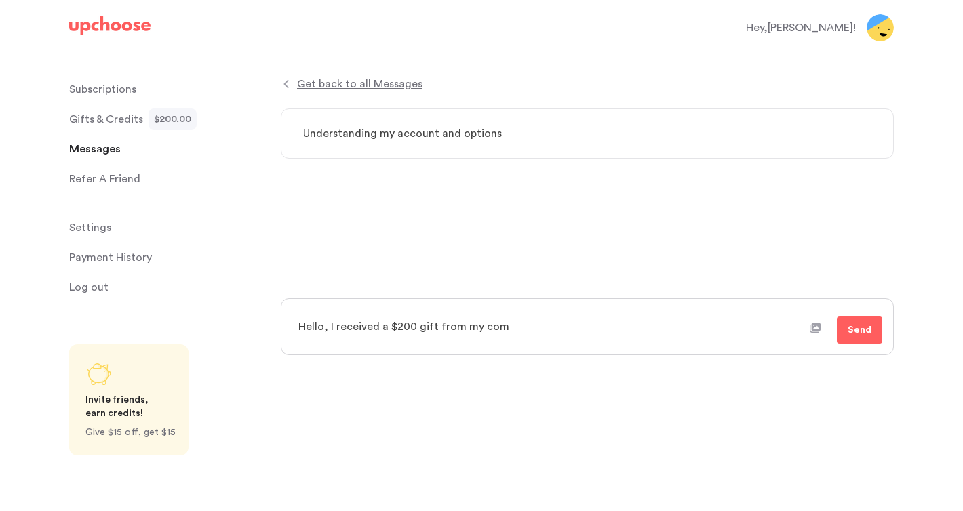
type textarea "Hello, I received a $200 gift from my comp"
type textarea "x"
type textarea "Hello, I received a $200 gift from my compa"
type textarea "x"
type textarea "Hello, I received a $200 gift from my compan"
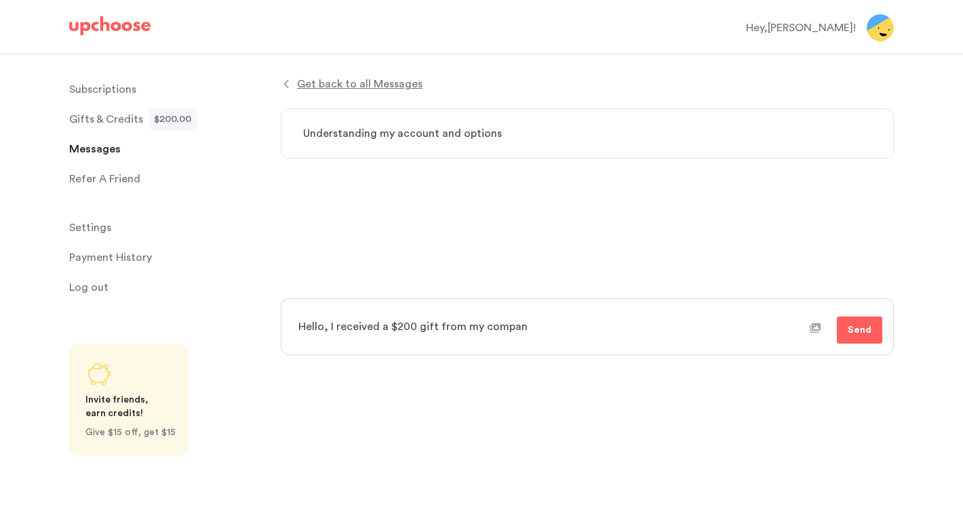
type textarea "x"
type textarea "Hello, I received a $200 gift from my company"
type textarea "x"
type textarea "Hello, I received a $200 gift from my company."
type textarea "x"
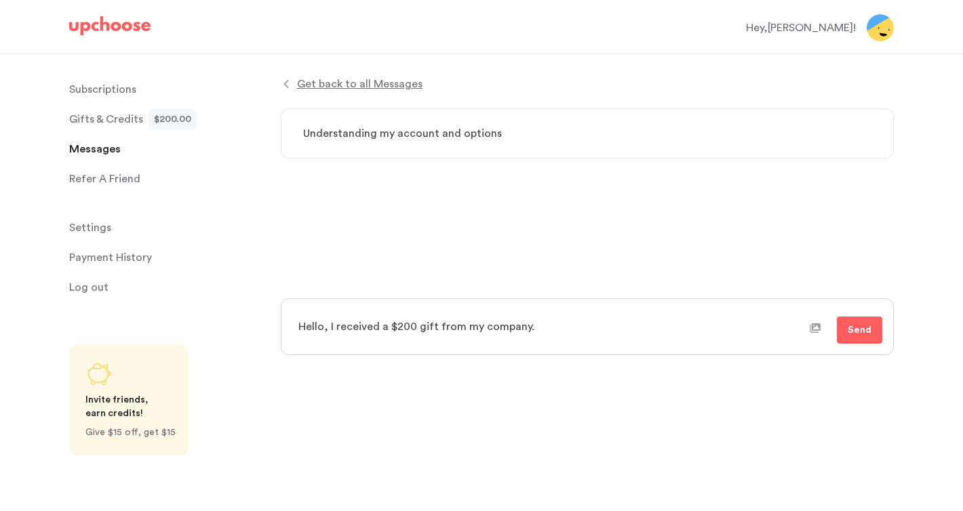
type textarea "Hello, I received a $200 gift from my company."
type textarea "x"
type textarea "Hello, I received a $200 gift from my company. I"
type textarea "x"
type textarea "Hello, I received a $200 gift from my company. I"
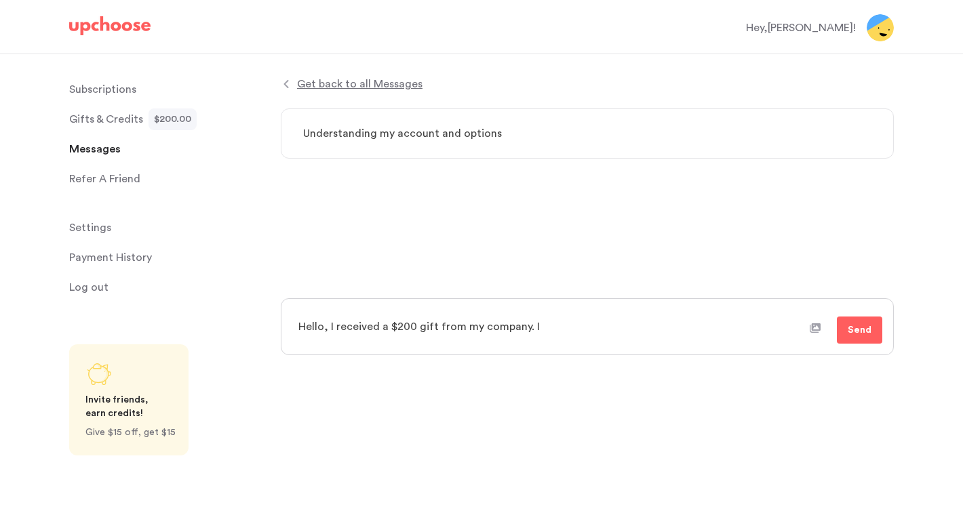
type textarea "x"
type textarea "Hello, I received a $200 gift from my company. I s"
type textarea "x"
type textarea "Hello, I received a $200 gift from my company. I sl"
type textarea "x"
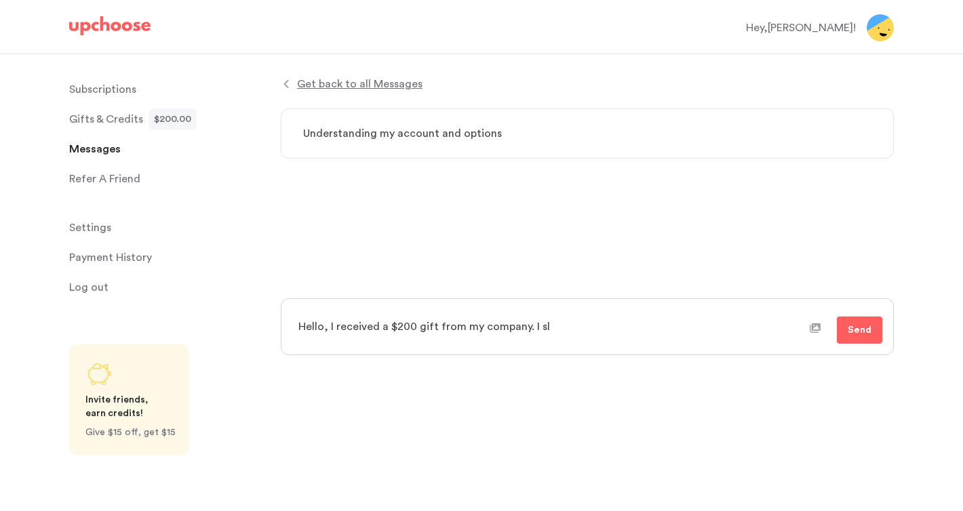
type textarea "Hello, I received a $200 gift from my company. I sle"
type textarea "x"
type textarea "Hello, I received a $200 gift from my company. I sleec"
type textarea "x"
type textarea "Hello, I received a $200 gift from my company. I slee"
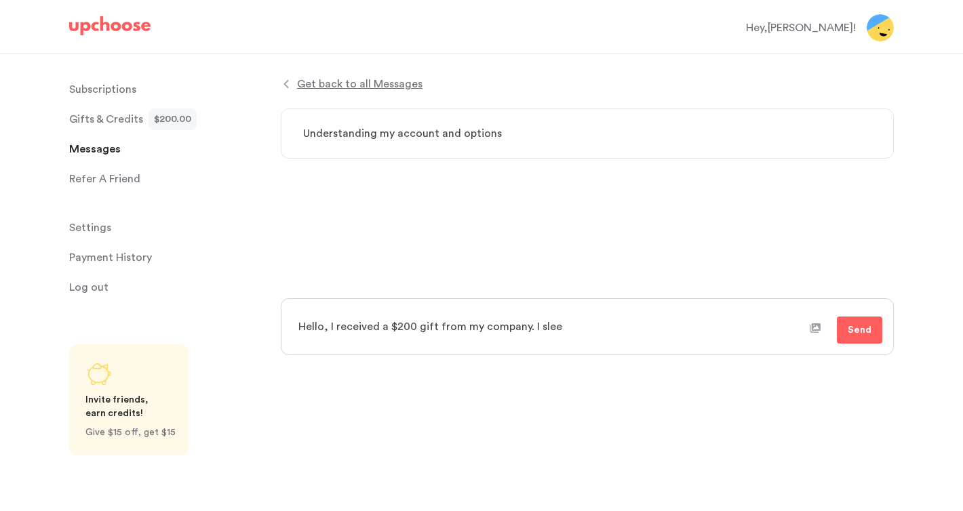
type textarea "x"
type textarea "Hello, I received a $200 gift from my company. I sle"
type textarea "x"
type textarea "Hello, I received a $200 gift from my company. I sl"
type textarea "x"
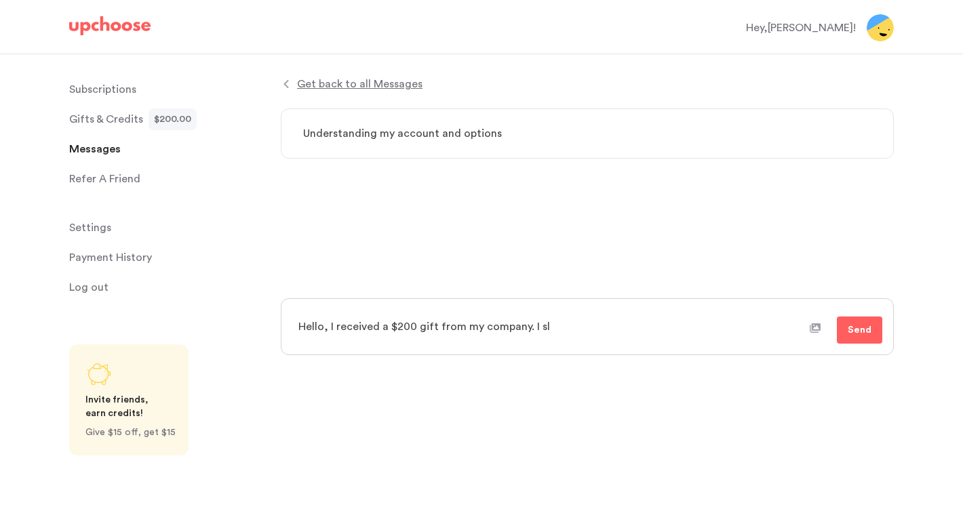
type textarea "Hello, I received a $200 gift from my company. I s"
type textarea "x"
type textarea "Hello, I received a $200 gift from my company. I se"
type textarea "x"
type textarea "Hello, I received a $200 gift from my company. I sel"
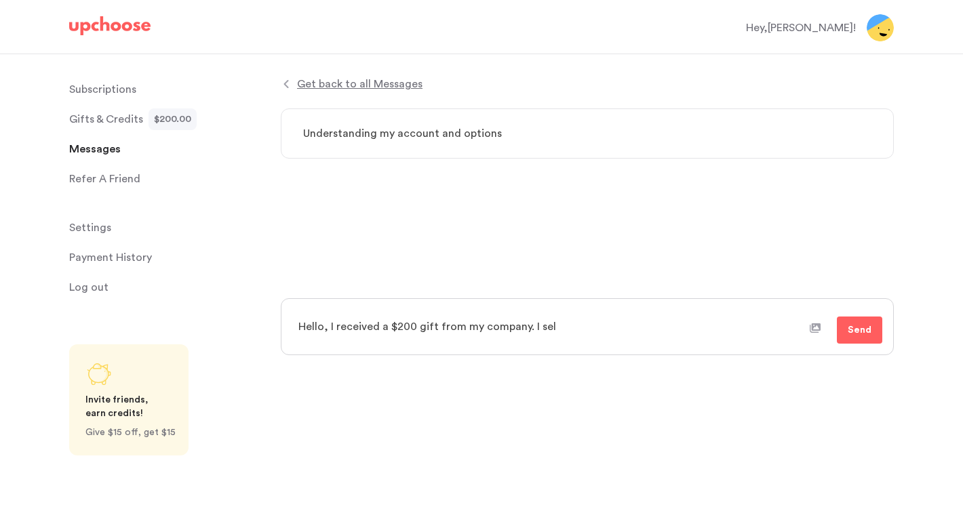
type textarea "x"
type textarea "Hello, I received a $200 gift from my company. I sele"
type textarea "x"
type textarea "Hello, I received a $200 gift from my company. I selec"
type textarea "x"
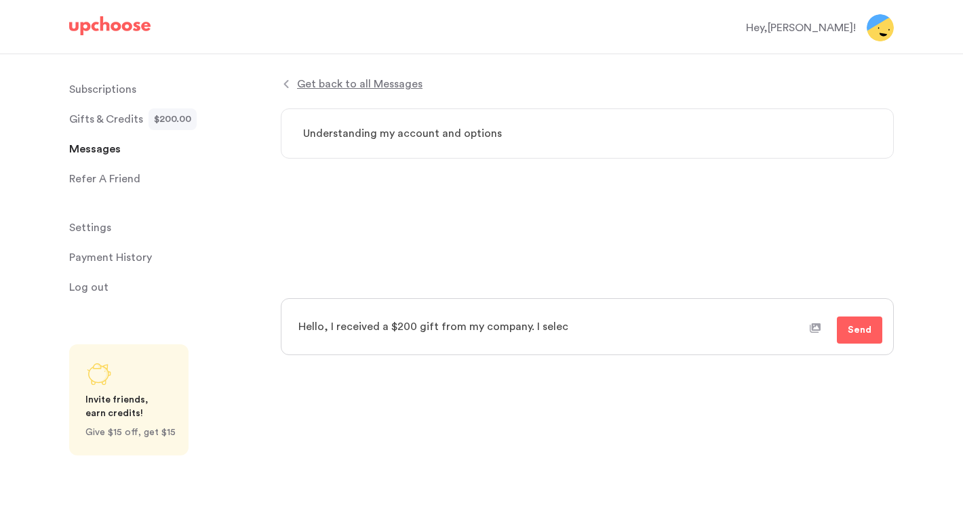
type textarea "Hello, I received a $200 gift from my company. I select"
type textarea "x"
type textarea "Hello, I received a $200 gift from my company. I selecte"
drag, startPoint x: 602, startPoint y: 327, endPoint x: 586, endPoint y: 327, distance: 16.3
click at [586, 327] on textarea "Hello, I received a $200 gift from my company. I selected a 6-9 mont" at bounding box center [549, 327] width 520 height 34
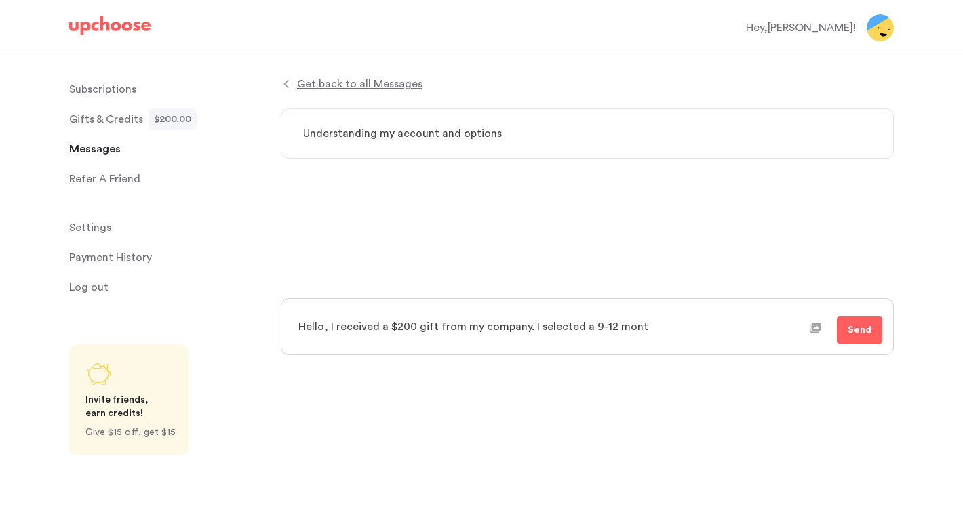
click at [648, 332] on textarea "Hello, I received a $200 gift from my company. I selected a 9-12 mont" at bounding box center [549, 327] width 520 height 34
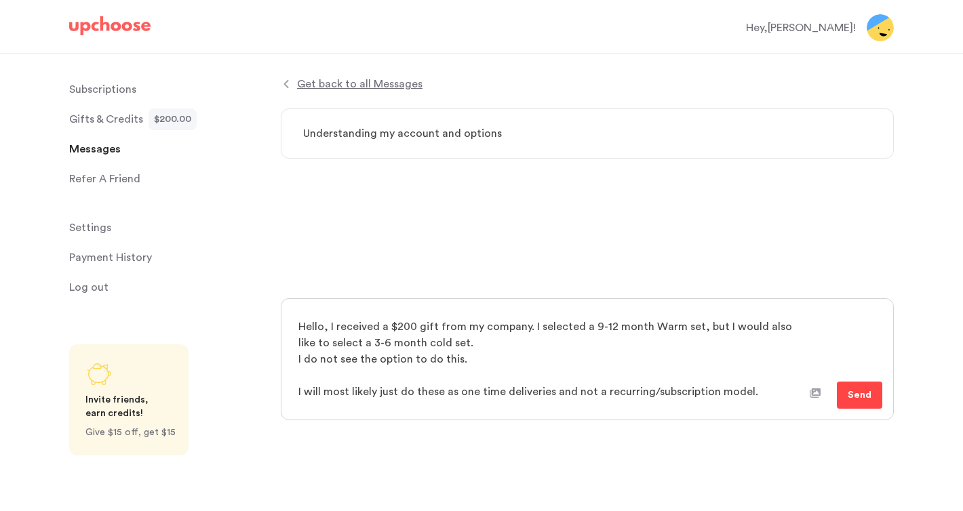
click at [854, 389] on span "Send" at bounding box center [859, 395] width 24 height 16
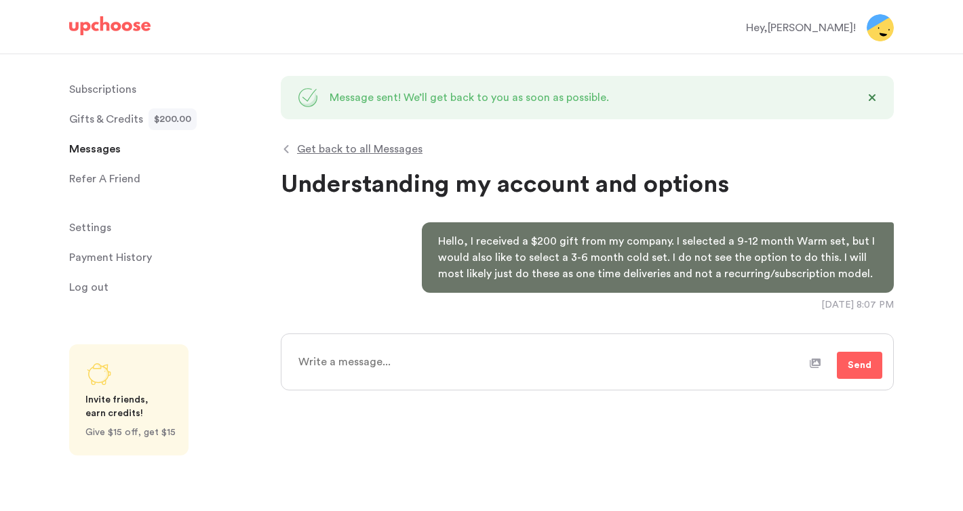
click at [100, 125] on span "Gifts & Credits" at bounding box center [106, 119] width 74 height 27
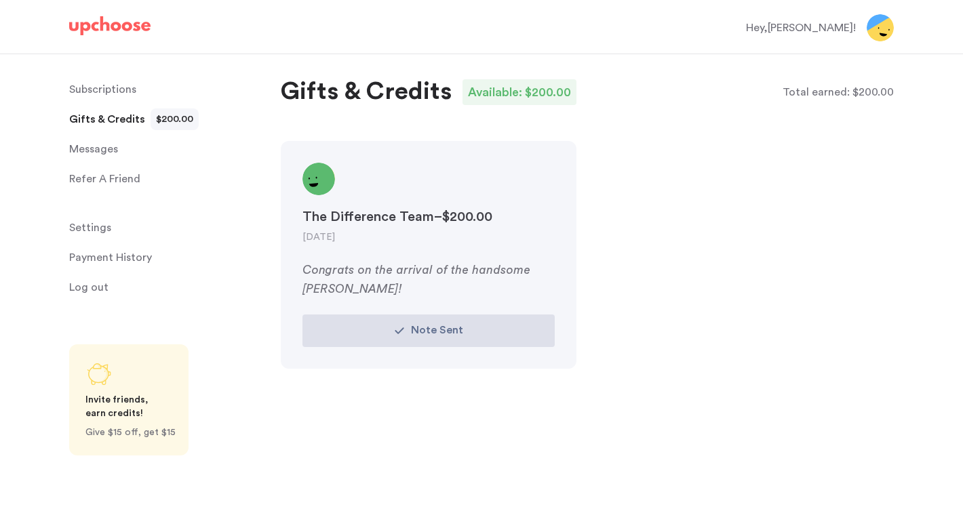
click at [111, 25] on img at bounding box center [109, 25] width 81 height 19
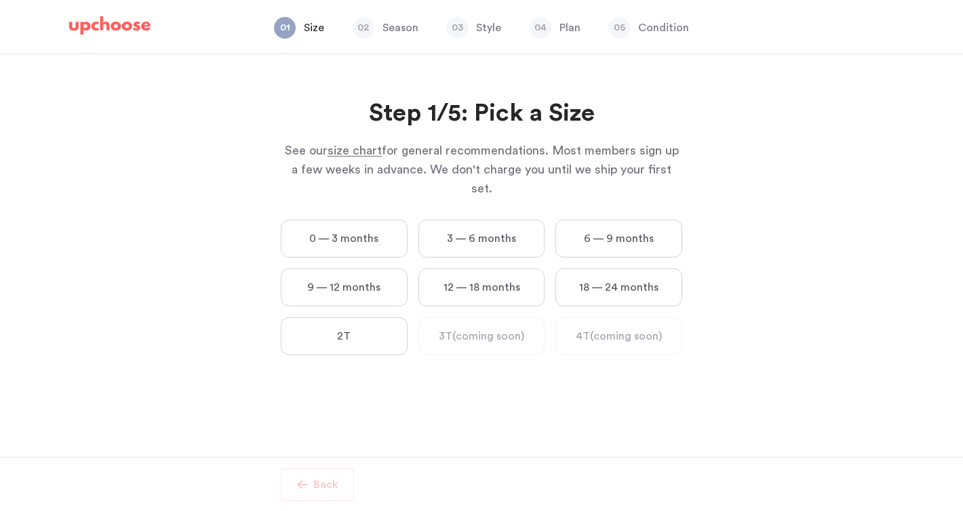
click at [486, 220] on label "3 — 6 months" at bounding box center [481, 239] width 127 height 38
click at [0, 0] on months "3 — 6 months" at bounding box center [0, 0] width 0 height 0
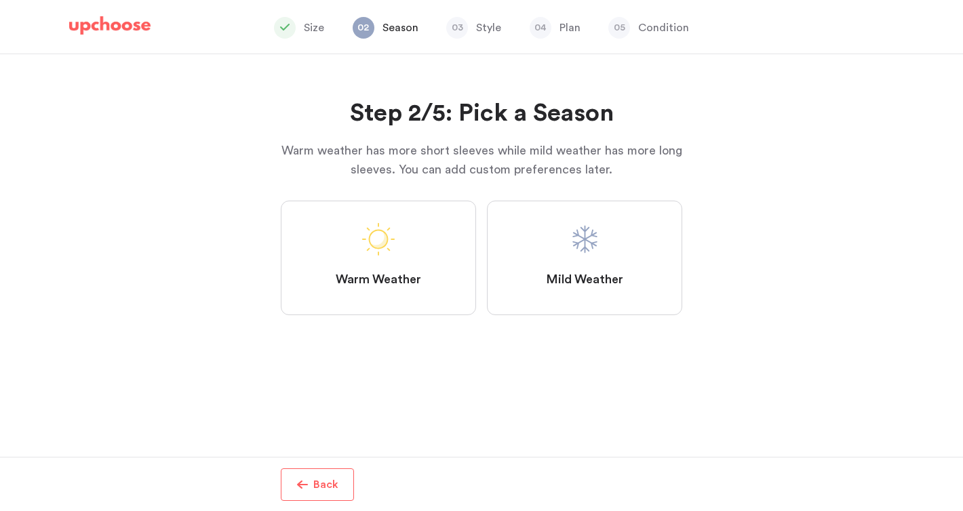
click at [413, 254] on label "Warm Weather" at bounding box center [378, 258] width 195 height 115
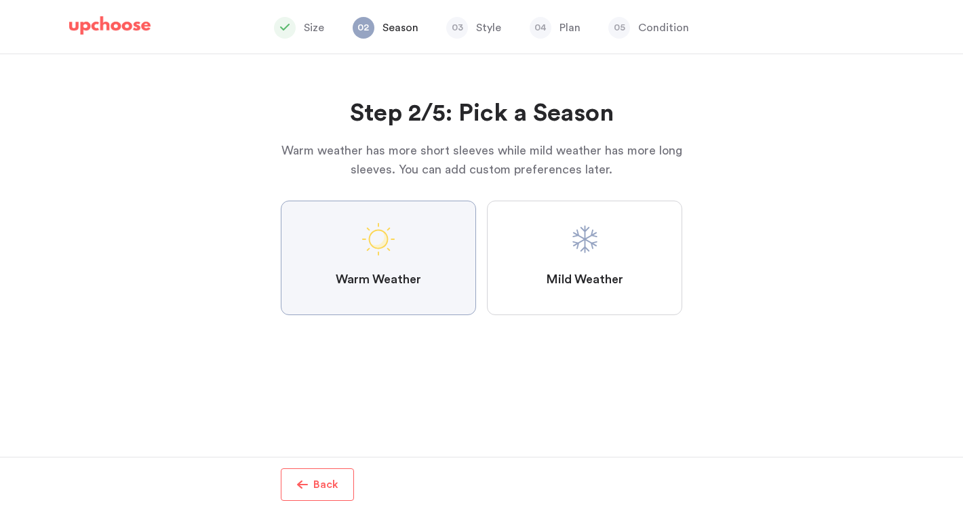
click at [0, 0] on Weather "Warm Weather" at bounding box center [0, 0] width 0 height 0
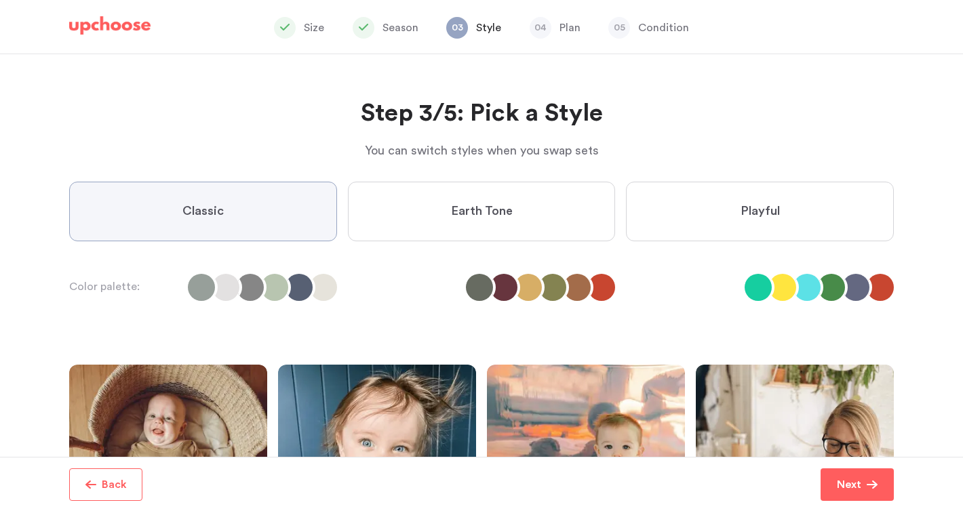
click at [395, 28] on p "Season" at bounding box center [400, 28] width 36 height 16
click at [123, 487] on p "Back" at bounding box center [114, 485] width 25 height 16
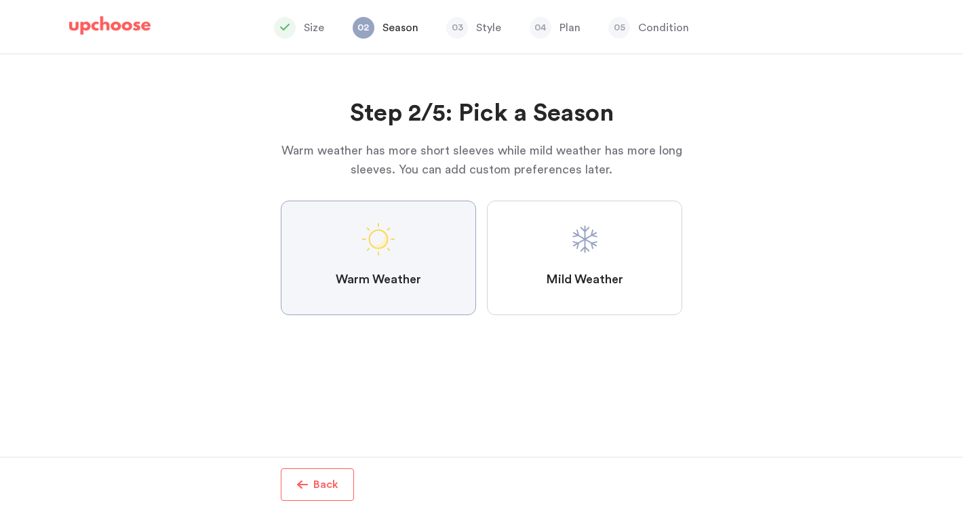
click at [569, 254] on span at bounding box center [584, 239] width 33 height 33
click at [0, 0] on Weather "Mild Weather" at bounding box center [0, 0] width 0 height 0
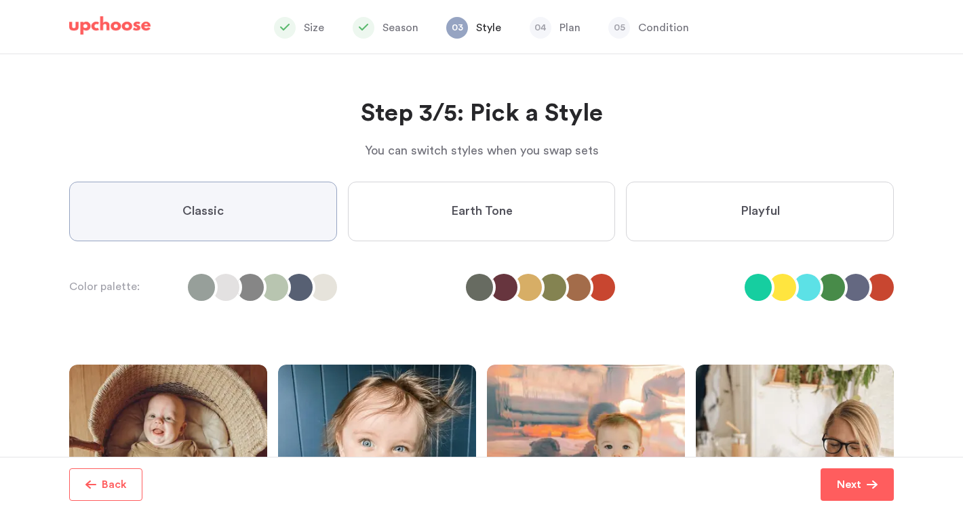
click at [247, 220] on label "Classic" at bounding box center [203, 212] width 268 height 60
click at [0, 0] on input "Classic" at bounding box center [0, 0] width 0 height 0
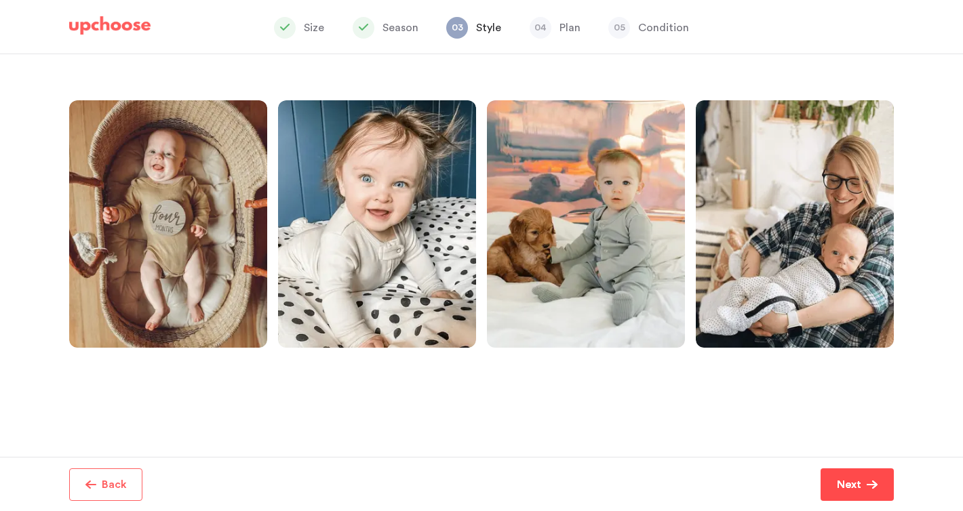
click at [869, 486] on span "button" at bounding box center [871, 484] width 11 height 11
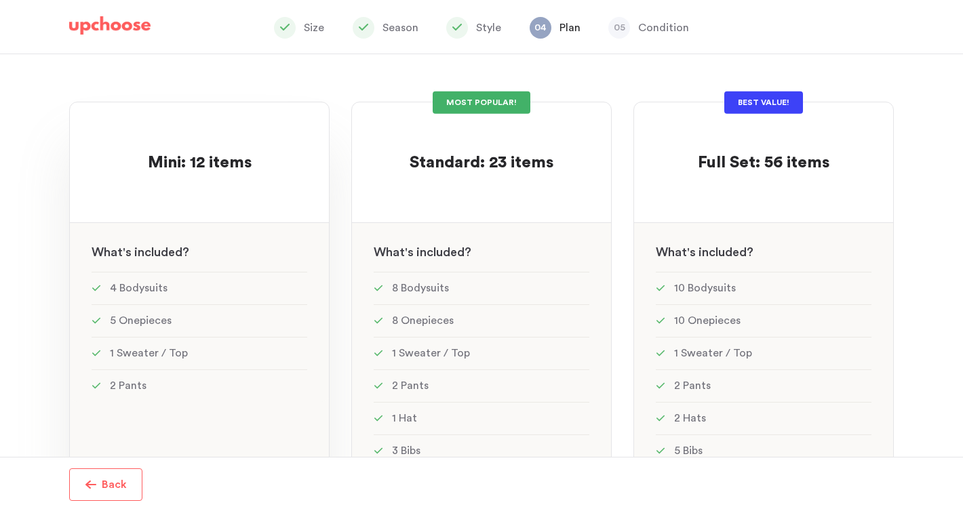
scroll to position [100, 0]
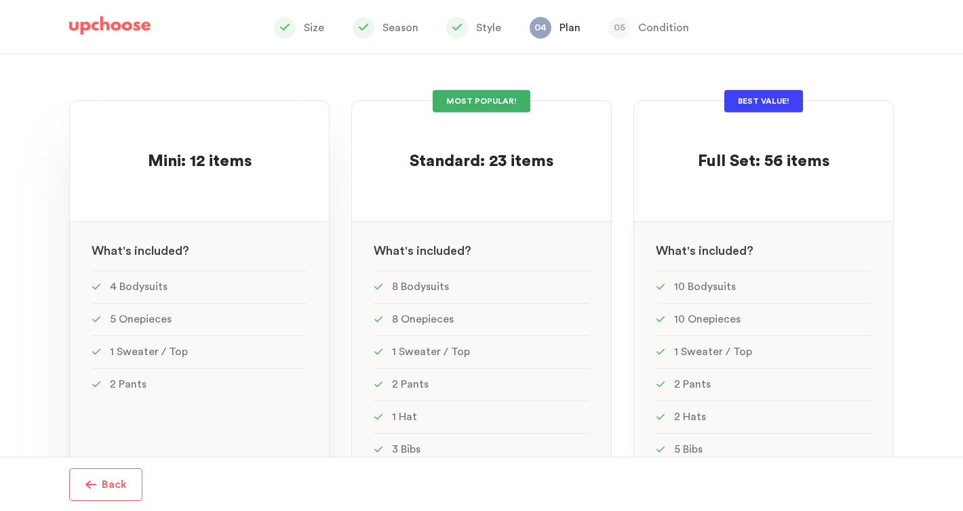
click at [264, 173] on div at bounding box center [200, 186] width 216 height 26
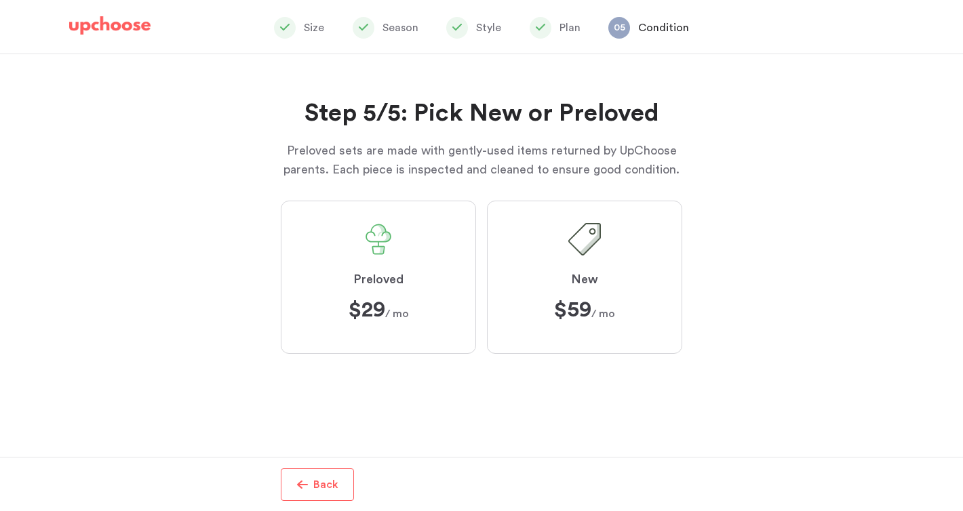
click at [591, 238] on span at bounding box center [584, 239] width 33 height 33
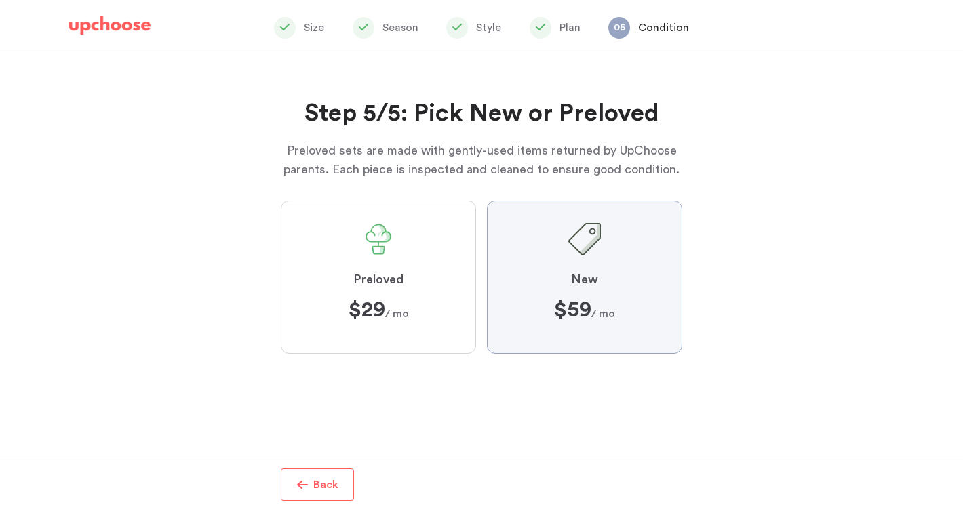
click at [0, 0] on input "New $59 $59 / mo" at bounding box center [0, 0] width 0 height 0
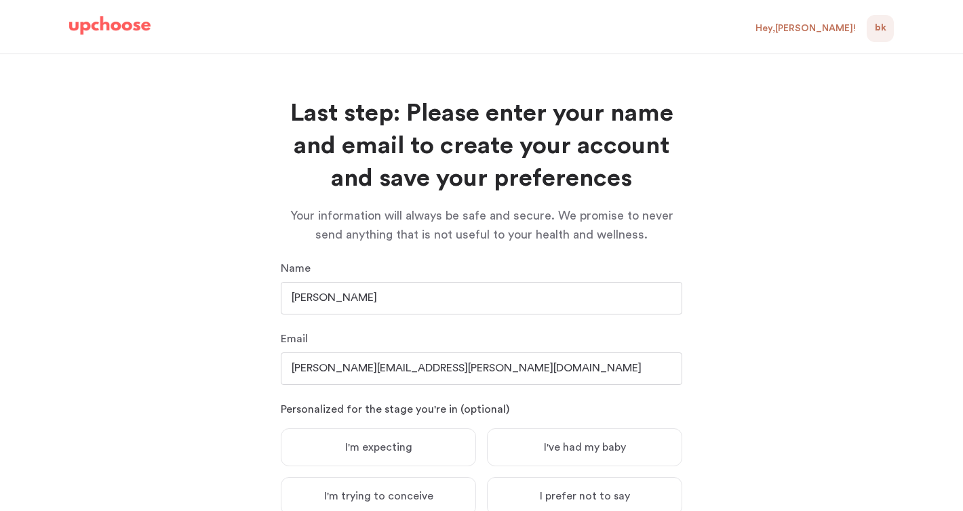
scroll to position [114, 0]
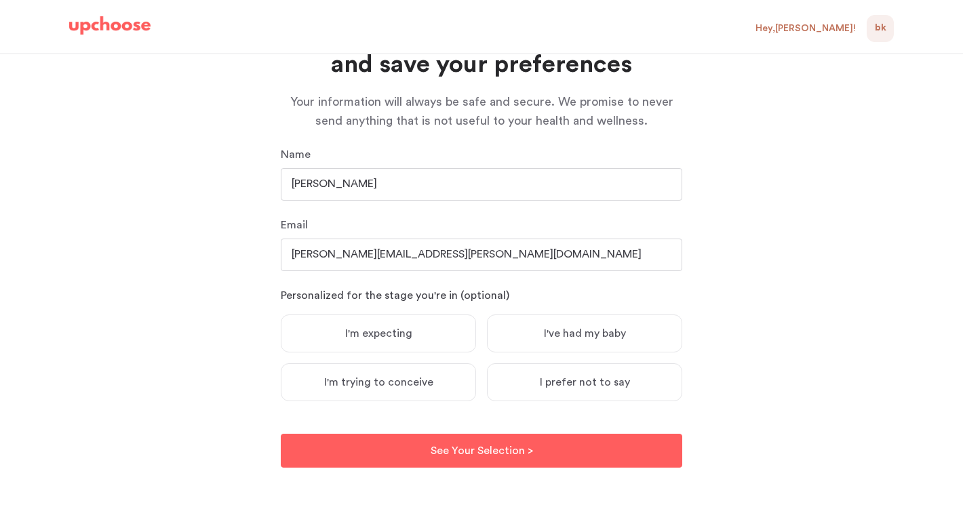
click at [557, 337] on span "I've had my baby" at bounding box center [585, 334] width 82 height 14
click at [0, 0] on input "I've had my baby" at bounding box center [0, 0] width 0 height 0
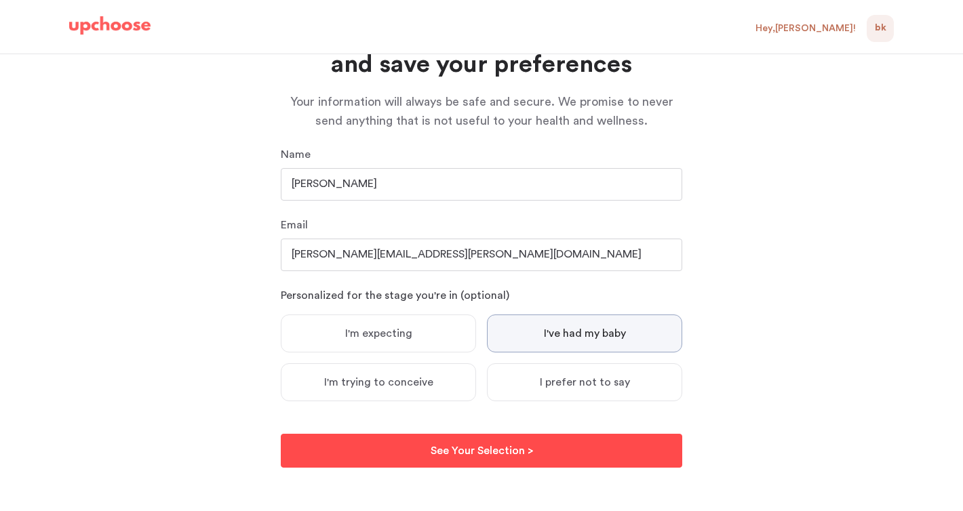
click at [481, 457] on p "See Your Selection >" at bounding box center [481, 451] width 102 height 16
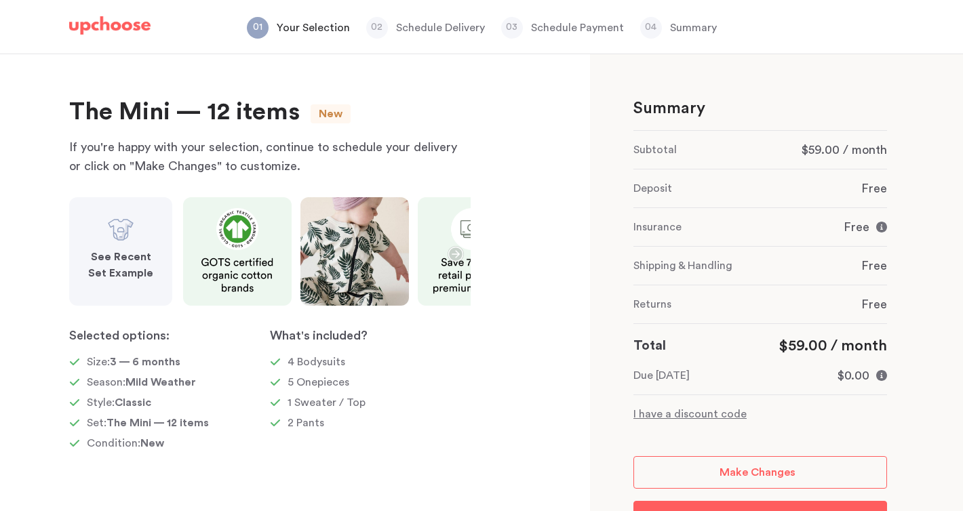
click at [455, 249] on icon "button" at bounding box center [455, 254] width 16 height 16
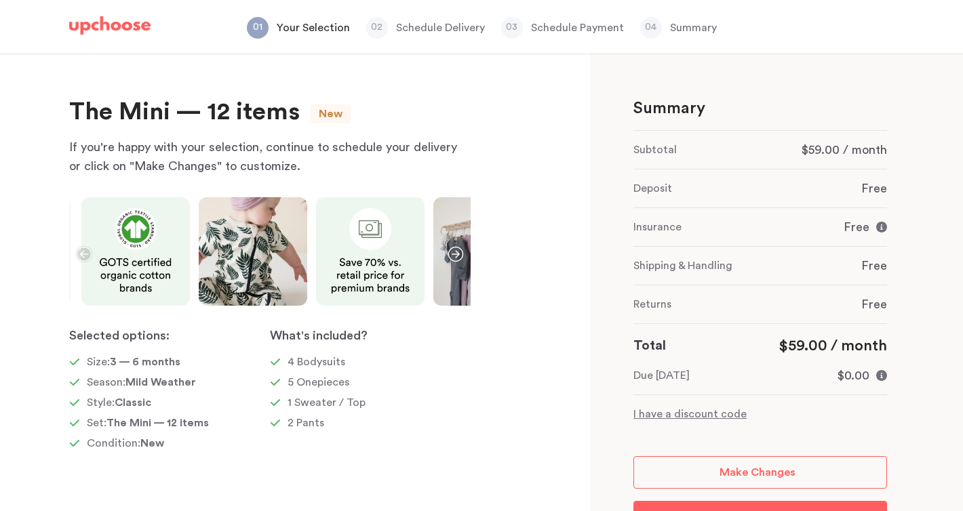
click at [459, 254] on icon "button" at bounding box center [455, 254] width 16 height 16
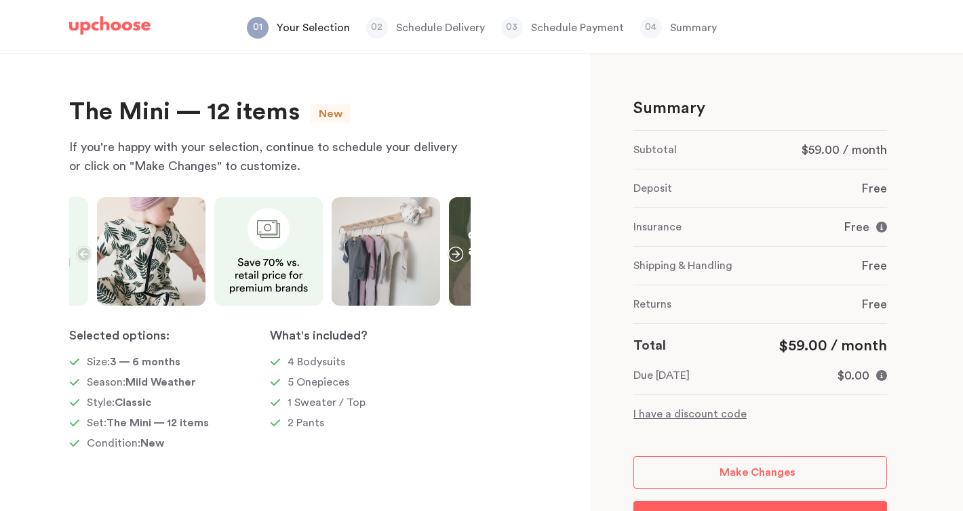
click at [459, 254] on icon "button" at bounding box center [455, 254] width 16 height 16
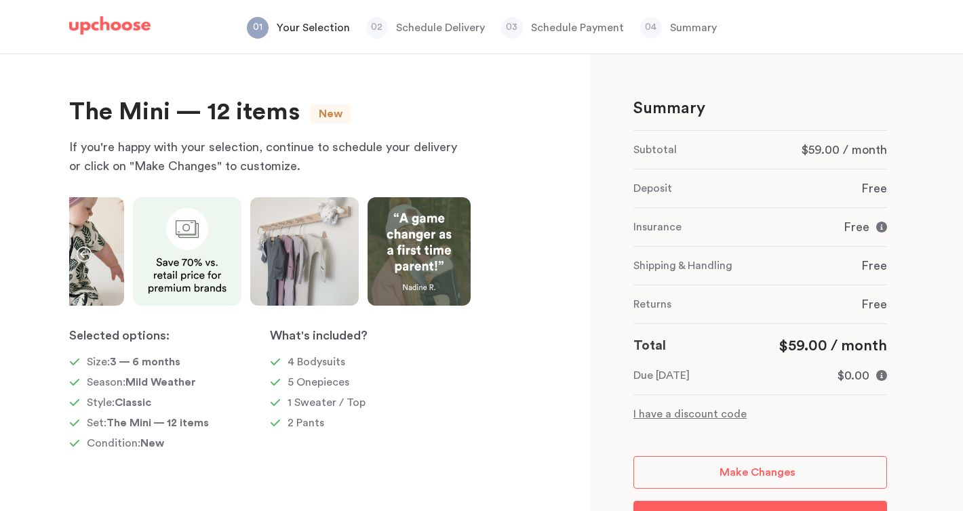
click at [459, 254] on img at bounding box center [418, 251] width 103 height 108
click at [304, 27] on p "Your Selection" at bounding box center [313, 28] width 73 height 16
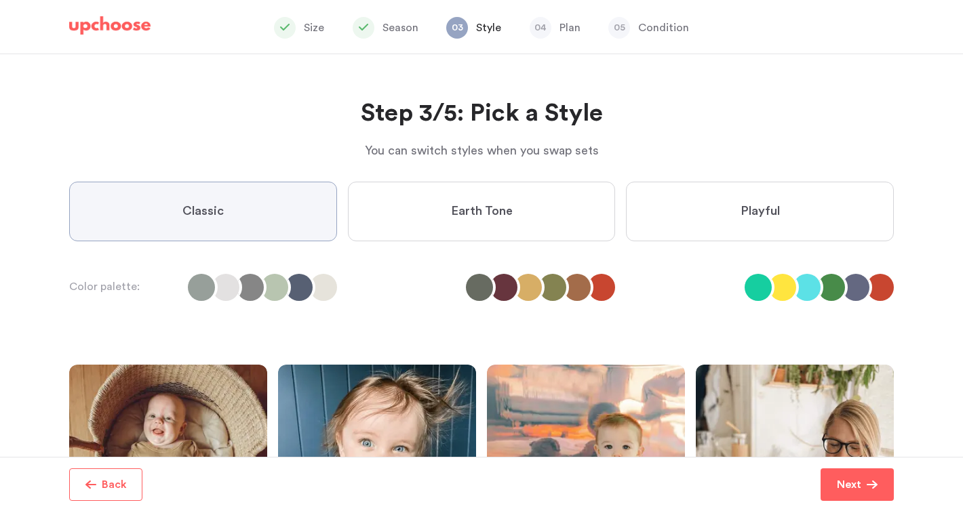
click at [401, 33] on p "Season" at bounding box center [400, 28] width 36 height 16
click at [850, 482] on p "Next" at bounding box center [849, 485] width 24 height 16
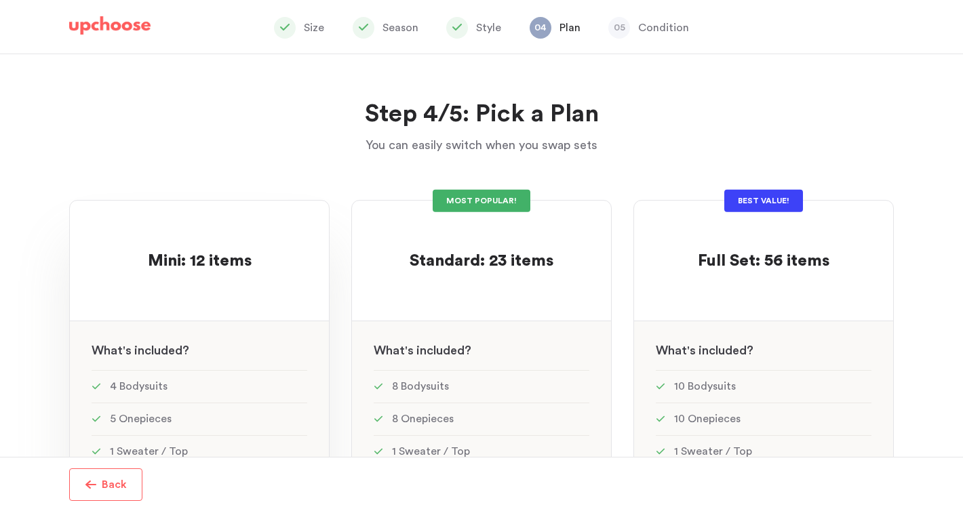
click at [254, 239] on div "Mini: 12 items Mini: 12 items" at bounding box center [200, 247] width 216 height 50
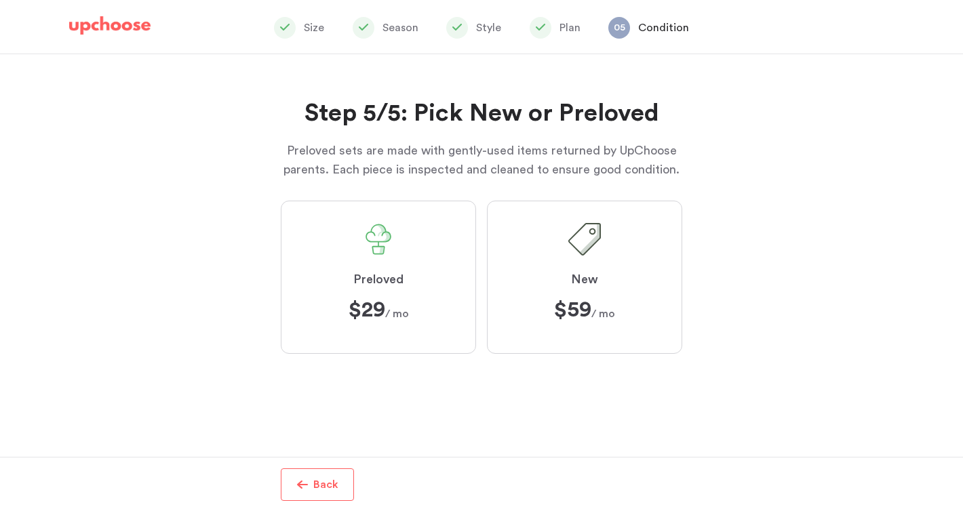
click at [593, 248] on span at bounding box center [584, 239] width 33 height 33
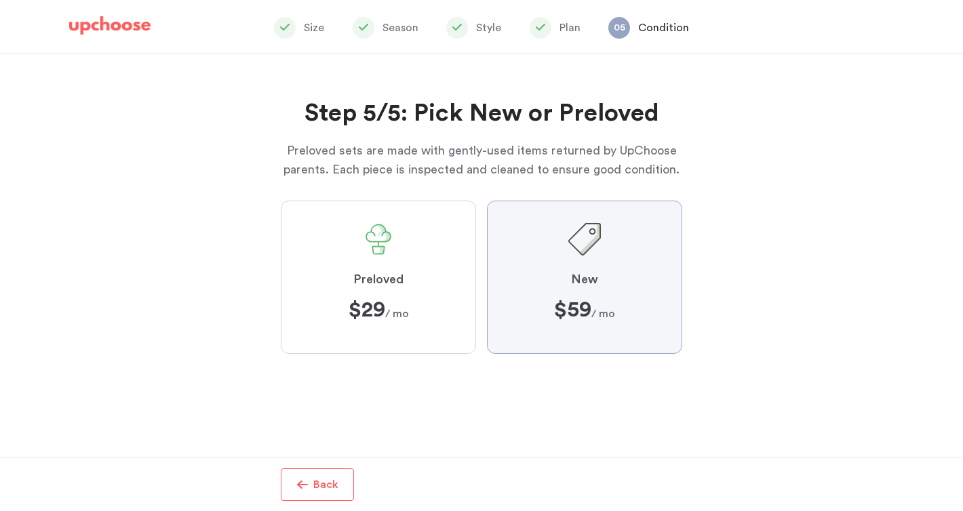
click at [0, 0] on input "New $59 $59 / mo" at bounding box center [0, 0] width 0 height 0
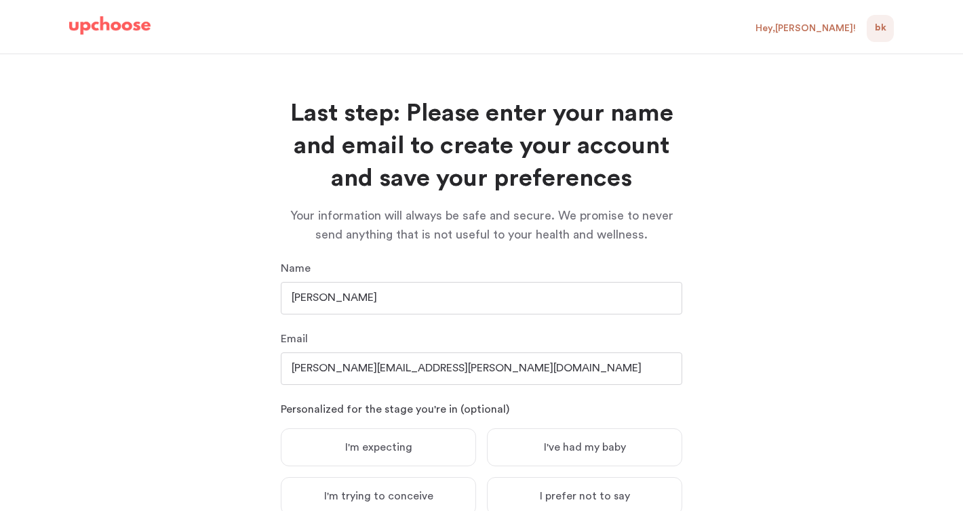
scroll to position [114, 0]
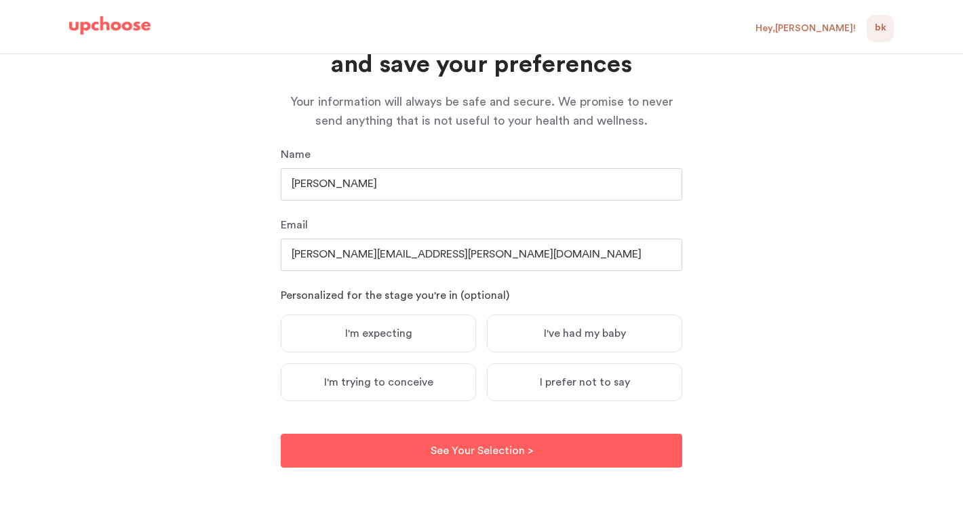
click at [599, 331] on span "I've had my baby" at bounding box center [585, 334] width 82 height 14
click at [0, 0] on input "I've had my baby" at bounding box center [0, 0] width 0 height 0
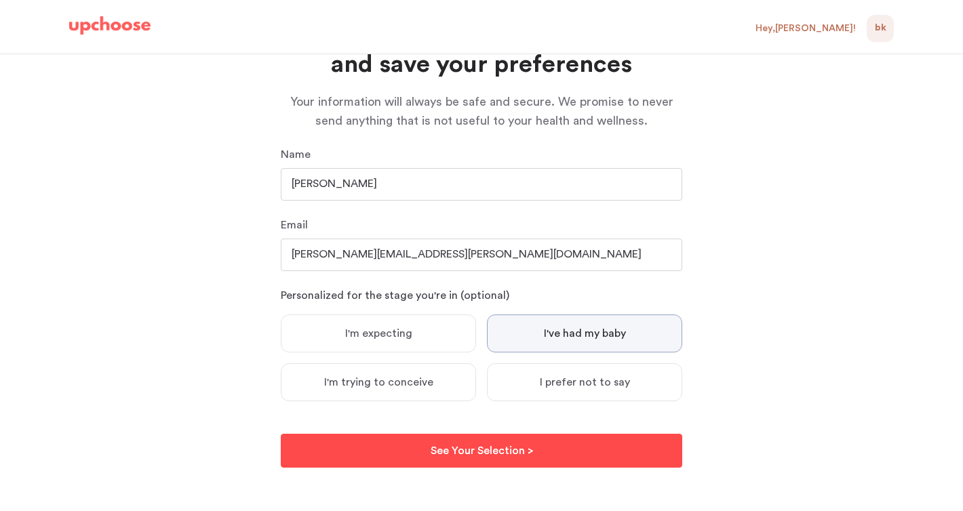
click at [535, 458] on button "See Your Selection > See Your Selection >" at bounding box center [481, 451] width 401 height 34
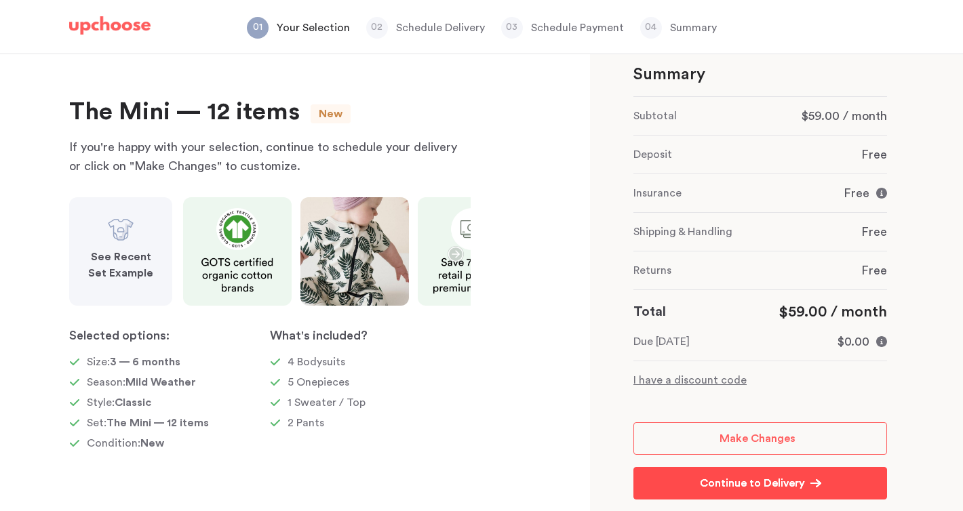
click at [761, 478] on p "Continue to Delivery" at bounding box center [752, 483] width 105 height 16
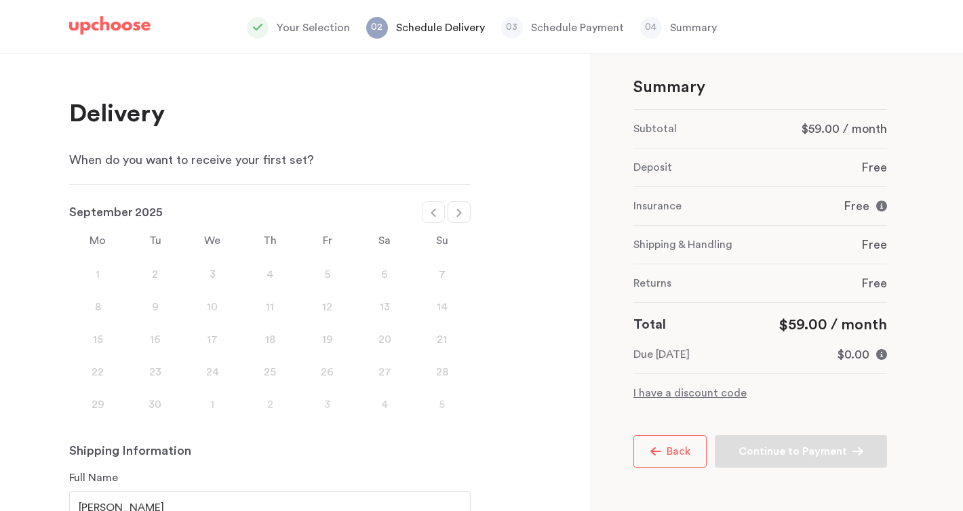
click at [462, 213] on icon at bounding box center [459, 212] width 11 height 11
click at [464, 205] on div at bounding box center [458, 212] width 23 height 22
select select "December"
click at [97, 275] on div "1" at bounding box center [98, 274] width 58 height 16
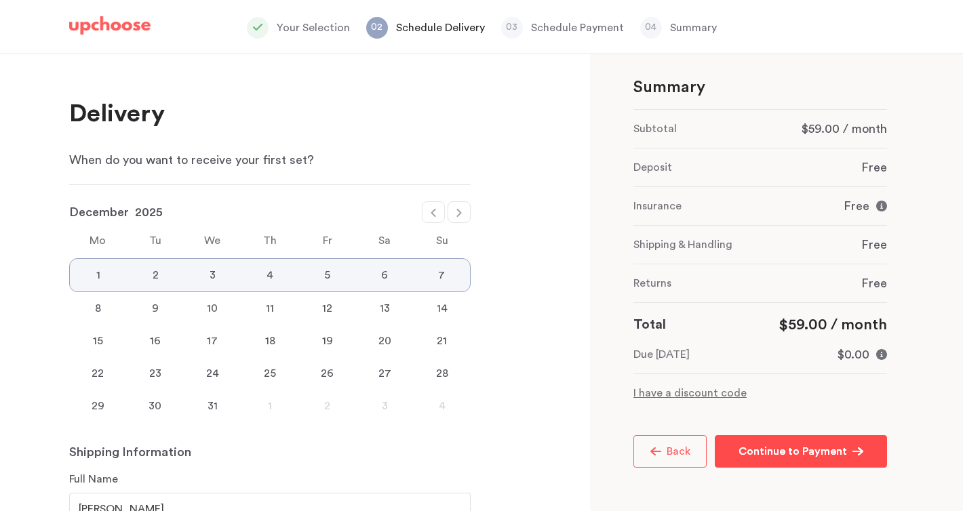
click at [771, 453] on p "Continue to Payment" at bounding box center [792, 451] width 108 height 16
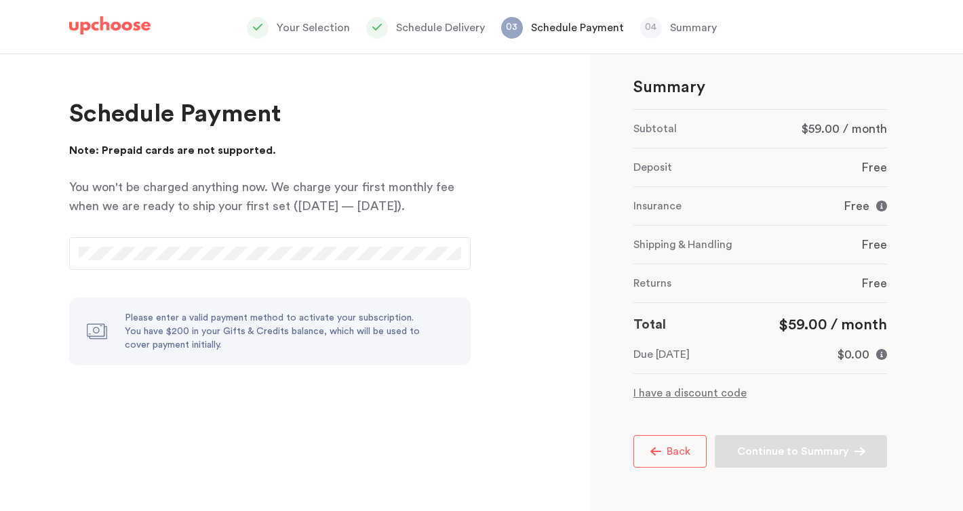
click at [185, 243] on div at bounding box center [269, 253] width 401 height 33
click at [485, 241] on div "Delivery When do you want to receive your first set? January February March Apr…" at bounding box center [295, 282] width 590 height 457
click at [757, 455] on p "Continue to Summary" at bounding box center [793, 451] width 112 height 16
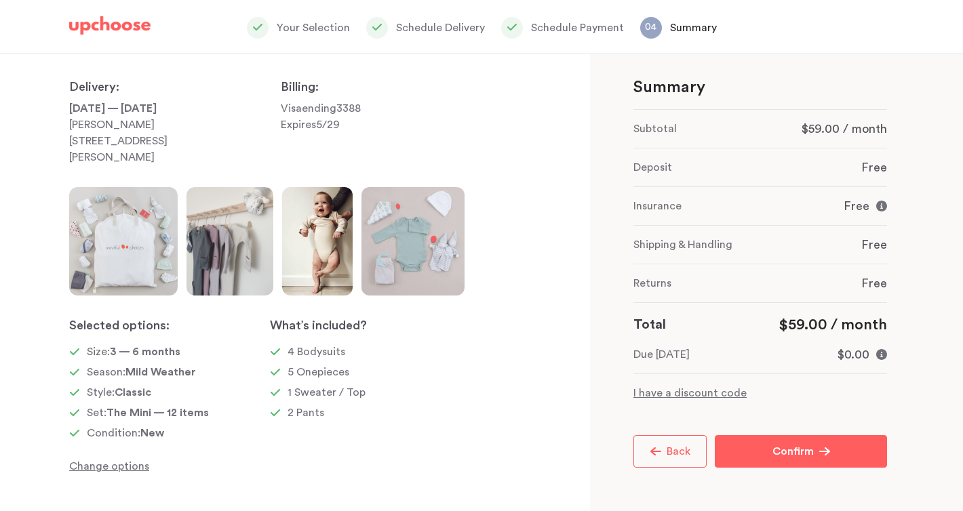
scroll to position [77, 0]
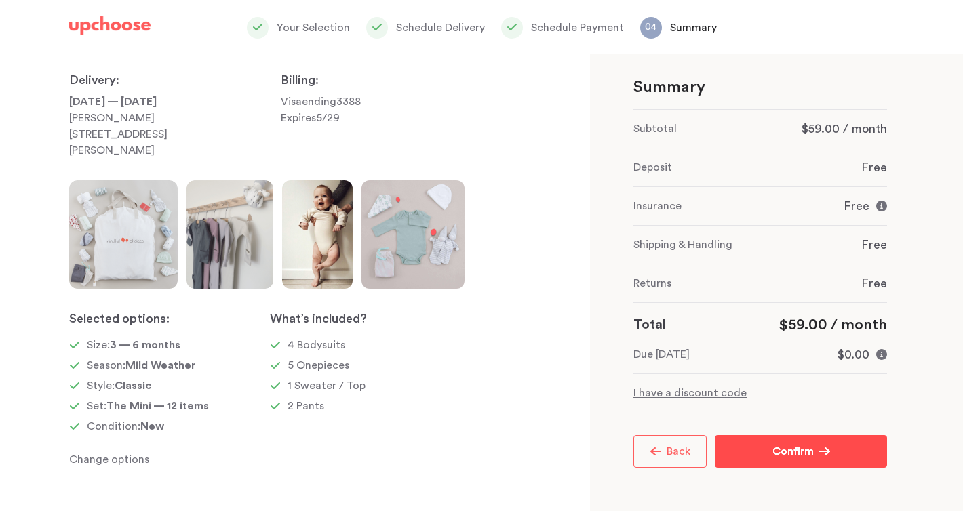
click at [813, 460] on button "Confirm Confirm" at bounding box center [801, 451] width 172 height 33
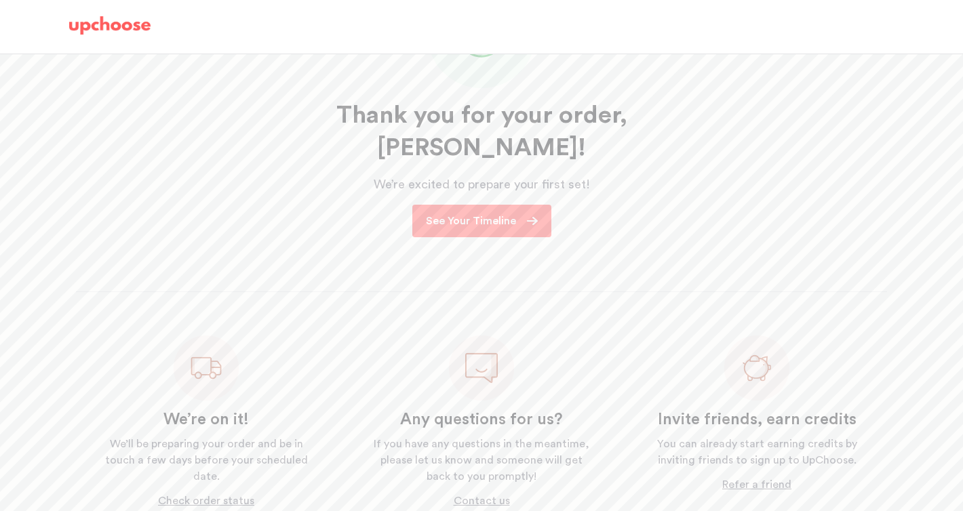
scroll to position [142, 0]
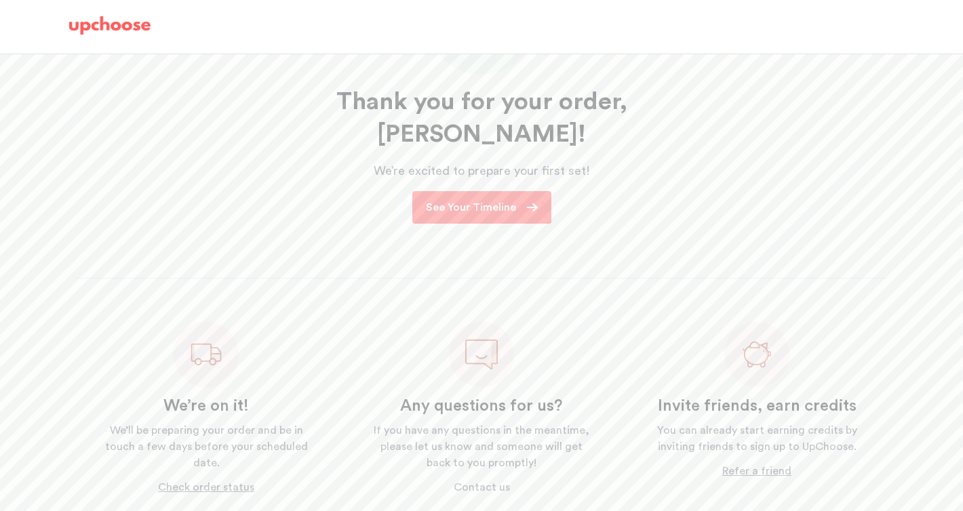
click at [489, 479] on p "Contact us" at bounding box center [481, 487] width 260 height 16
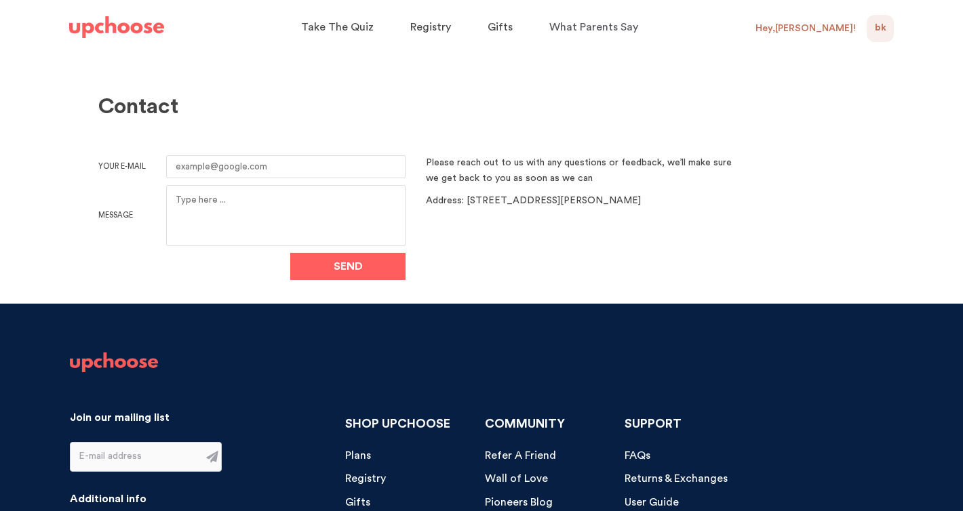
click at [824, 28] on div "Hey, [PERSON_NAME] !" at bounding box center [805, 28] width 100 height 12
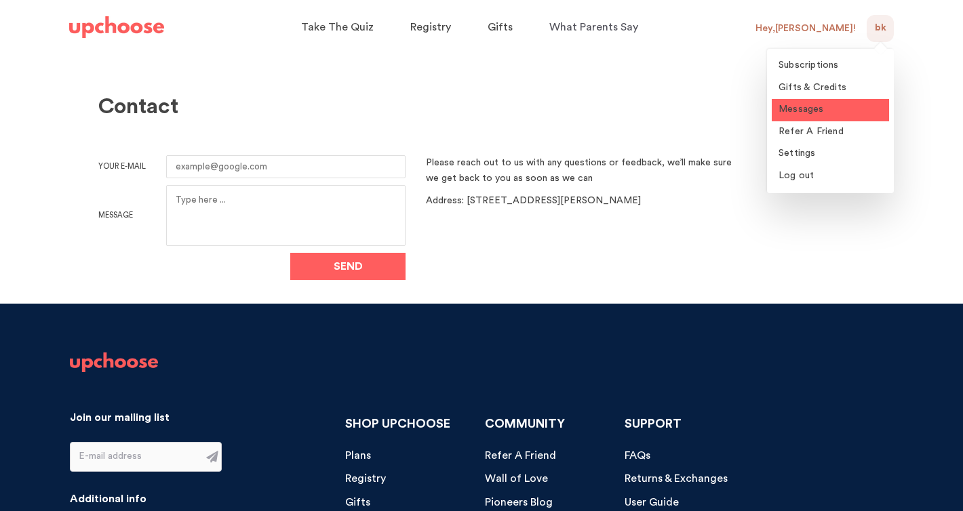
click at [811, 108] on span "Messages" at bounding box center [800, 108] width 45 height 9
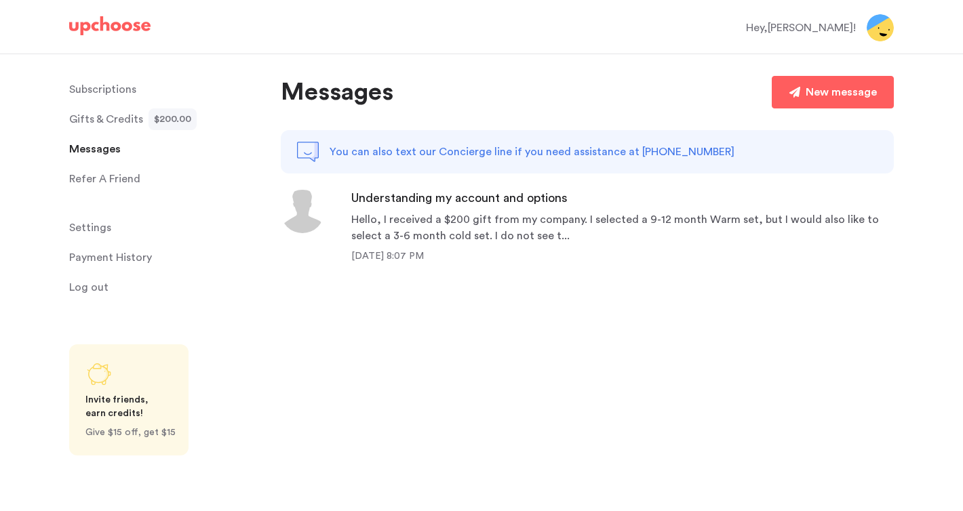
click at [574, 200] on div "Understanding my account and options" at bounding box center [622, 198] width 542 height 16
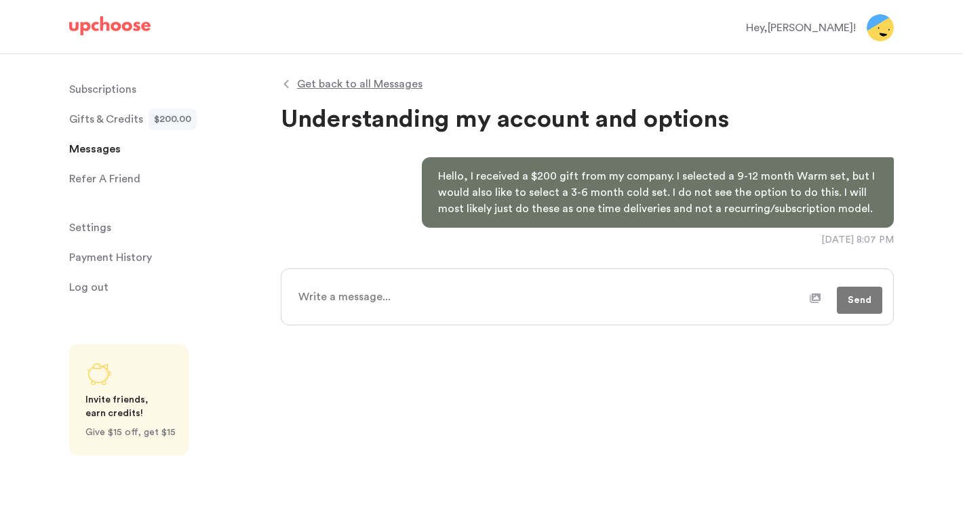
click at [602, 298] on textarea at bounding box center [549, 297] width 520 height 34
type textarea "x"
type textarea "I"
type textarea "x"
type textarea "I"
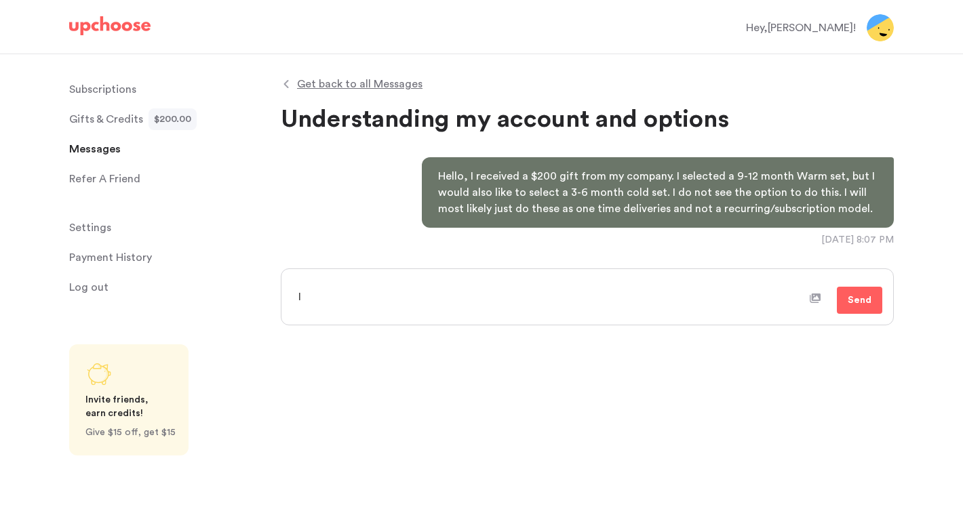
type textarea "x"
type textarea "I m"
type textarea "x"
type textarea "I ma"
type textarea "x"
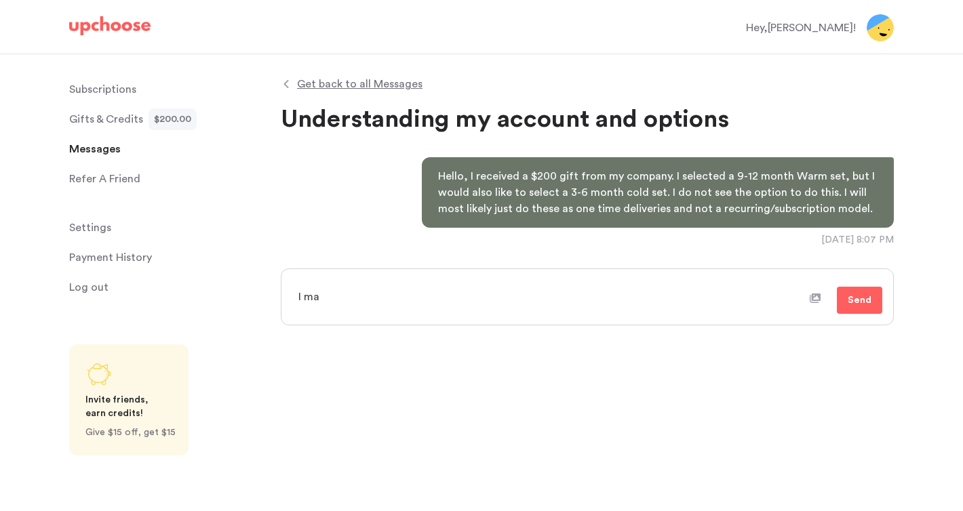
type textarea "I may"
type textarea "x"
type textarea "I may"
type textarea "x"
type textarea "I may h"
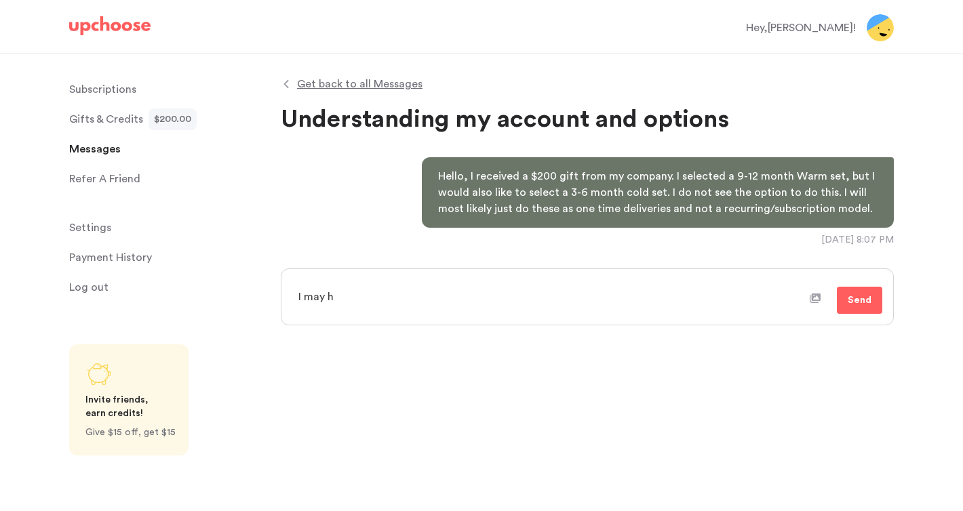
type textarea "x"
type textarea "I may ha"
type textarea "x"
type textarea "I may have"
type textarea "x"
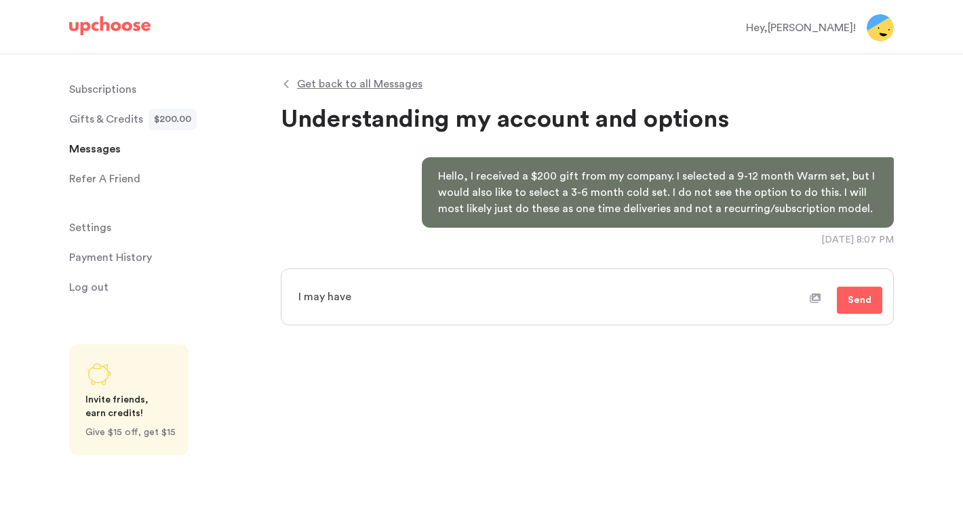
type textarea "I may have f"
type textarea "x"
type textarea "I may have fi"
type textarea "x"
type textarea "I may have fig"
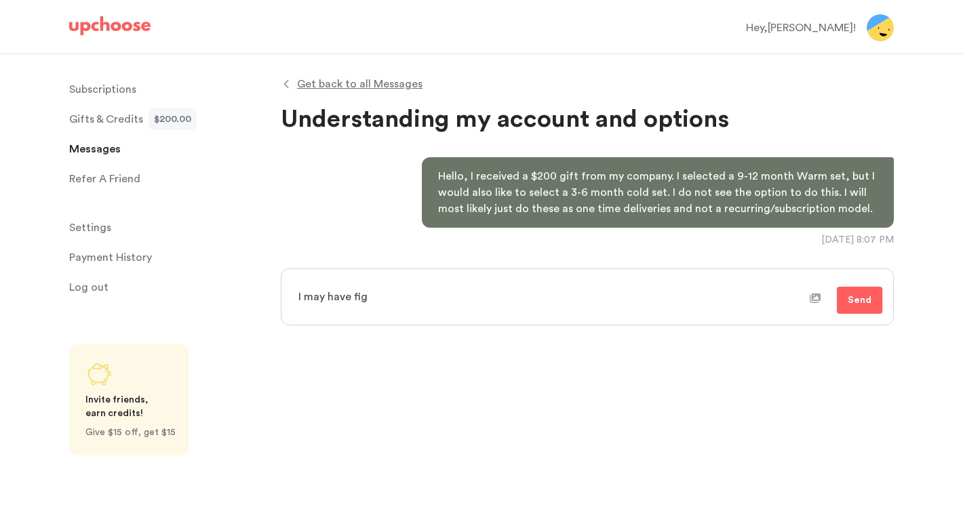
type textarea "x"
type textarea "I may have figu"
type textarea "x"
type textarea "I may have figur"
type textarea "x"
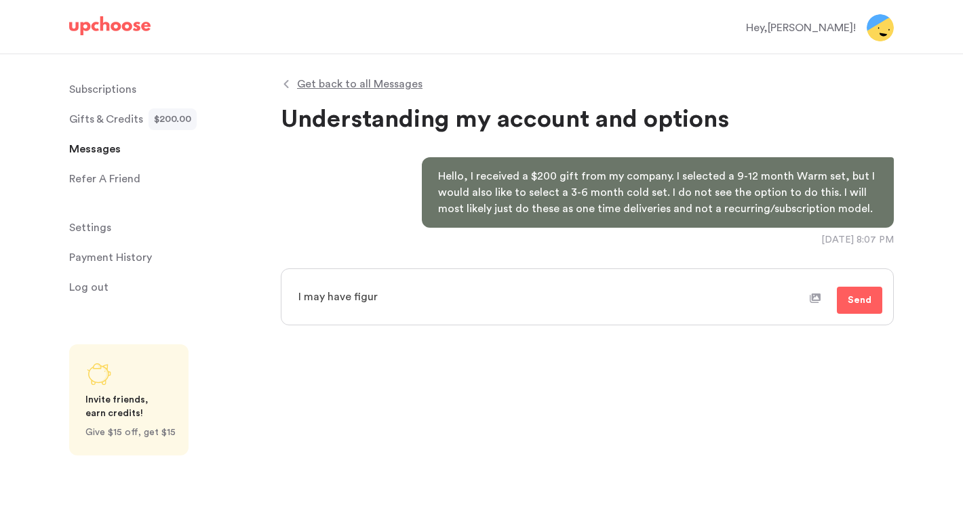
type textarea "I may have figure"
type textarea "x"
type textarea "I may have figured"
type textarea "x"
type textarea "I may have figured"
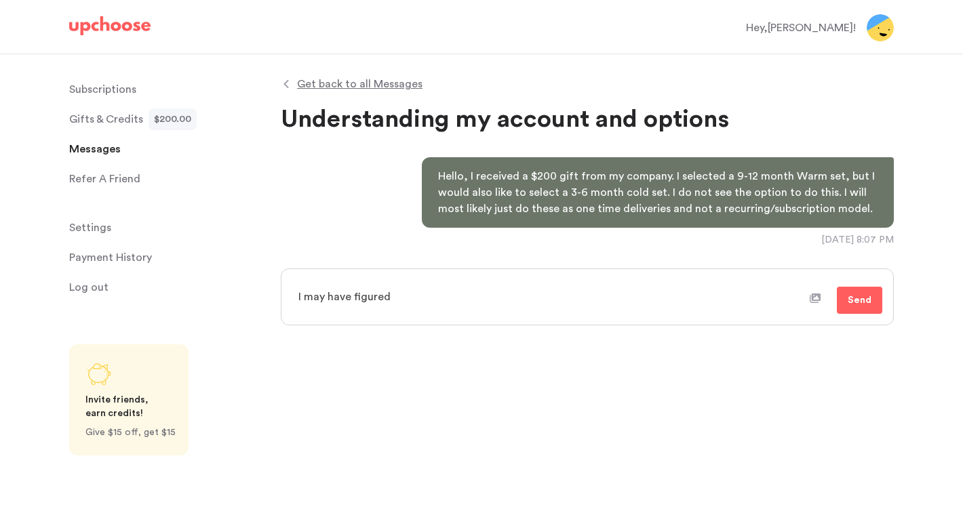
type textarea "x"
type textarea "I may have figured i"
type textarea "x"
type textarea "I may have figured it"
type textarea "x"
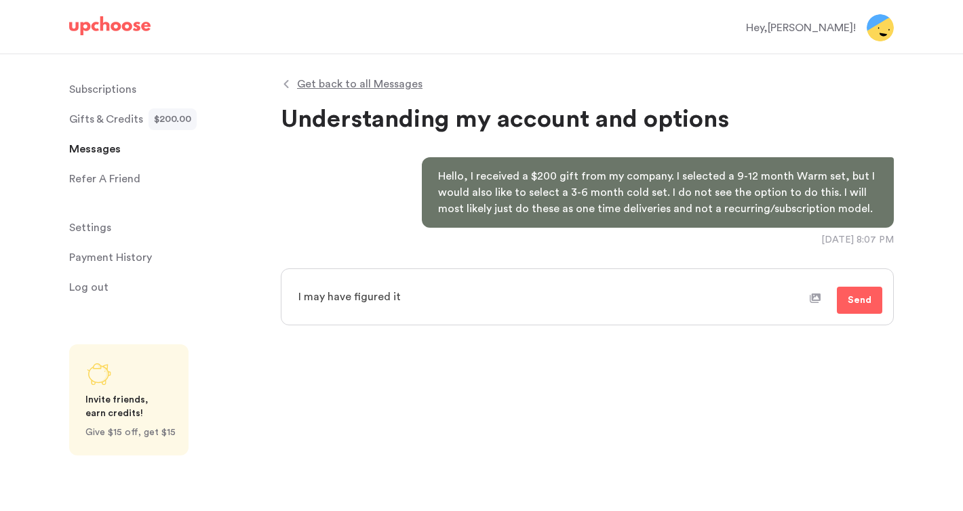
type textarea "I may have figured it"
type textarea "x"
type textarea "I may have figured it o"
type textarea "x"
type textarea "I may have figured it ou"
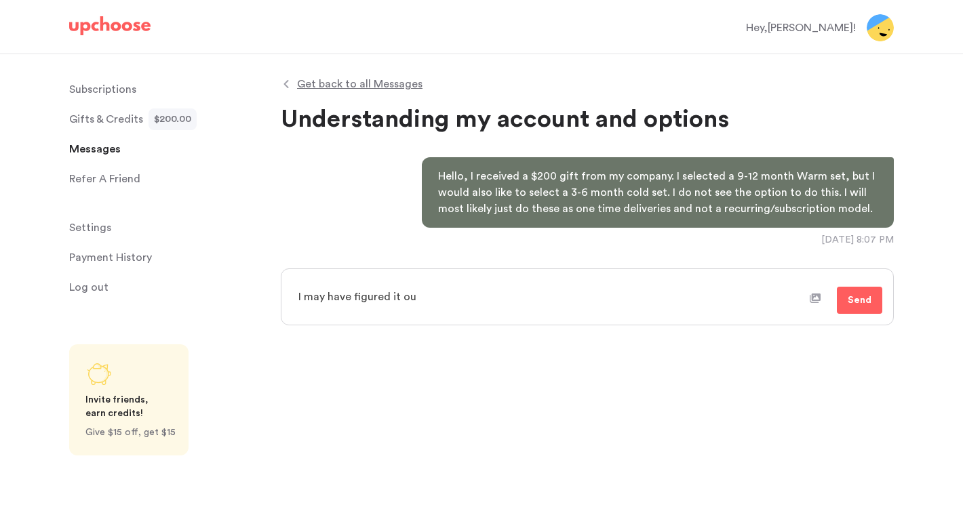
type textarea "x"
type textarea "I may have figured it out"
type textarea "x"
type textarea "I may have figured it out!"
type textarea "x"
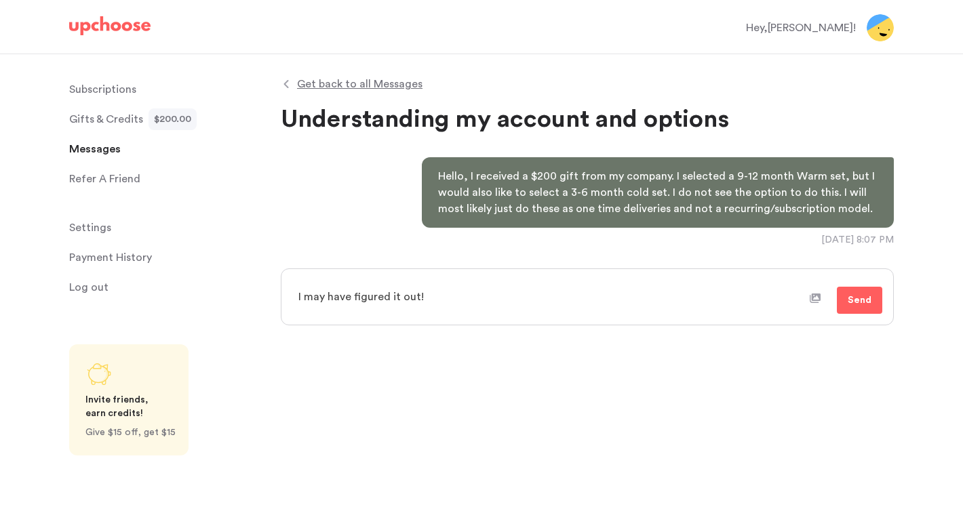
type textarea "I may have figured it out!"
type textarea "x"
type textarea "I may have figured it out! ""
type textarea "x"
type textarea "I may have figured it out! "T"
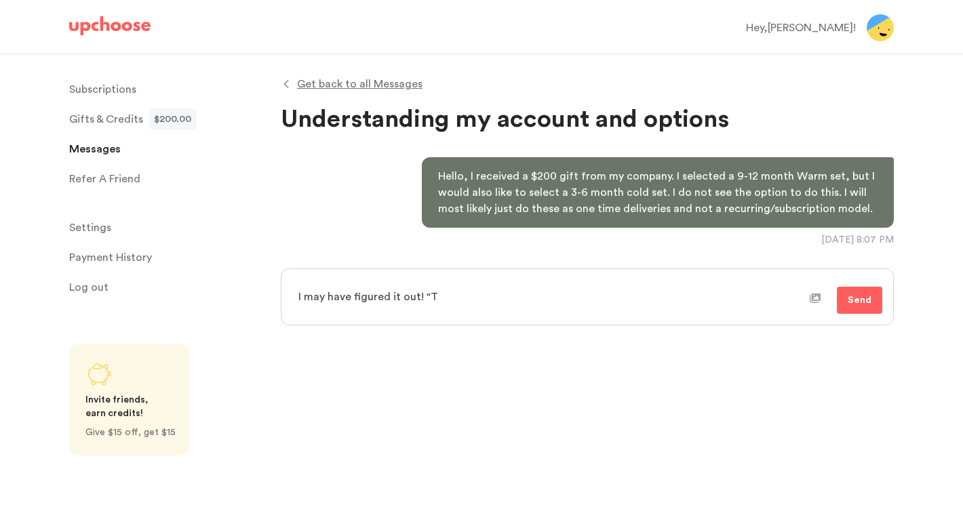
type textarea "x"
type textarea "I may have figured it out! "Ta"
type textarea "x"
type textarea "I may have figured it out! "Tak"
type textarea "x"
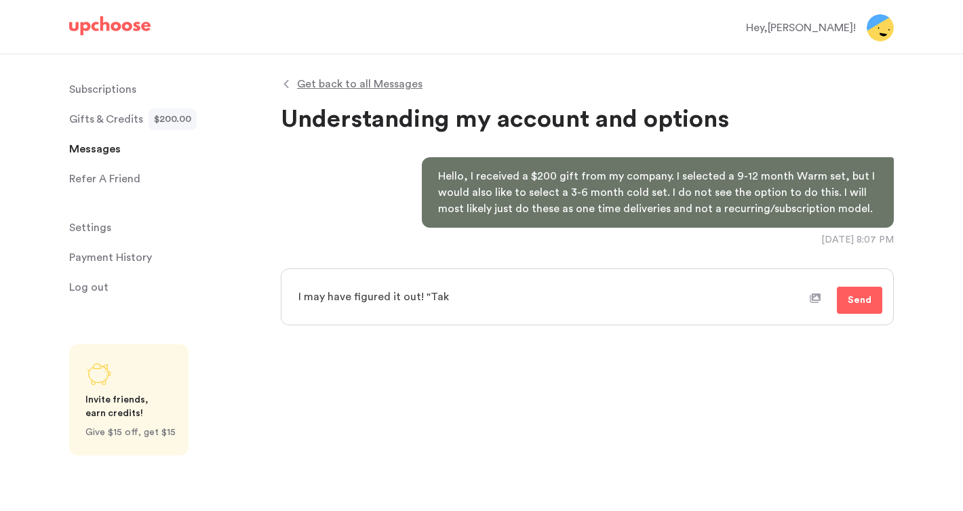
type textarea "I may have figured it out! "Take"
type textarea "x"
type textarea "I may have figured it out! "Take"
type textarea "x"
type textarea "I may have figured it out! "Take t"
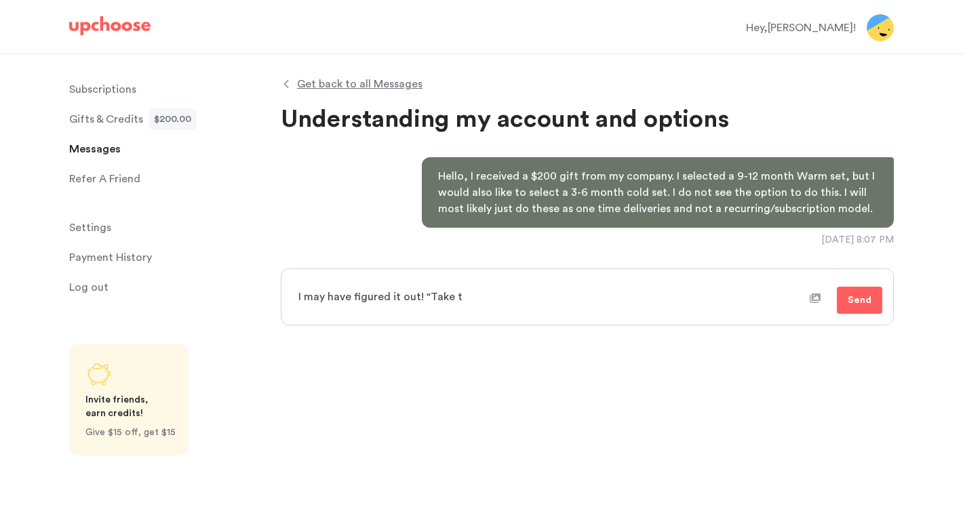
type textarea "x"
type textarea "I may have figured it out! "Take th"
type textarea "x"
type textarea "I may have figured it out! "Take the"
type textarea "x"
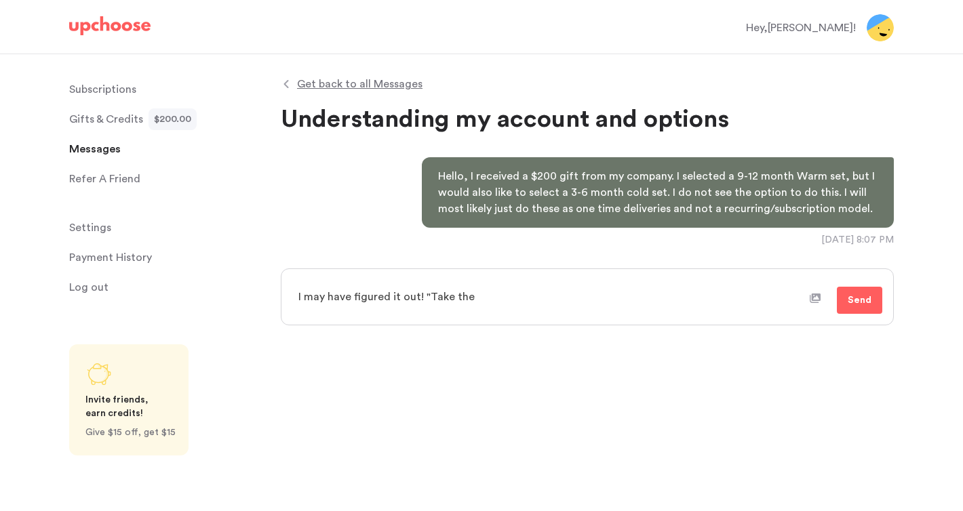
type textarea "I may have figured it out! "Take the"
type textarea "x"
type textarea "I may have figured it out! "Take the Q"
type textarea "x"
type textarea "I may have figured it out! "Take the Qu"
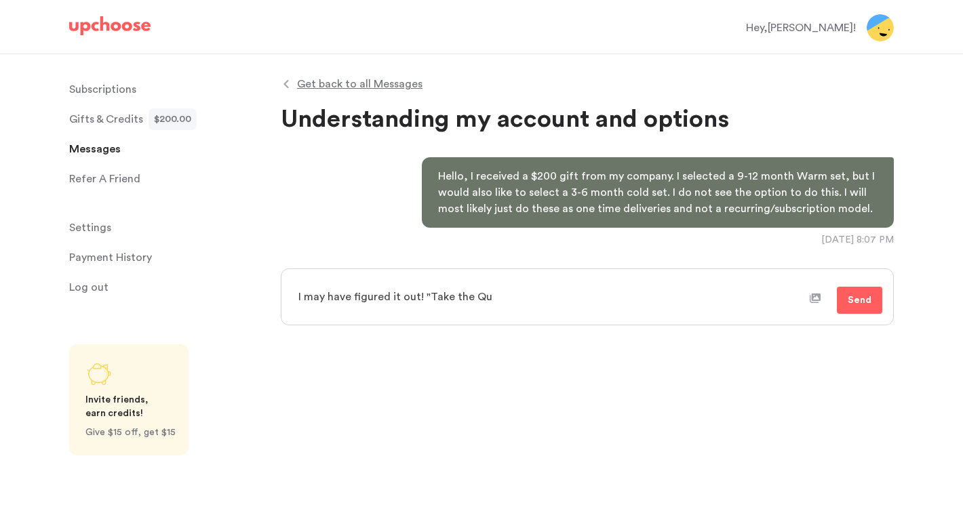
type textarea "x"
type textarea "I may have figured it out! "Take the Qui"
type textarea "x"
type textarea "I may have figured it out! "Take the Quiz"
type textarea "x"
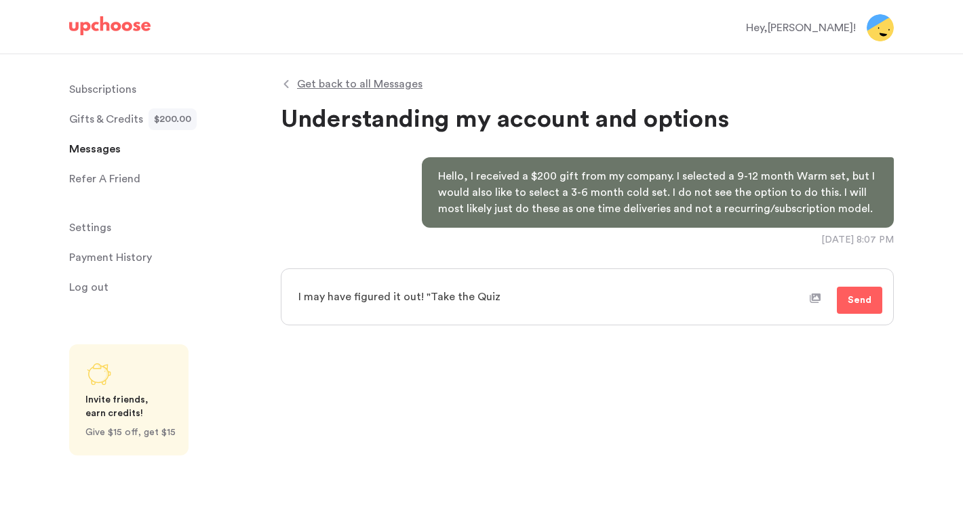
type textarea "I may have figured it out! "Take the Quiz:"
type textarea "x"
type textarea "I may have figured it out! "Take the Quiz"
type textarea "x"
type textarea "I may have figured it out! "Take the Quiz""
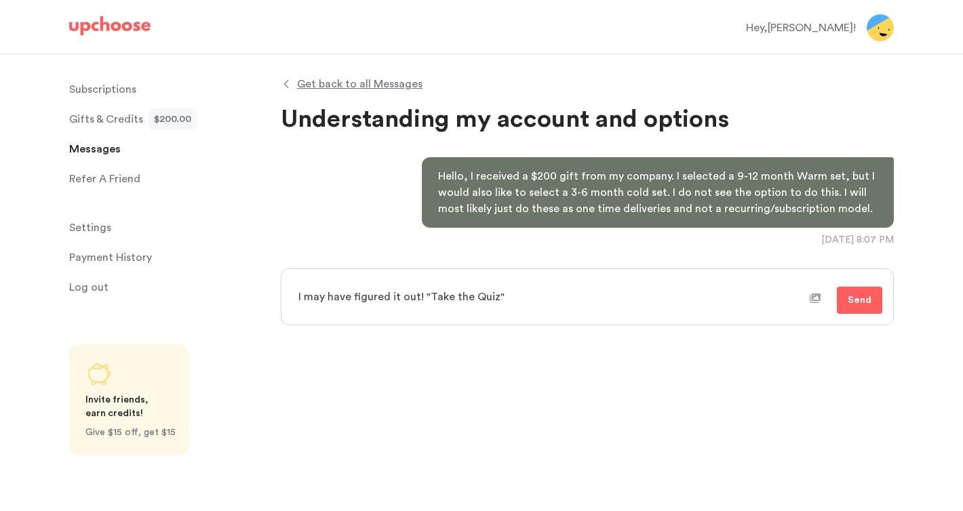
type textarea "x"
type textarea "I may have figured it out! "Take the Quiz""
type textarea "x"
type textarea "I may have figured it out! "Take the Quiz" i"
type textarea "x"
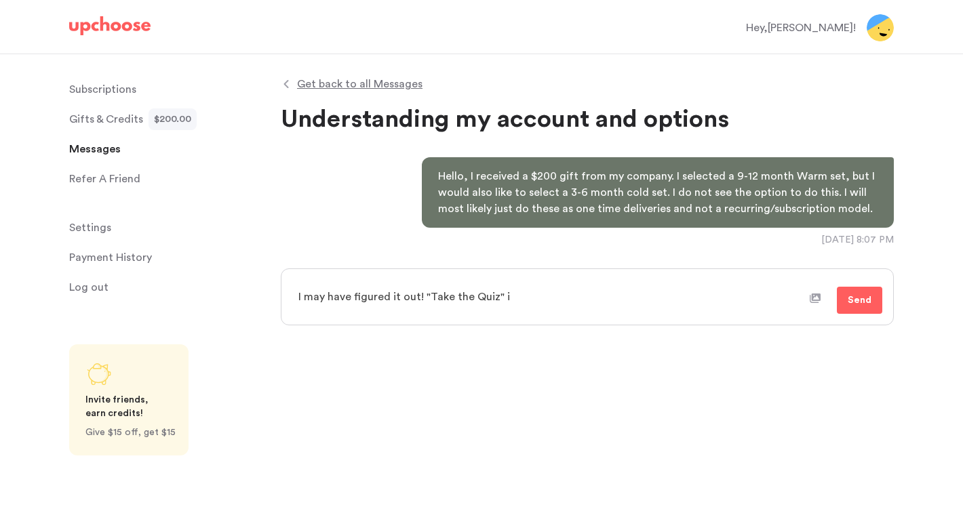
type textarea "I may have figured it out! "Take the Quiz" is"
type textarea "x"
type textarea "I may have figured it out! "Take the Quiz" is"
type textarea "x"
type textarea "I may have figured it out! "Take the Quiz" is a"
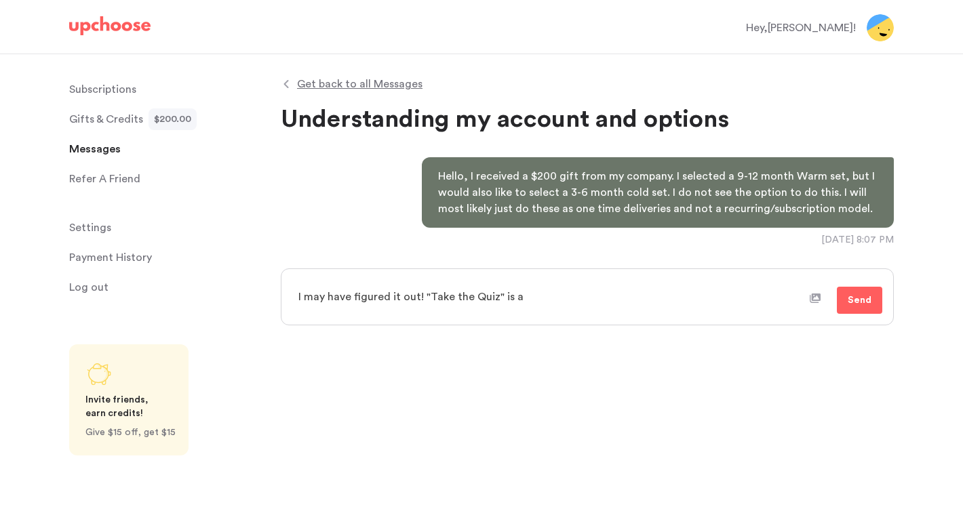
type textarea "x"
type textarea "I may have figured it out! "Take the Quiz" is a"
type textarea "x"
type textarea "I may have figured it out! "Take the Quiz" is a b"
type textarea "x"
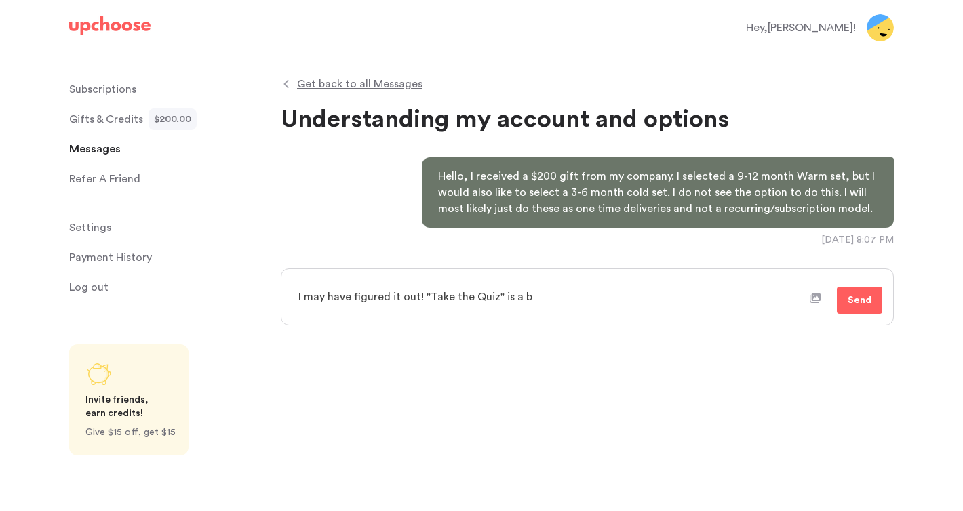
type textarea "I may have figured it out! "Take the Quiz" is a bi"
type textarea "x"
type textarea "I may have figured it out! "Take the Quiz" is a bit"
type textarea "x"
type textarea "I may have figured it out! "Take the Quiz" is a bit"
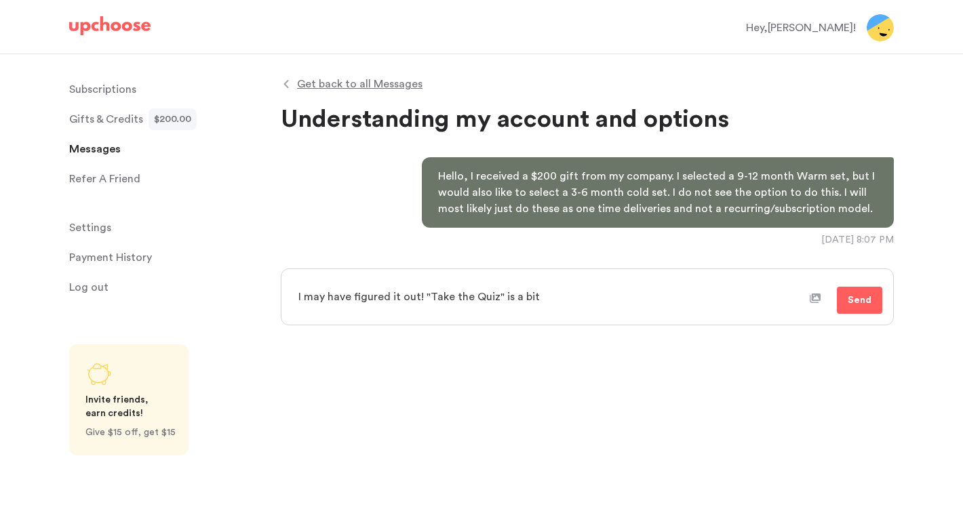
type textarea "x"
type textarea "I may have figured it out! "Take the Quiz" is a bit a"
type textarea "x"
type textarea "I may have figured it out! "Take the Quiz" is a bit am"
type textarea "x"
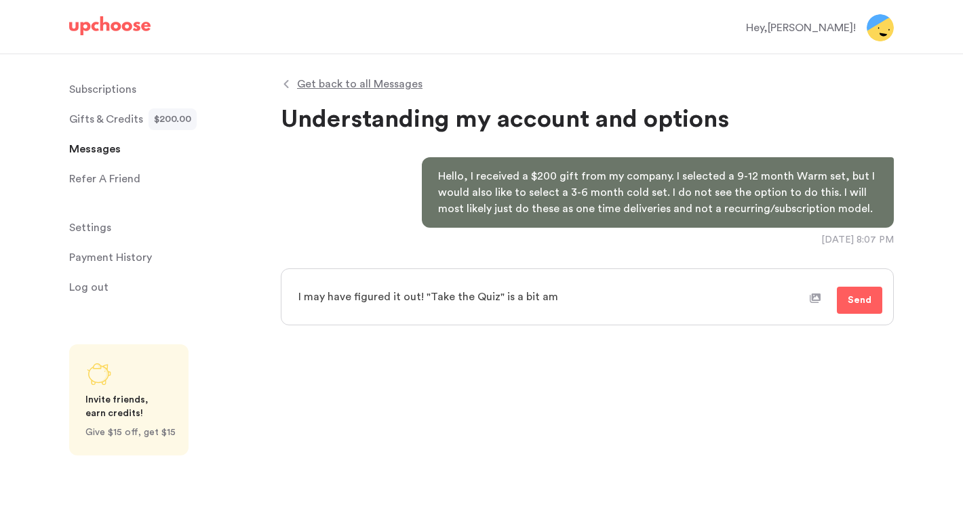
type textarea "I may have figured it out! "Take the Quiz" is a bit amb"
type textarea "x"
type textarea "I may have figured it out! "Take the Quiz" is a bit ambi"
type textarea "x"
type textarea "I may have figured it out! "Take the Quiz" is a bit ambig"
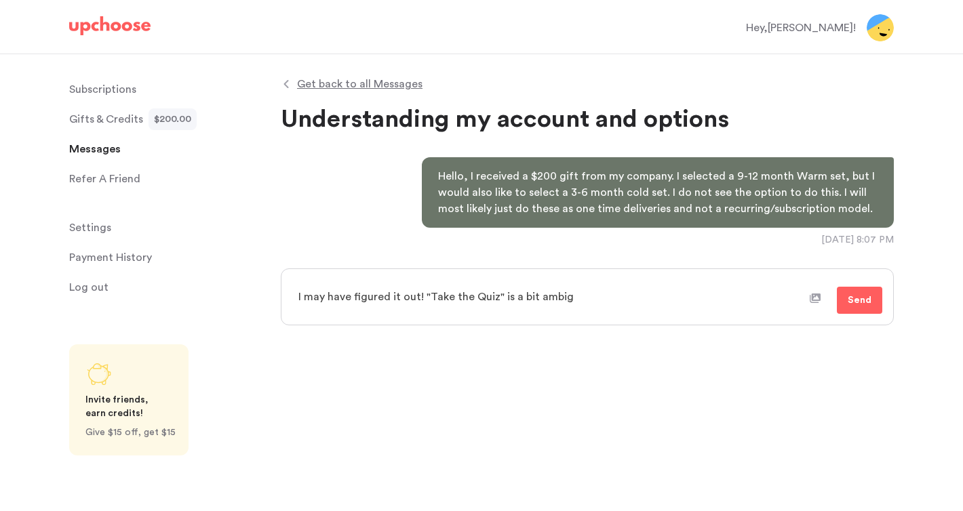
type textarea "x"
type textarea "I may have figured it out! "Take the Quiz" is a bit ambigo"
type textarea "x"
type textarea "I may have figured it out! "Take the Quiz" is a bit ambig"
type textarea "x"
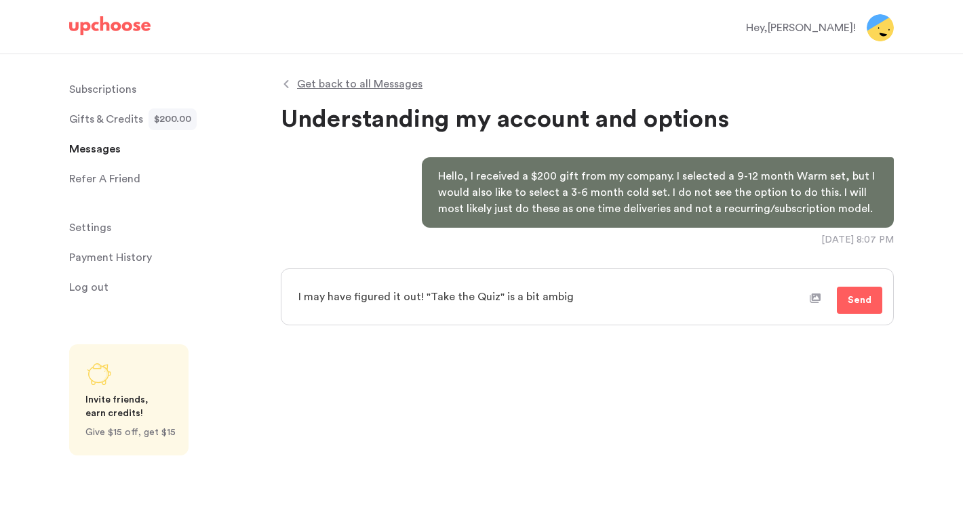
type textarea "I may have figured it out! "Take the Quiz" is a bit ambigu"
type textarea "x"
type textarea "I may have figured it out! "Take the Quiz" is a bit ambiguo"
type textarea "x"
type textarea "I may have figured it out! "Take the Quiz" is a bit ambiguou"
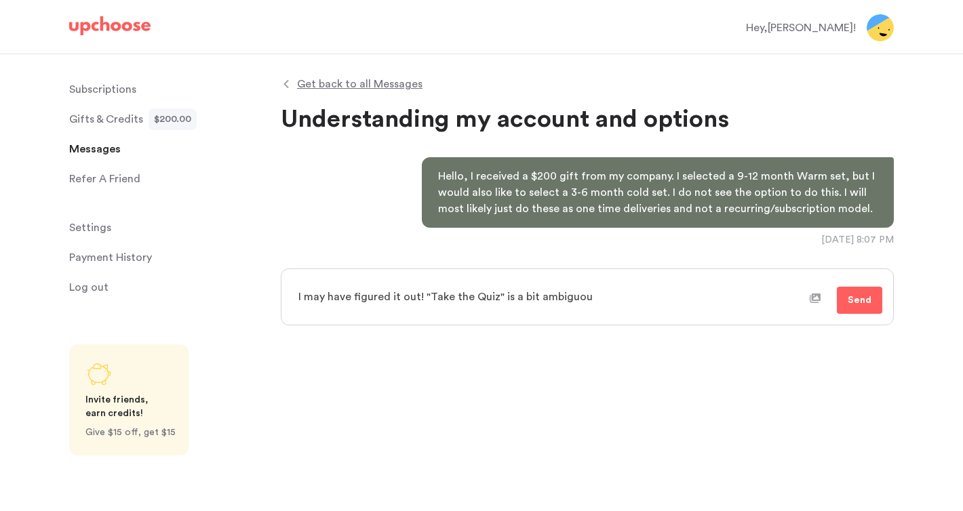
type textarea "x"
type textarea "I may have figured it out! "Take the Quiz" is a bit ambiguous"
type textarea "x"
type textarea "I may have figured it out! "Take the Quiz" is a bit ambiguous"
type textarea "x"
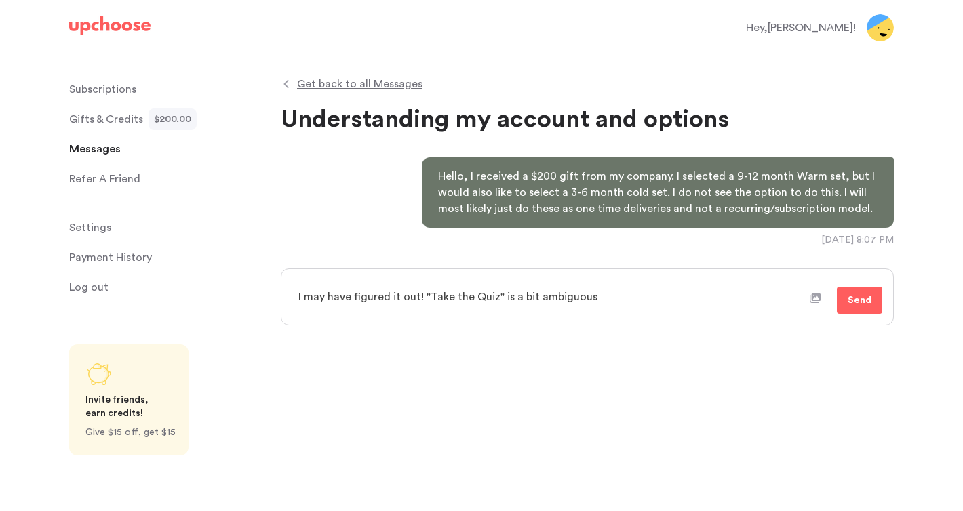
type textarea "I may have figured it out! "Take the Quiz" is a bit ambiguous t"
type textarea "x"
type textarea "I may have figured it out! "Take the Quiz" is a bit ambiguous to"
type textarea "x"
type textarea "I may have figured it out! "Take the Quiz" is a bit ambiguous to u"
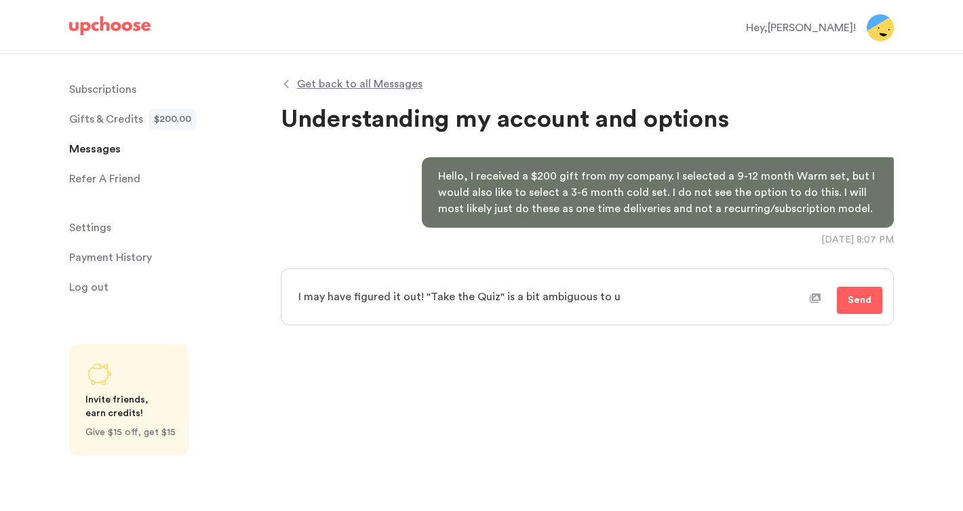
type textarea "x"
type textarea "I may have figured it out! "Take the Quiz" is a bit ambiguous to un"
type textarea "x"
type textarea "I may have figured it out! "Take the Quiz" is a bit ambiguous to und"
type textarea "x"
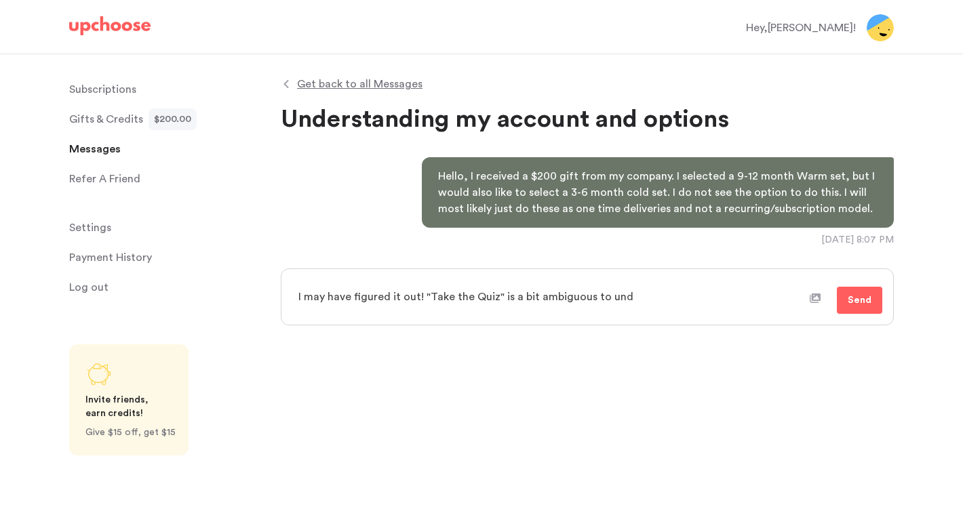
type textarea "I may have figured it out! "Take the Quiz" is a bit ambiguous to unde"
type textarea "x"
type textarea "I may have figured it out! "Take the Quiz" is a bit ambiguous to under"
type textarea "x"
type textarea "I may have figured it out! "Take the Quiz" is a bit ambiguous to unders"
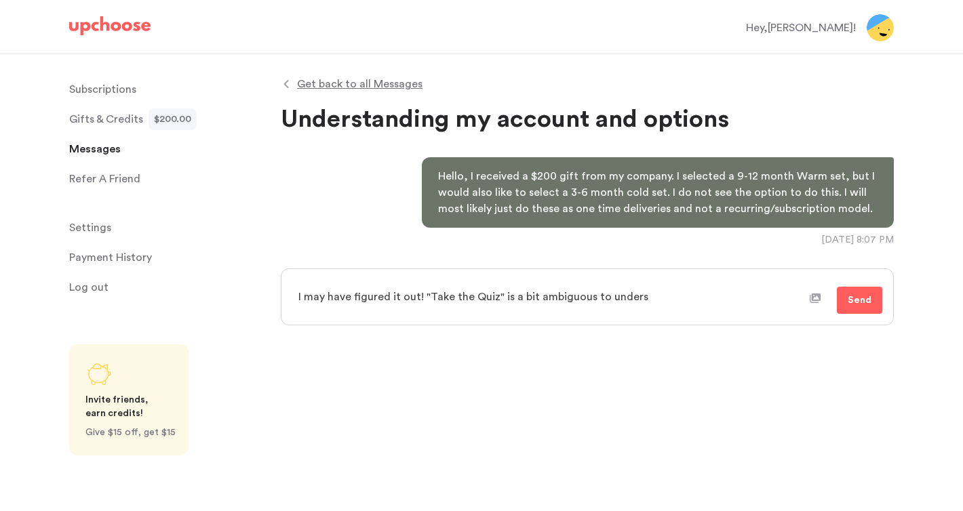
type textarea "x"
type textarea "I may have figured it out! "Take the Quiz" is a bit ambiguous to underst"
type textarea "x"
type textarea "I may have figured it out! "Take the Quiz" is a bit ambiguous to understa"
type textarea "x"
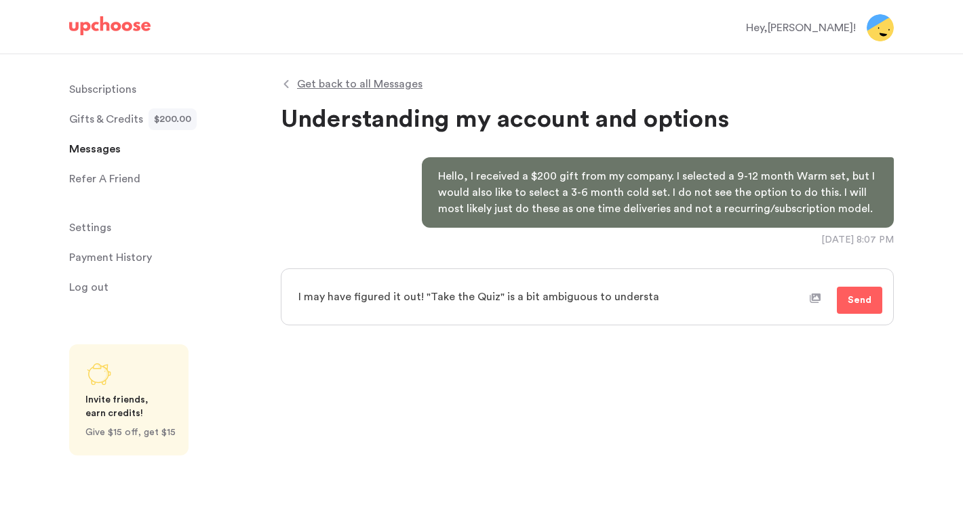
type textarea "I may have figured it out! "Take the Quiz" is a bit ambiguous to understan"
type textarea "x"
type textarea "I may have figured it out! "Take the Quiz" is a bit ambiguous to understand"
type textarea "x"
type textarea "I may have figured it out! "Take the Quiz" is a bit ambiguous to understand"
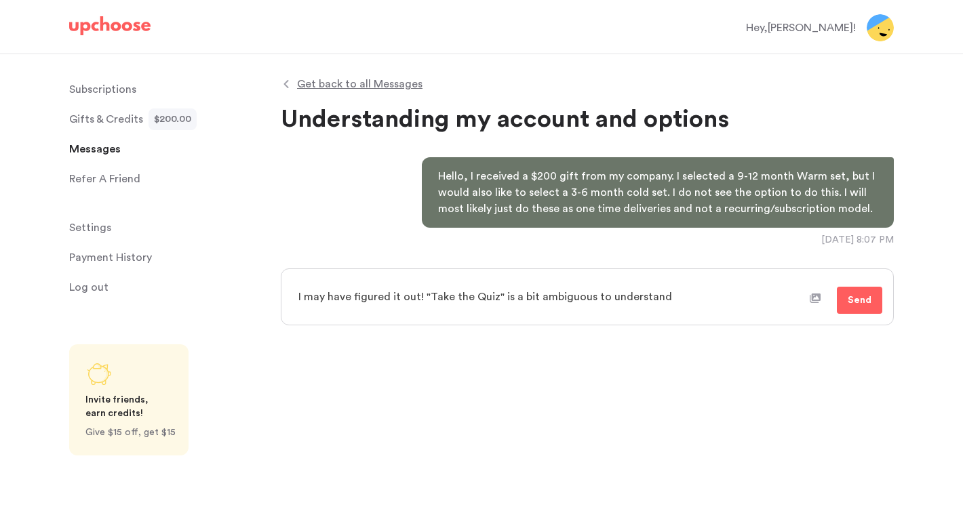
type textarea "x"
type textarea "I may have figured it out! "Take the Quiz" is a bit ambiguous to understand t"
type textarea "x"
type textarea "I may have figured it out! "Take the Quiz" is a bit ambiguous to understand th"
type textarea "x"
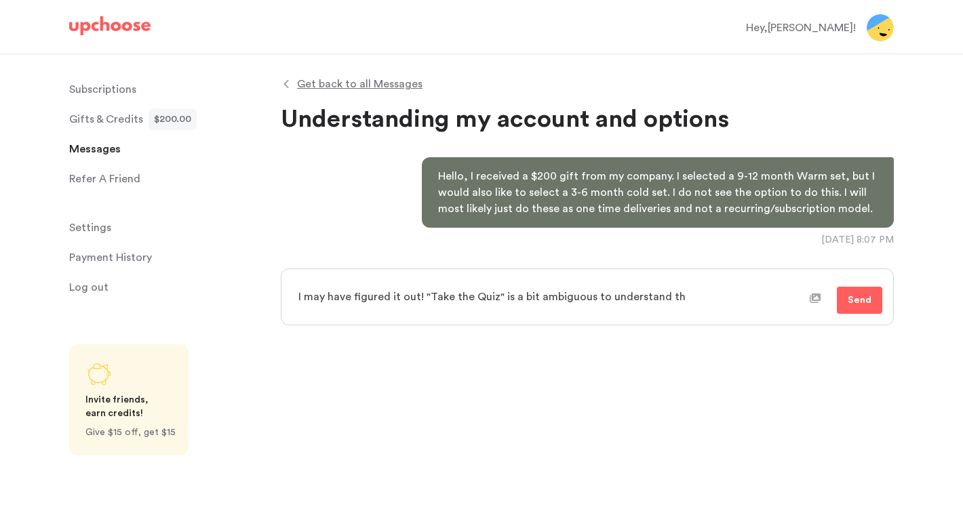
type textarea "I may have figured it out! "Take the Quiz" is a bit ambiguous to understand tha"
type textarea "x"
type textarea "I may have figured it out! "Take the Quiz" is a bit ambiguous to understand that"
type textarea "x"
type textarea "I may have figured it out! "Take the Quiz" is a bit ambiguous to understand that"
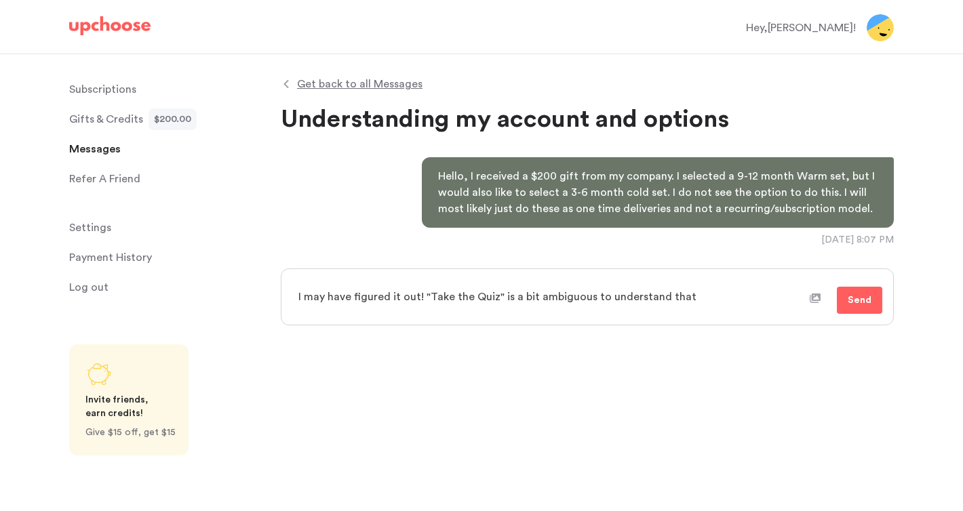
type textarea "x"
type textarea "I may have figured it out! "Take the Quiz" is a bit ambiguous to understand tha…"
type textarea "x"
type textarea "I may have figured it out! "Take the Quiz" is a bit ambiguous to understand tha…"
type textarea "x"
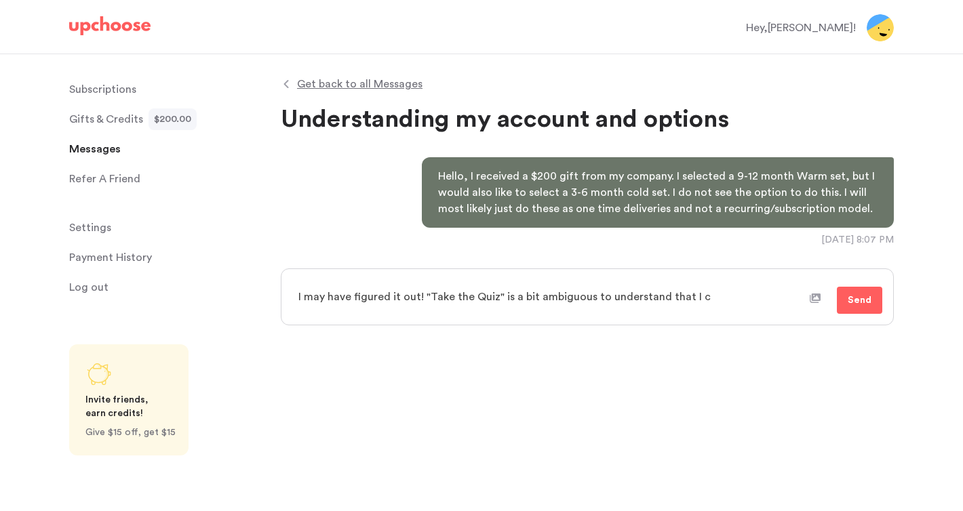
type textarea "I may have figured it out! "Take the Quiz" is a bit ambiguous to understand tha…"
type textarea "x"
type textarea "I may have figured it out! "Take the Quiz" is a bit ambiguous to understand tha…"
type textarea "x"
type textarea "I may have figured it out! "Take the Quiz" is a bit ambiguous to understand tha…"
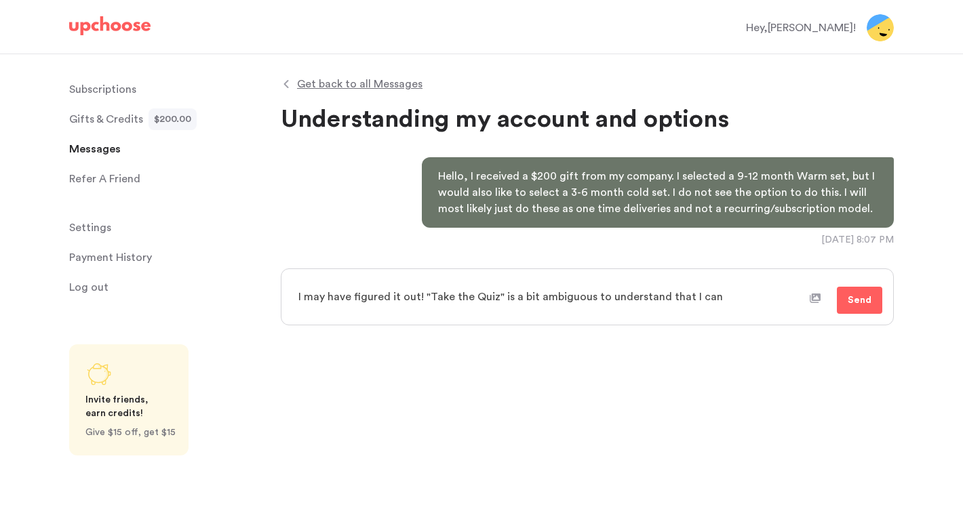
type textarea "x"
type textarea "I may have figured it out! "Take the Quiz" is a bit ambiguous to understand tha…"
type textarea "x"
type textarea "I may have figured it out! "Take the Quiz" is a bit ambiguous to understand tha…"
type textarea "x"
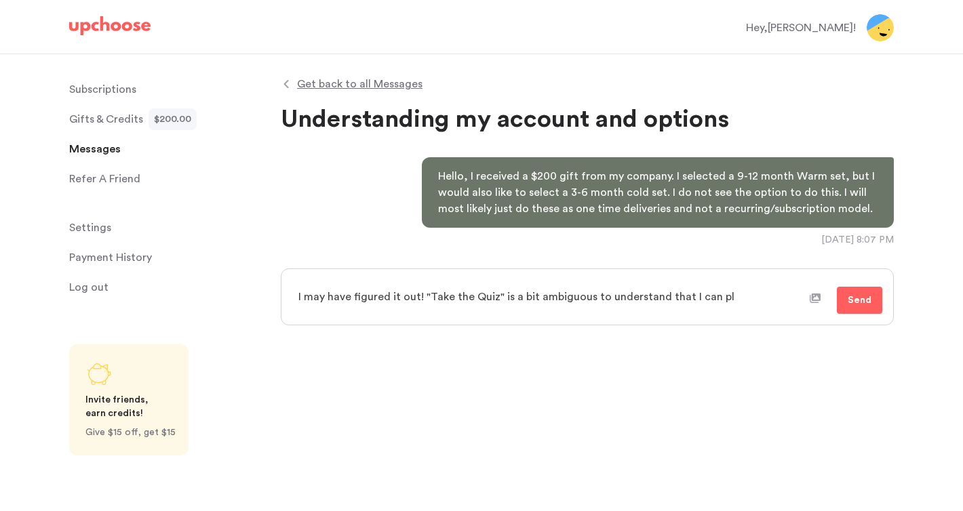
type textarea "I may have figured it out! "Take the Quiz" is a bit ambiguous to understand tha…"
type textarea "x"
type textarea "I may have figured it out! "Take the Quiz" is a bit ambiguous to understand tha…"
type textarea "x"
type textarea "I may have figured it out! "Take the Quiz" is a bit ambiguous to understand tha…"
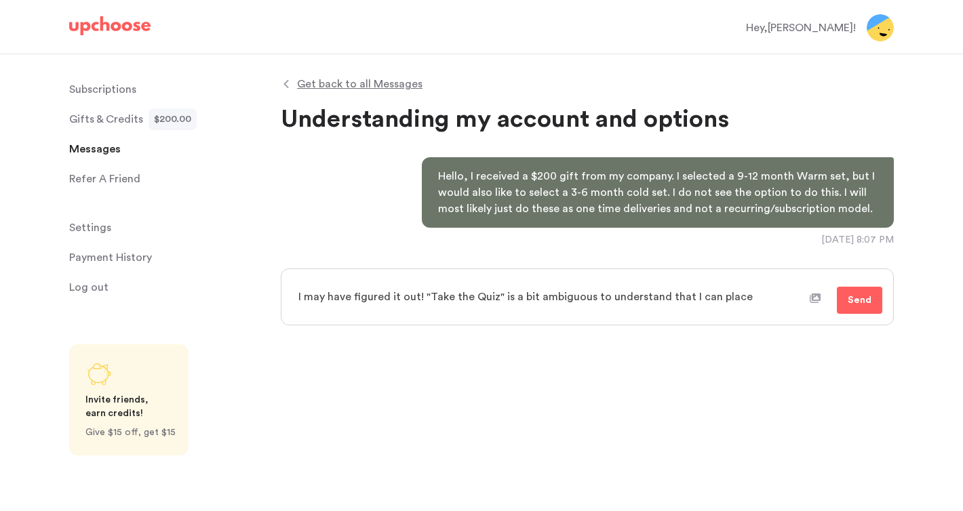
type textarea "x"
type textarea "I may have figured it out! "Take the Quiz" is a bit ambiguous to understand tha…"
type textarea "x"
type textarea "I may have figured it out! "Take the Quiz" is a bit ambiguous to understand tha…"
type textarea "x"
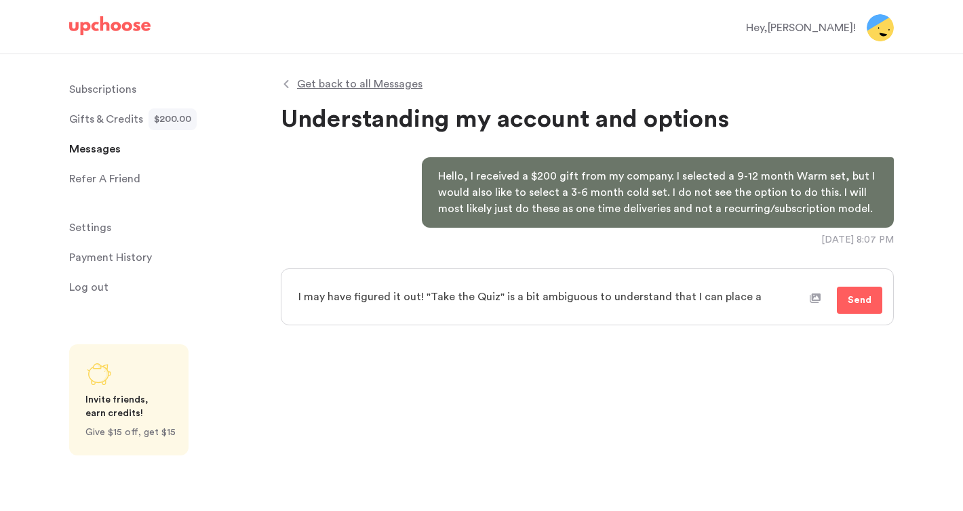
type textarea "I may have figured it out! "Take the Quiz" is a bit ambiguous to understand tha…"
type textarea "x"
type textarea "I may have figured it out! "Take the Quiz" is a bit ambiguous to understand tha…"
type textarea "x"
type textarea "I may have figured it out! "Take the Quiz" is a bit ambiguous to understand tha…"
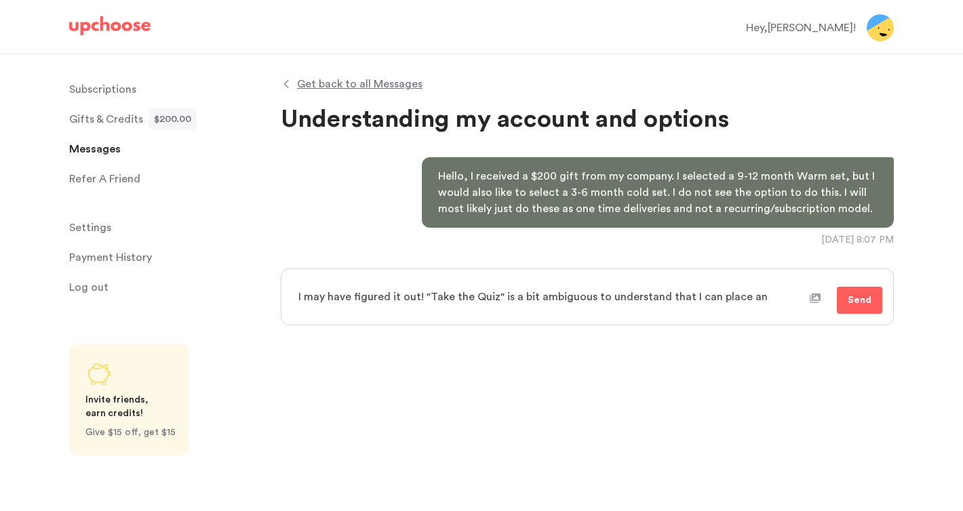
type textarea "x"
type textarea "I may have figured it out! "Take the Quiz" is a bit ambiguous to understand tha…"
type textarea "x"
type textarea "I may have figured it out! "Take the Quiz" is a bit ambiguous to understand tha…"
type textarea "x"
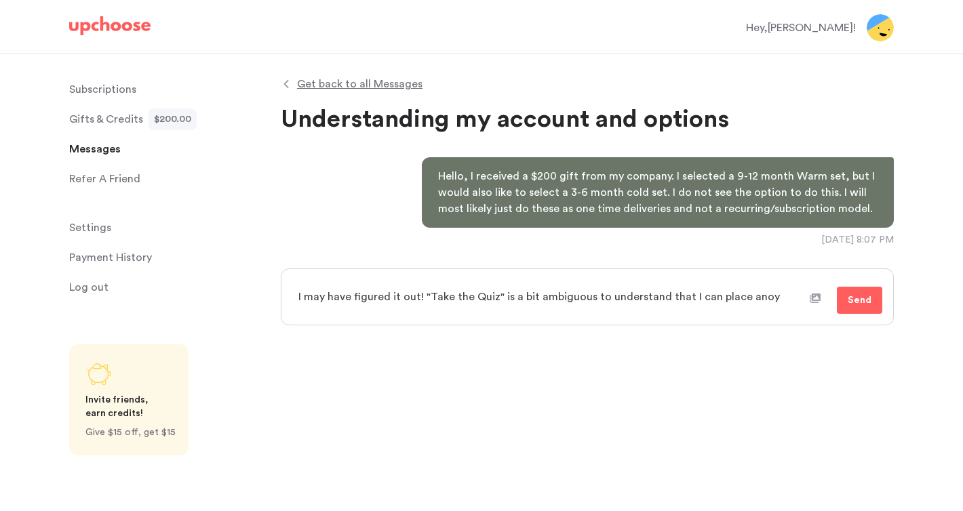
type textarea "I may have figured it out! "Take the Quiz" is a bit ambiguous to understand tha…"
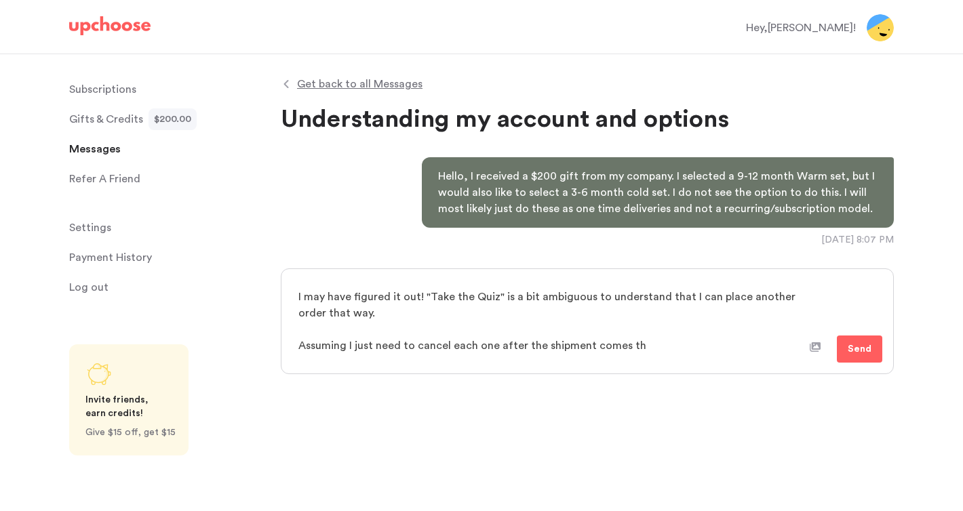
click at [539, 353] on textarea "I may have figured it out! "Take the Quiz" is a bit ambiguous to understand tha…" at bounding box center [549, 321] width 520 height 83
click at [678, 346] on textarea "I may have figured it out! "Take the Quiz" is a bit ambiguous to understand tha…" at bounding box center [549, 321] width 520 height 83
click at [854, 343] on span "Send" at bounding box center [859, 349] width 24 height 16
